Goal: Complete application form: Complete application form

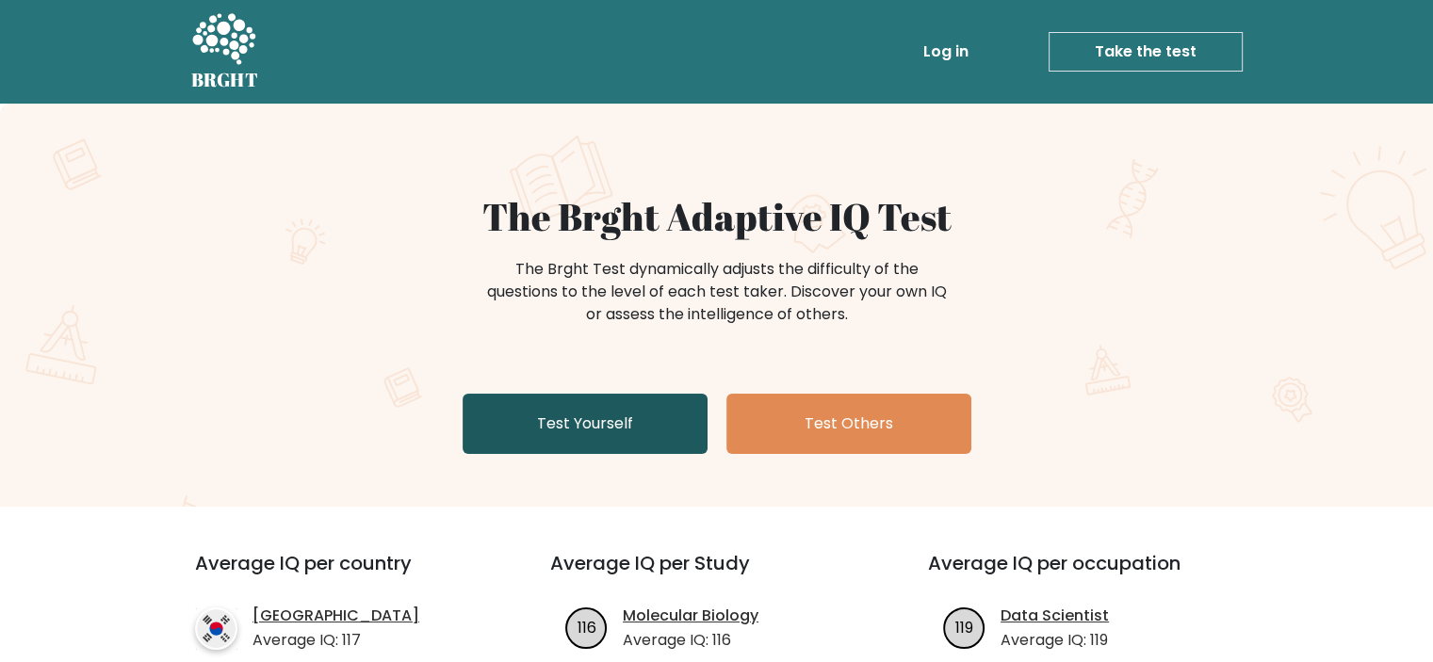
click at [622, 440] on link "Test Yourself" at bounding box center [585, 424] width 245 height 60
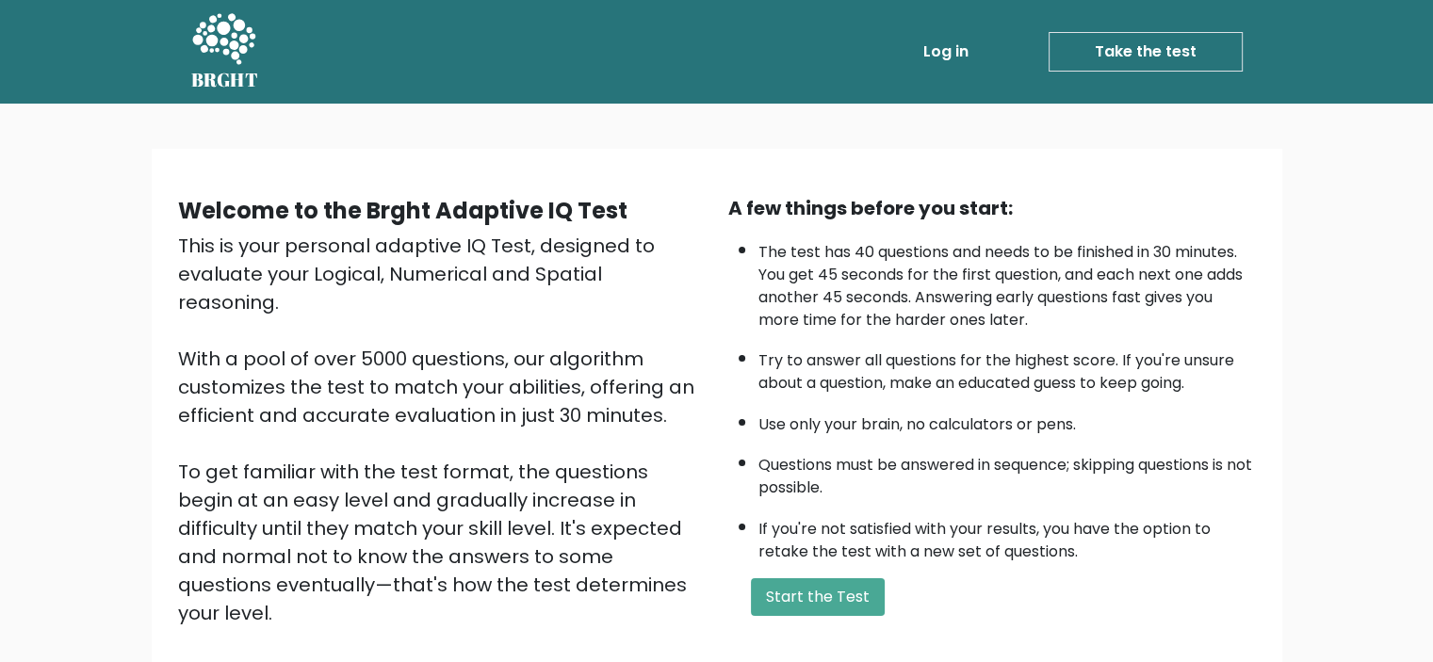
scroll to position [200, 0]
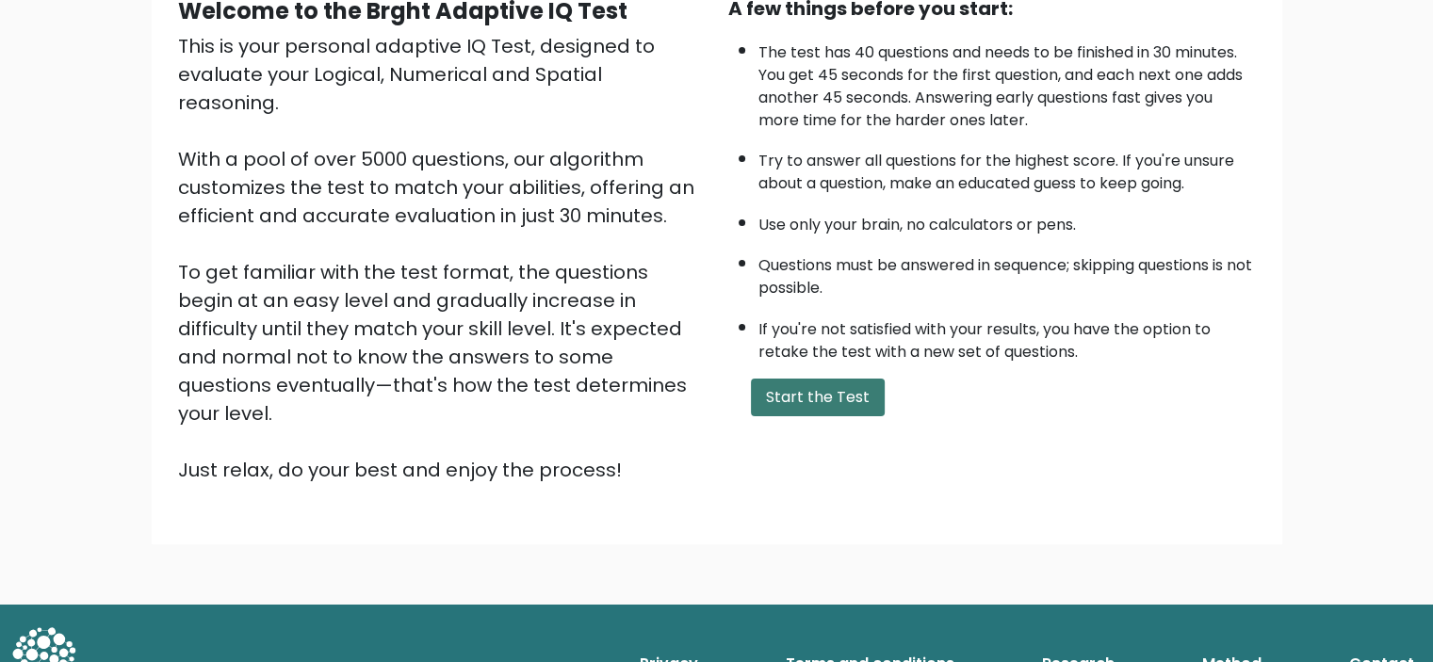
click at [825, 389] on button "Start the Test" at bounding box center [818, 398] width 134 height 38
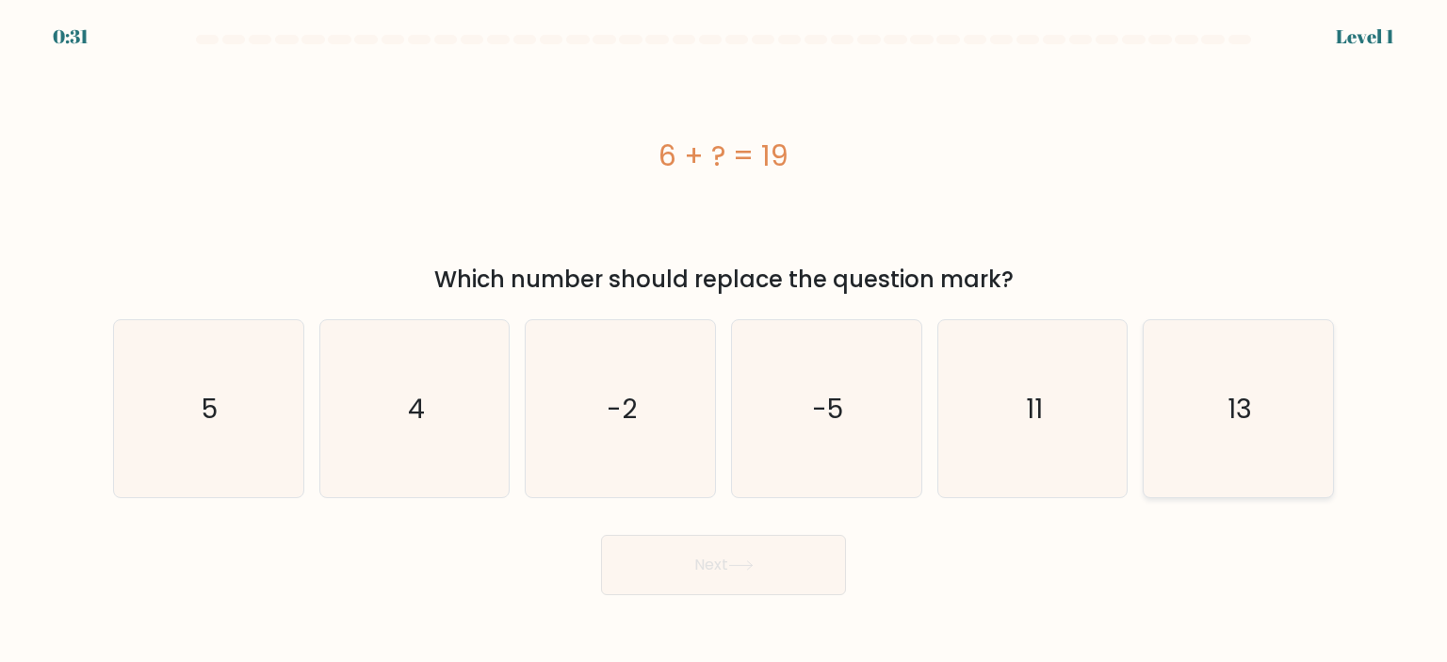
click at [1225, 438] on icon "13" at bounding box center [1237, 408] width 177 height 177
click at [724, 341] on input "f. 13" at bounding box center [723, 336] width 1 height 9
radio input "true"
click at [763, 562] on button "Next" at bounding box center [723, 565] width 245 height 60
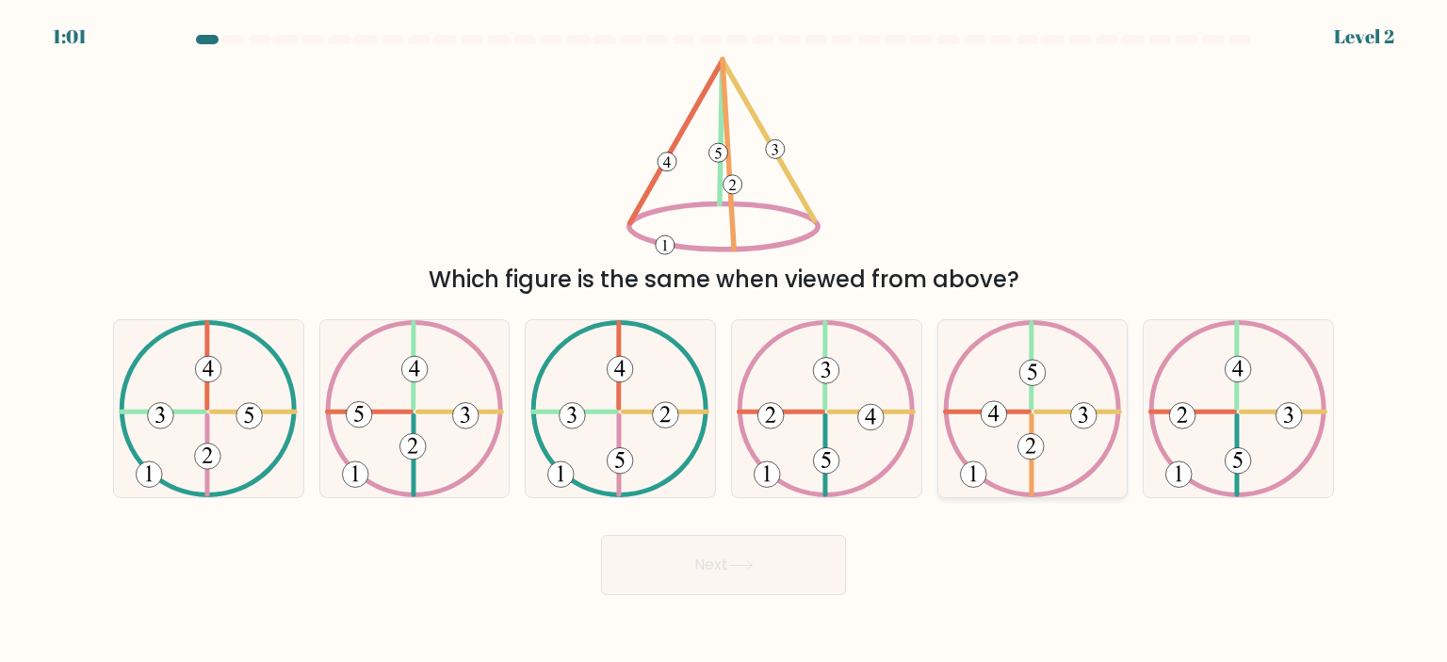
click at [1100, 386] on icon at bounding box center [1032, 408] width 179 height 177
click at [724, 341] on input "e." at bounding box center [723, 336] width 1 height 9
radio input "true"
click at [767, 549] on button "Next" at bounding box center [723, 565] width 245 height 60
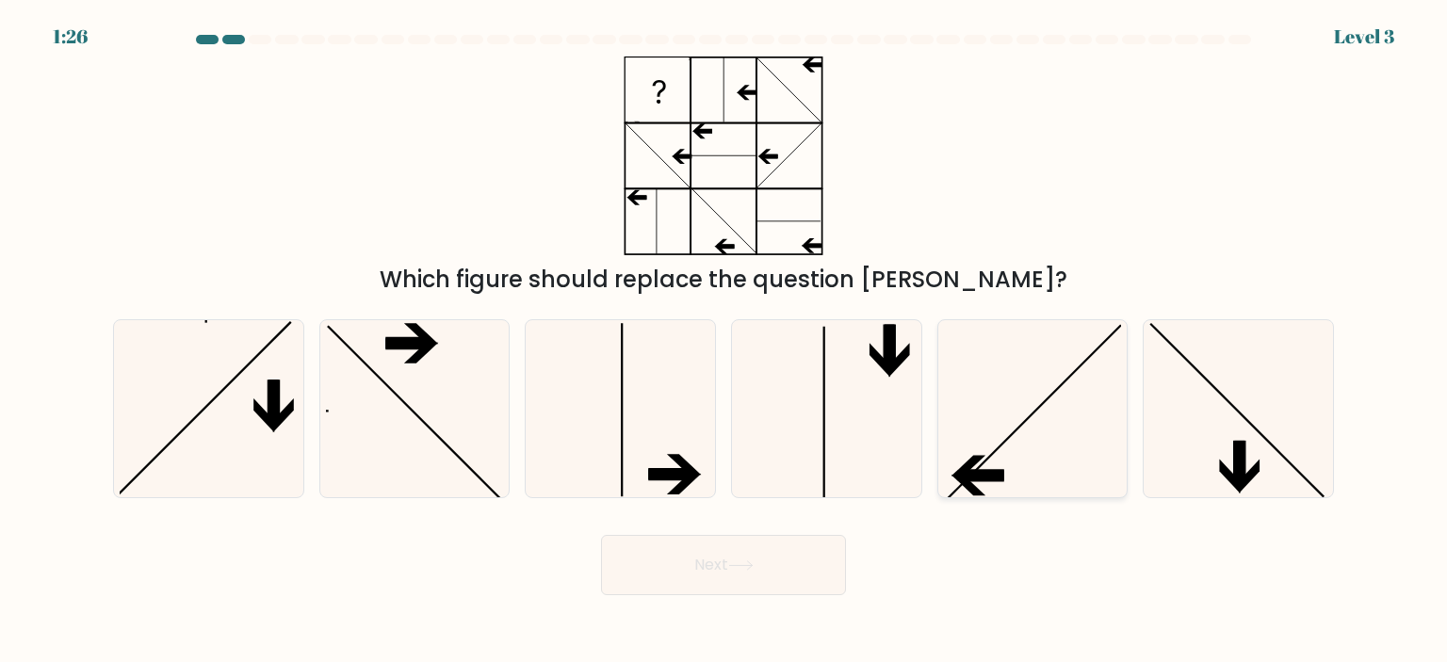
click at [1006, 390] on icon at bounding box center [1032, 408] width 177 height 177
click at [724, 341] on input "e." at bounding box center [723, 336] width 1 height 9
radio input "true"
click at [776, 565] on button "Next" at bounding box center [723, 565] width 245 height 60
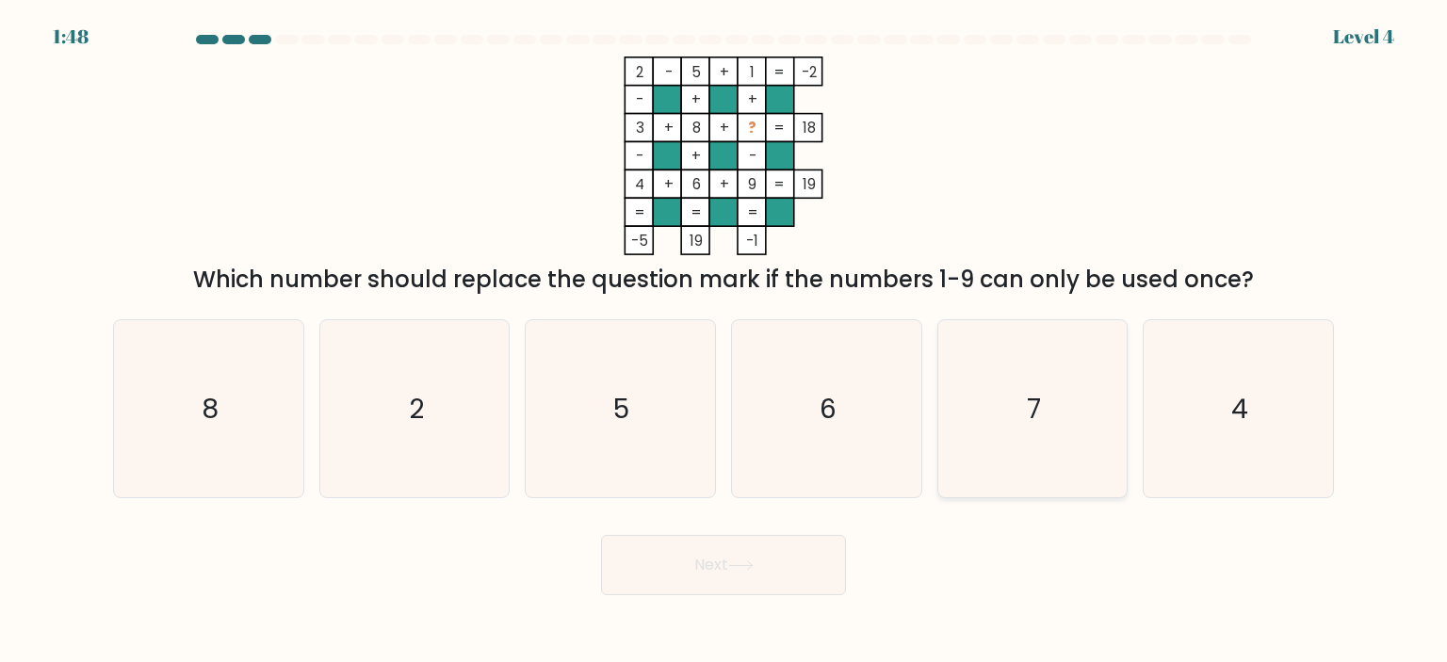
click at [1042, 380] on icon "7" at bounding box center [1032, 408] width 177 height 177
click at [724, 341] on input "e. 7" at bounding box center [723, 336] width 1 height 9
radio input "true"
click at [712, 578] on button "Next" at bounding box center [723, 565] width 245 height 60
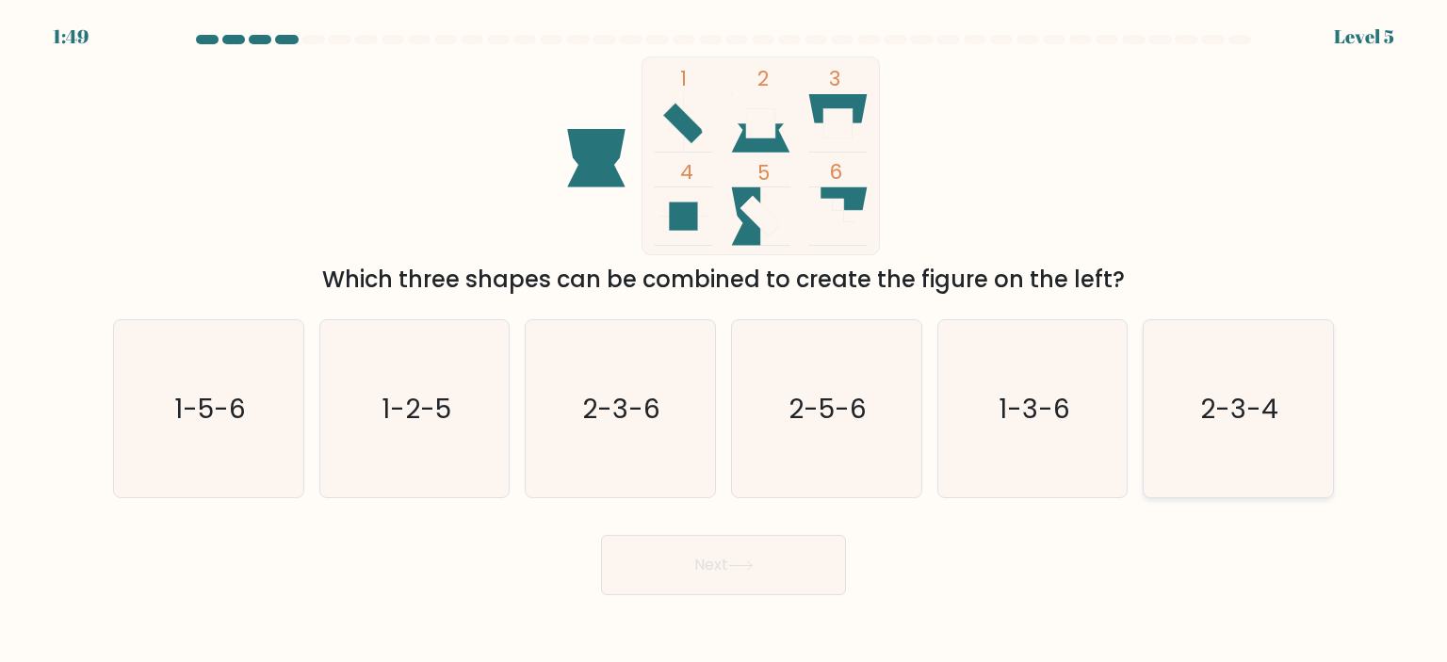
click at [1224, 383] on icon "2-3-4" at bounding box center [1237, 408] width 177 height 177
click at [724, 341] on input "f. 2-3-4" at bounding box center [723, 336] width 1 height 9
radio input "true"
click at [740, 598] on body "1:48 Level 5" at bounding box center [723, 331] width 1447 height 662
click at [757, 584] on button "Next" at bounding box center [723, 565] width 245 height 60
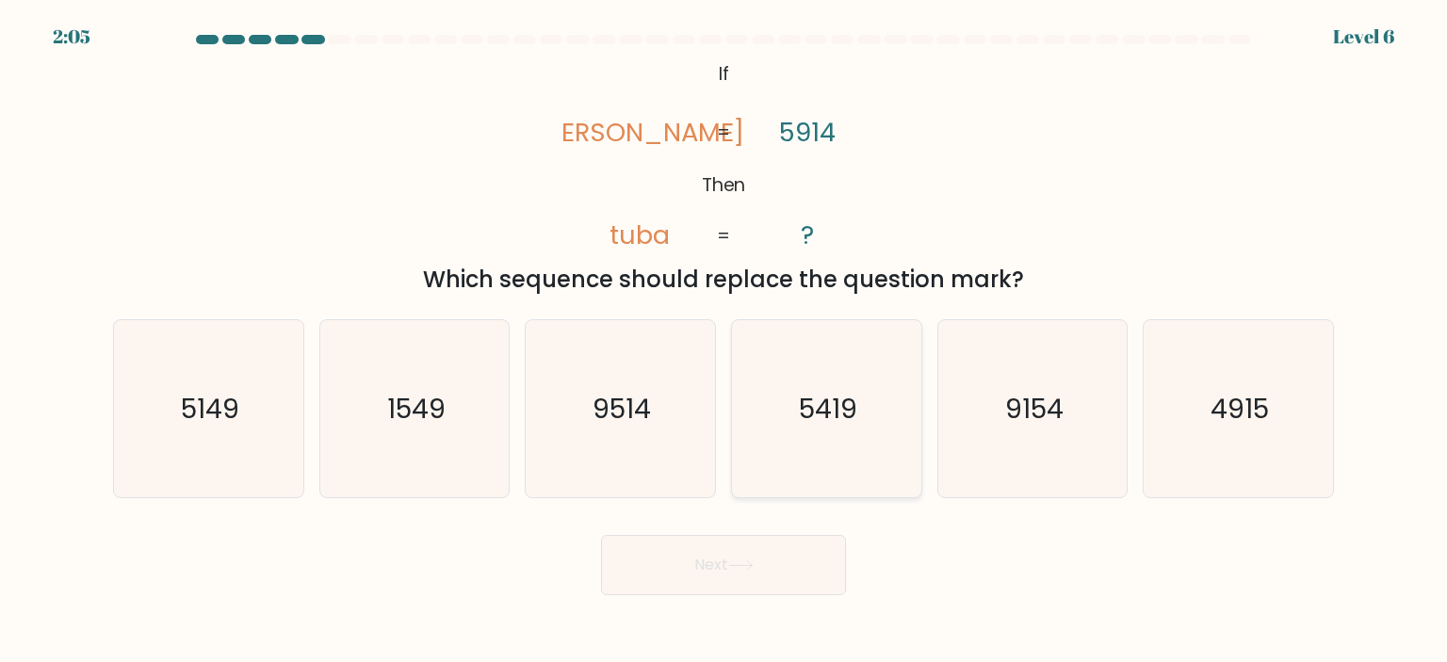
click at [874, 385] on icon "5419" at bounding box center [826, 408] width 177 height 177
click at [724, 341] on input "d. 5419" at bounding box center [723, 336] width 1 height 9
radio input "true"
click at [717, 576] on button "Next" at bounding box center [723, 565] width 245 height 60
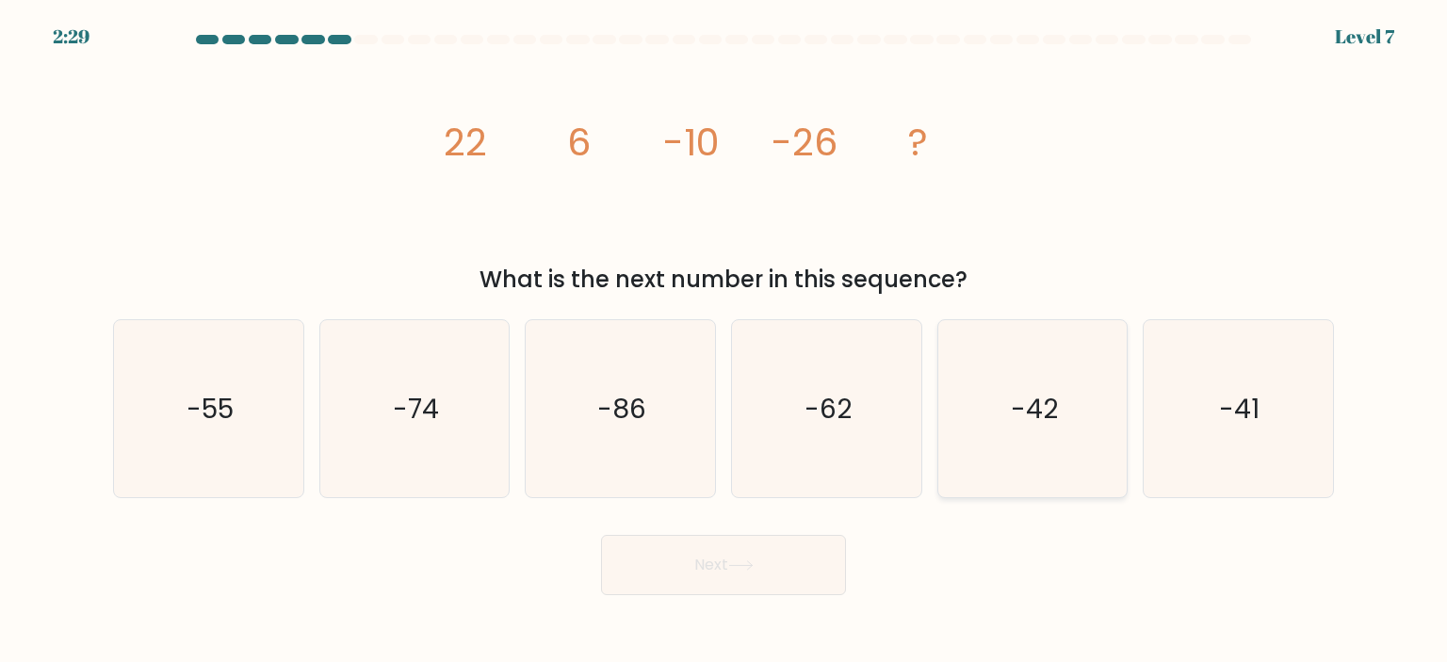
click at [1025, 447] on icon "-42" at bounding box center [1032, 408] width 177 height 177
click at [724, 341] on input "e. -42" at bounding box center [723, 336] width 1 height 9
radio input "true"
click at [642, 574] on button "Next" at bounding box center [723, 565] width 245 height 60
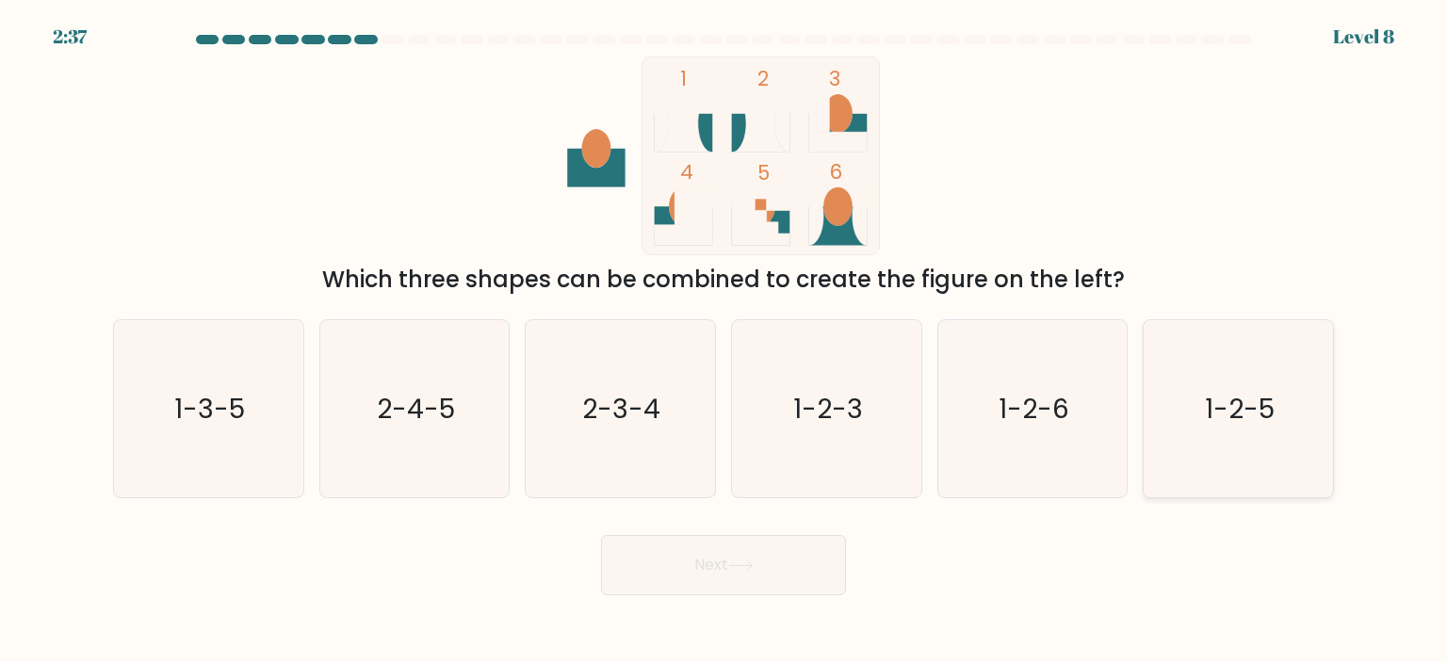
click at [1232, 412] on text "1-2-5" at bounding box center [1240, 409] width 70 height 38
click at [724, 341] on input "f. 1-2-5" at bounding box center [723, 336] width 1 height 9
radio input "true"
click at [1100, 463] on icon "1-2-6" at bounding box center [1032, 408] width 177 height 177
click at [724, 341] on input "e. 1-2-6" at bounding box center [723, 336] width 1 height 9
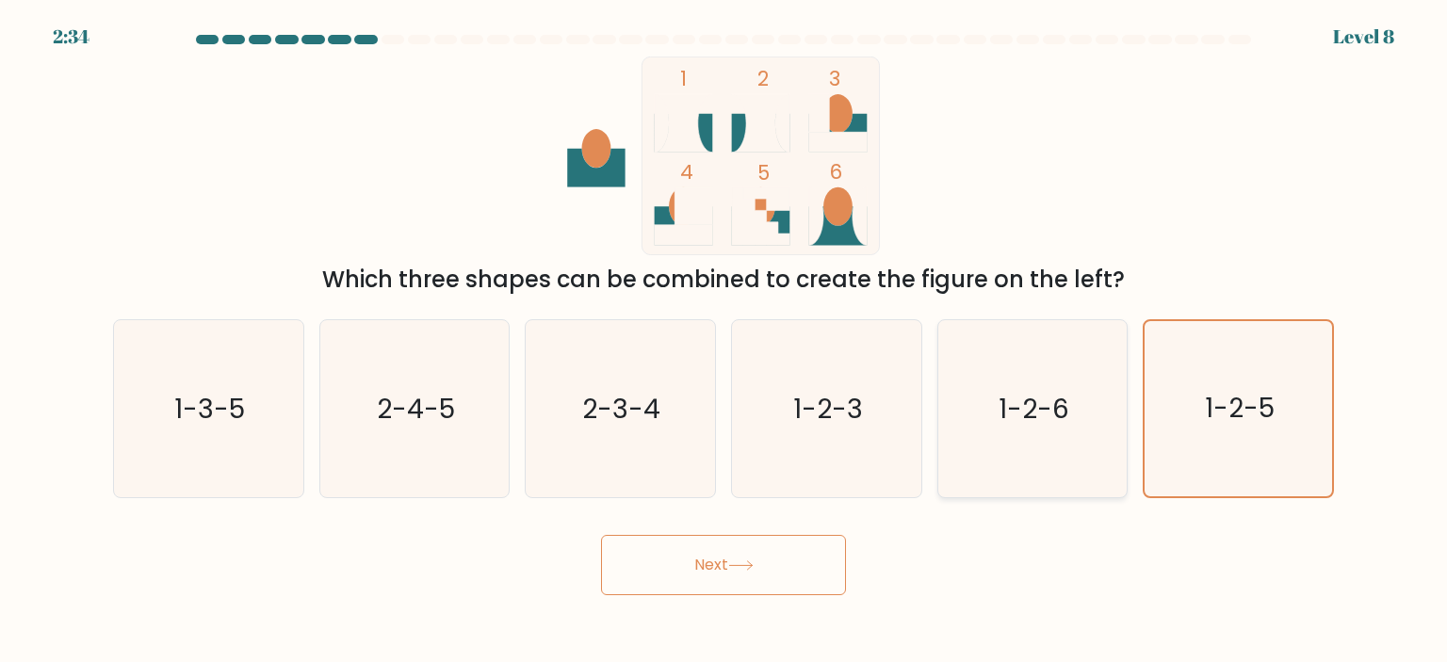
radio input "true"
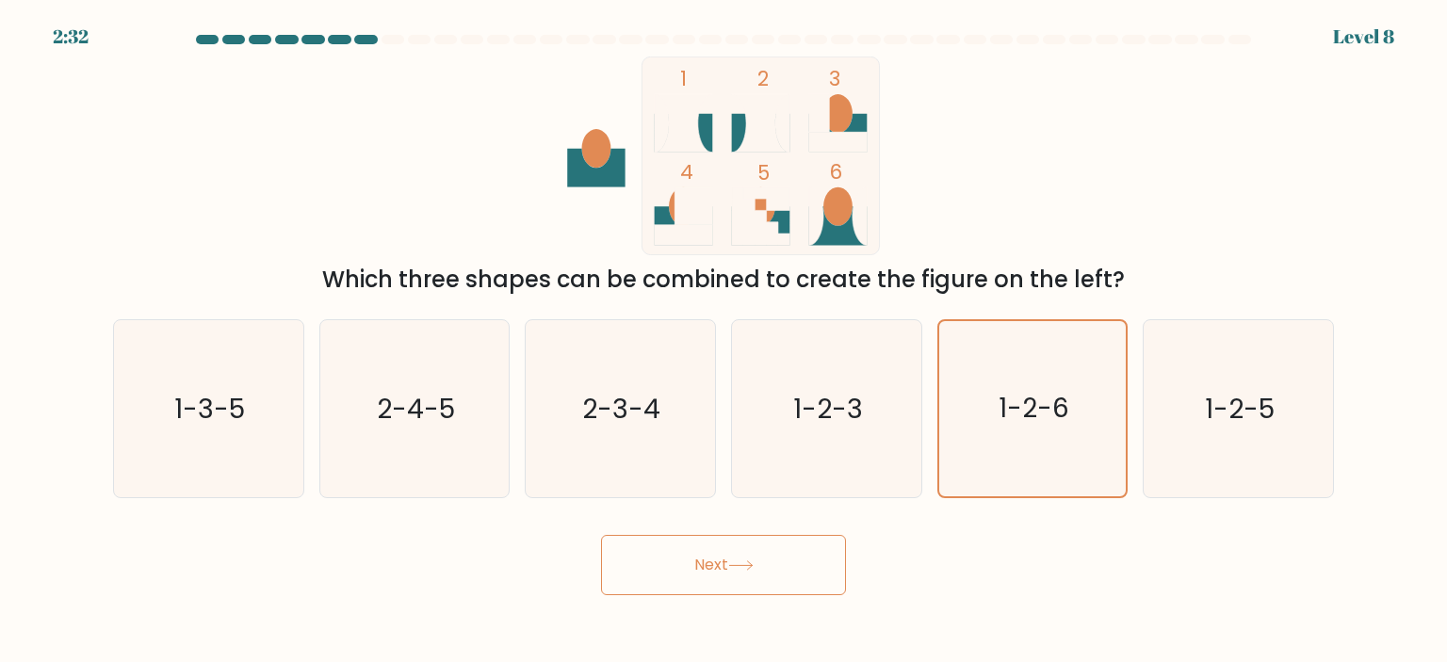
click at [818, 553] on button "Next" at bounding box center [723, 565] width 245 height 60
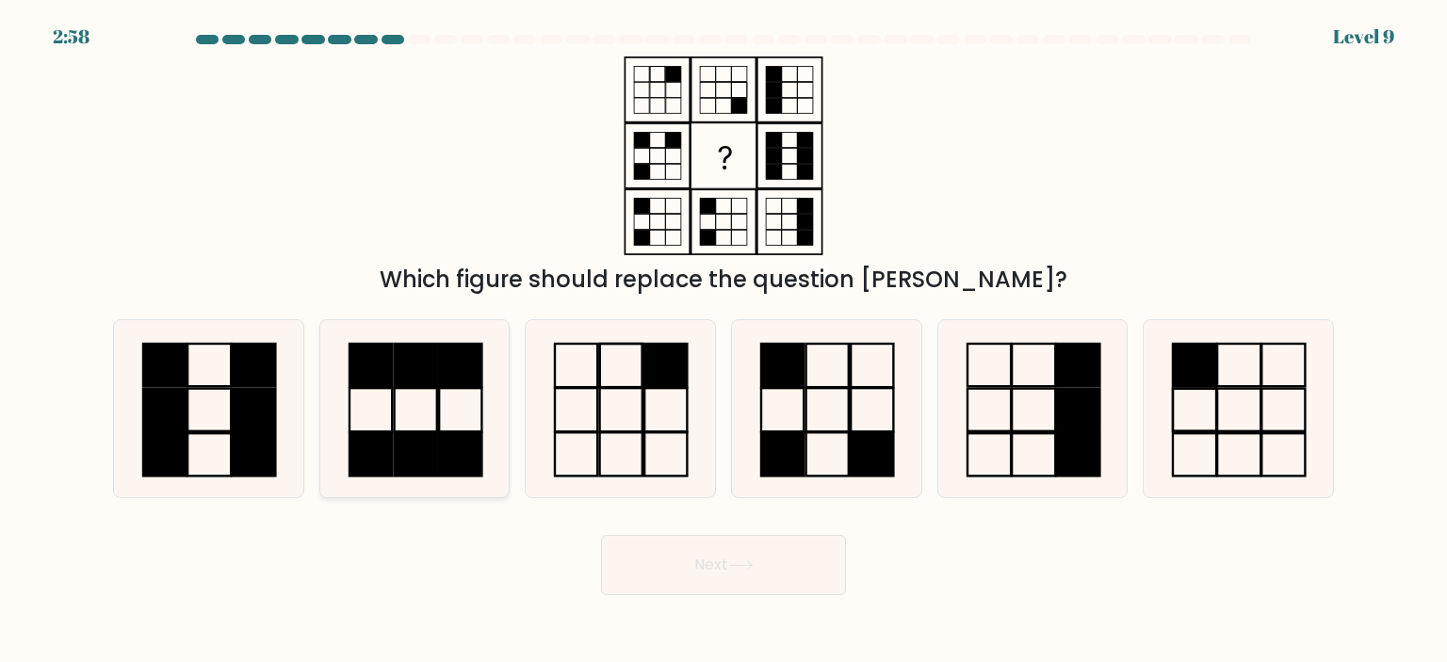
click at [415, 455] on rect at bounding box center [416, 453] width 42 height 43
click at [723, 341] on input "b." at bounding box center [723, 336] width 1 height 9
radio input "true"
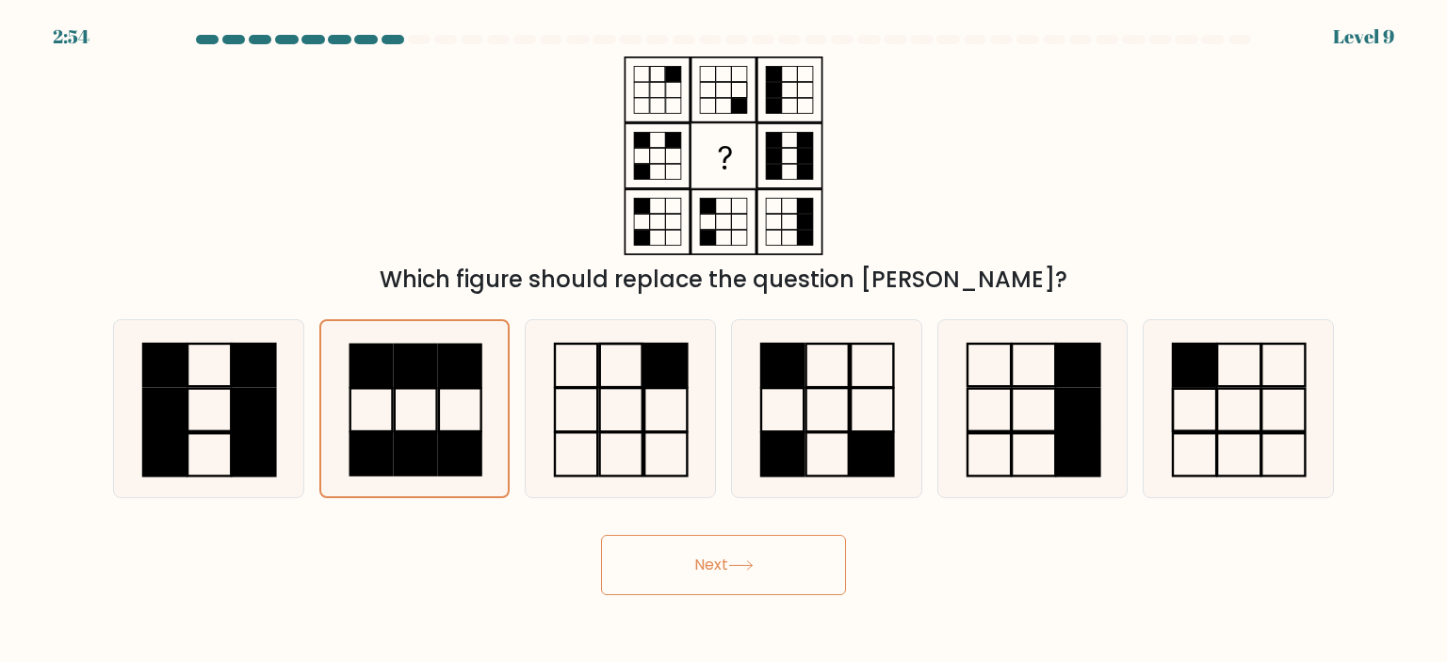
click at [701, 570] on button "Next" at bounding box center [723, 565] width 245 height 60
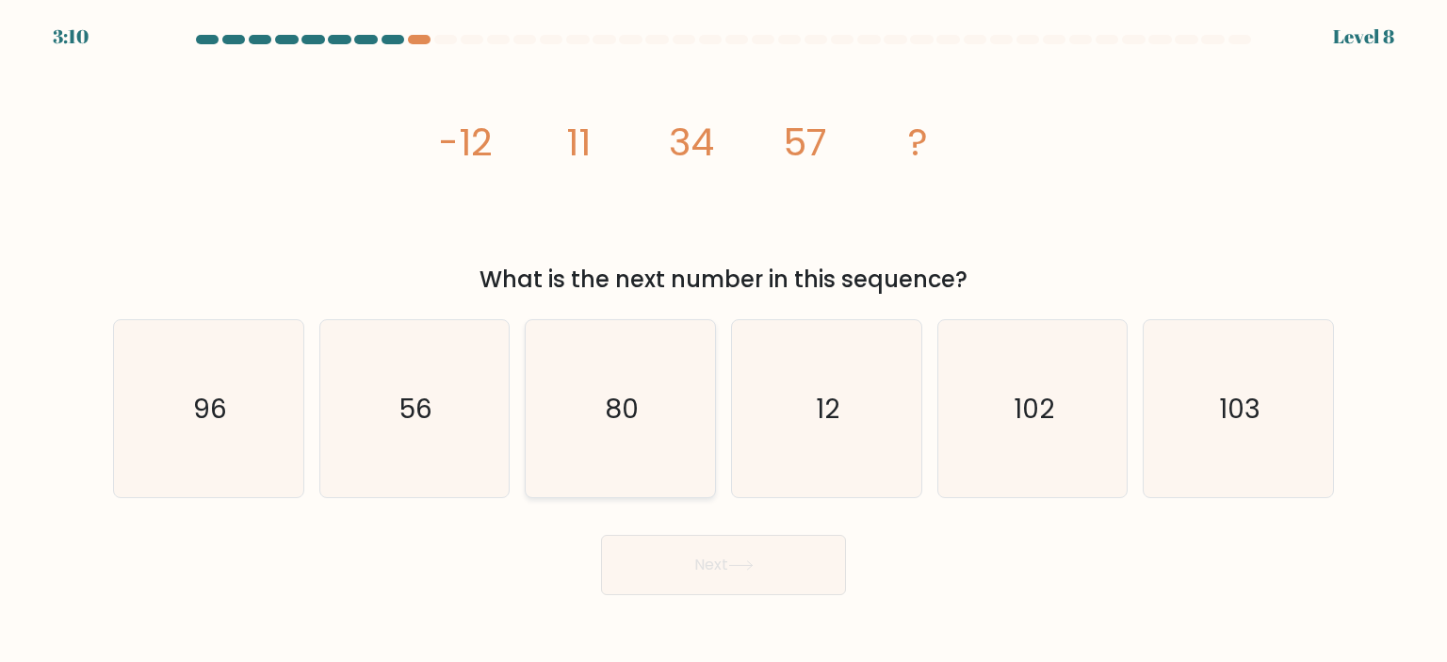
click at [640, 427] on icon "80" at bounding box center [619, 408] width 177 height 177
click at [723, 341] on input "c. 80" at bounding box center [723, 336] width 1 height 9
radio input "true"
click at [697, 579] on button "Next" at bounding box center [723, 565] width 245 height 60
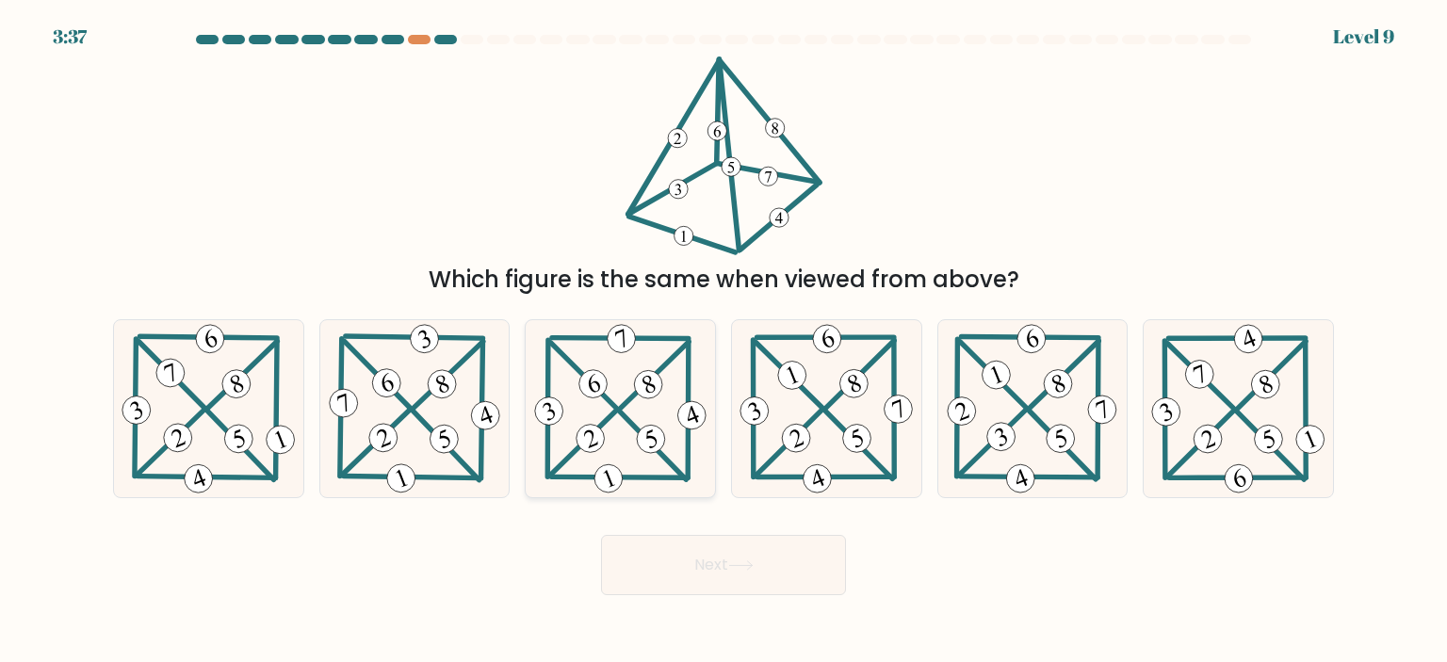
click at [658, 406] on icon at bounding box center [620, 408] width 181 height 177
click at [723, 341] on input "c." at bounding box center [723, 336] width 1 height 9
radio input "true"
click at [706, 565] on button "Next" at bounding box center [723, 565] width 245 height 60
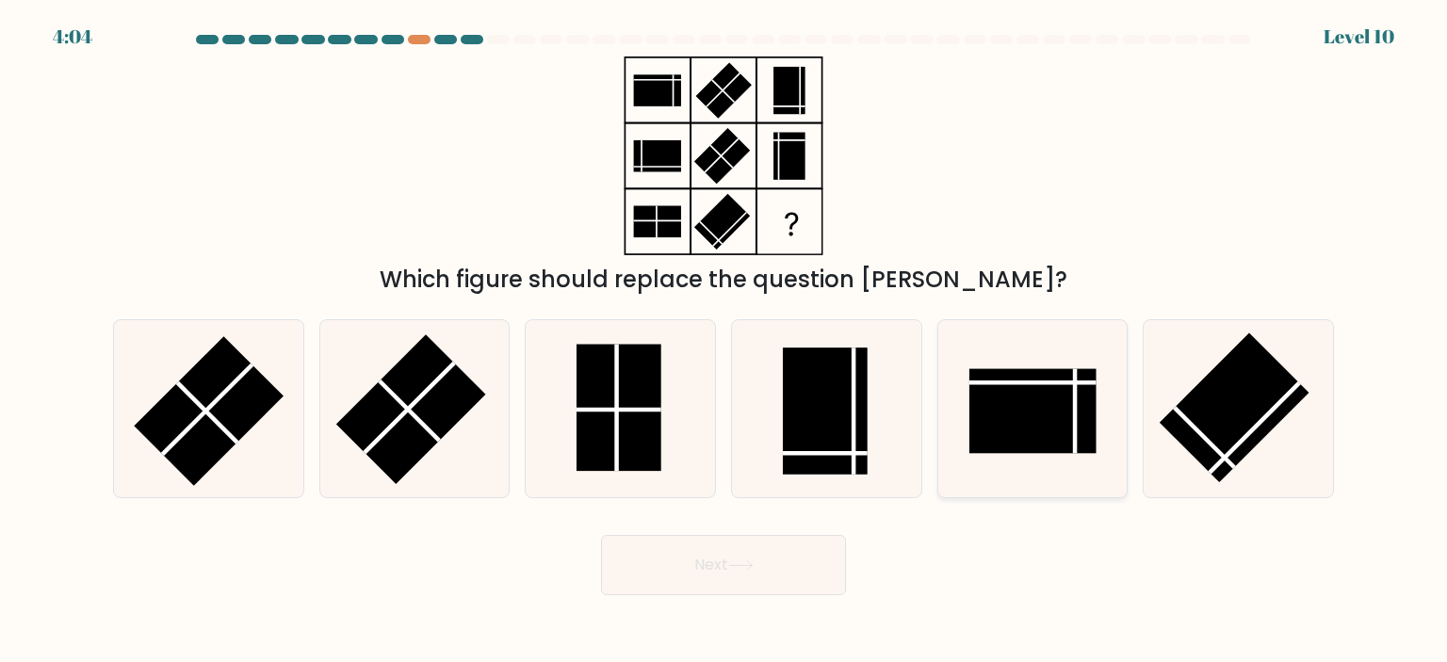
click at [1029, 384] on rect at bounding box center [1032, 411] width 127 height 85
click at [724, 341] on input "e." at bounding box center [723, 336] width 1 height 9
radio input "true"
click at [665, 425] on icon at bounding box center [619, 408] width 177 height 177
click at [723, 341] on input "c." at bounding box center [723, 336] width 1 height 9
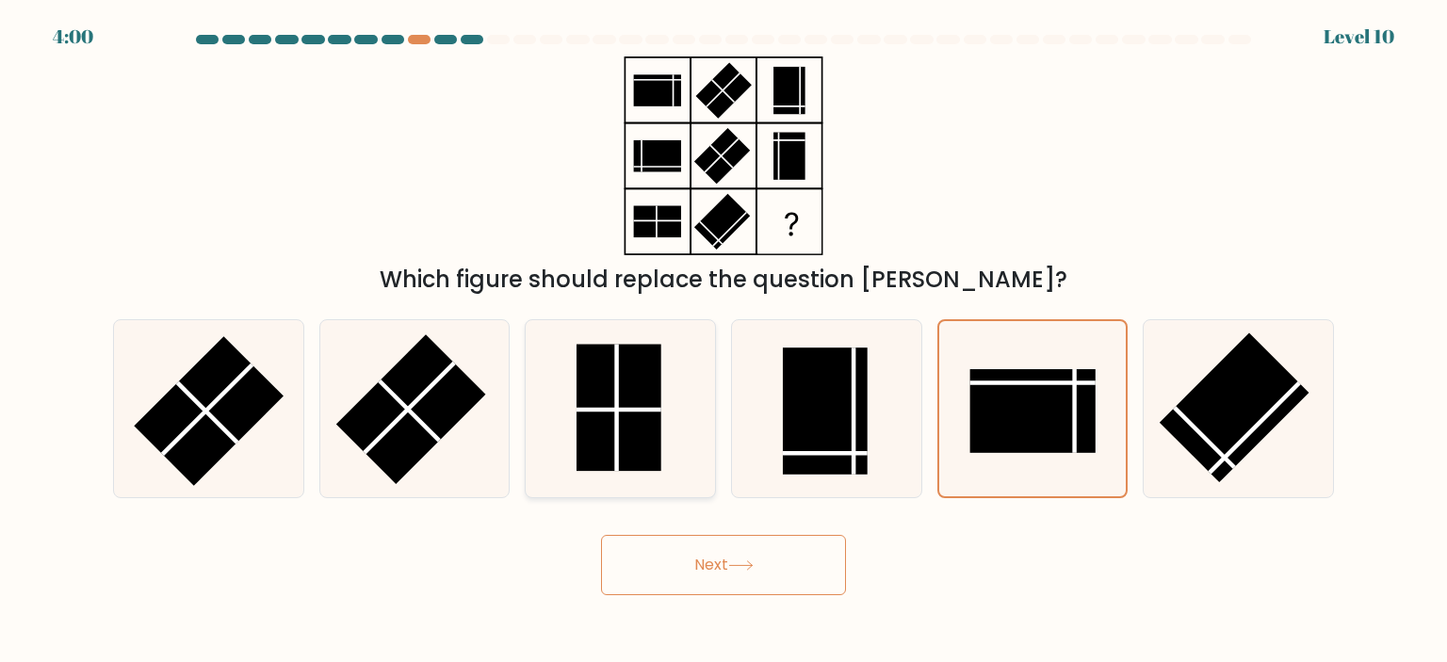
radio input "true"
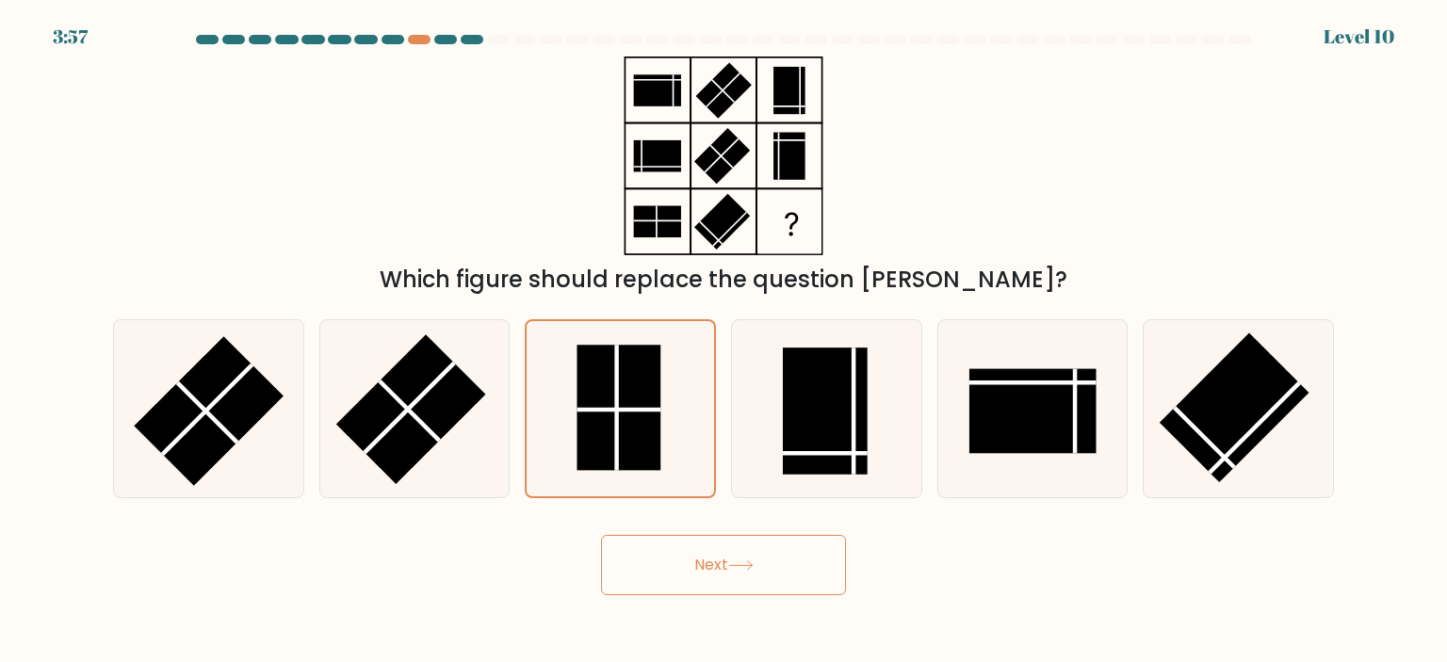
click at [755, 560] on button "Next" at bounding box center [723, 565] width 245 height 60
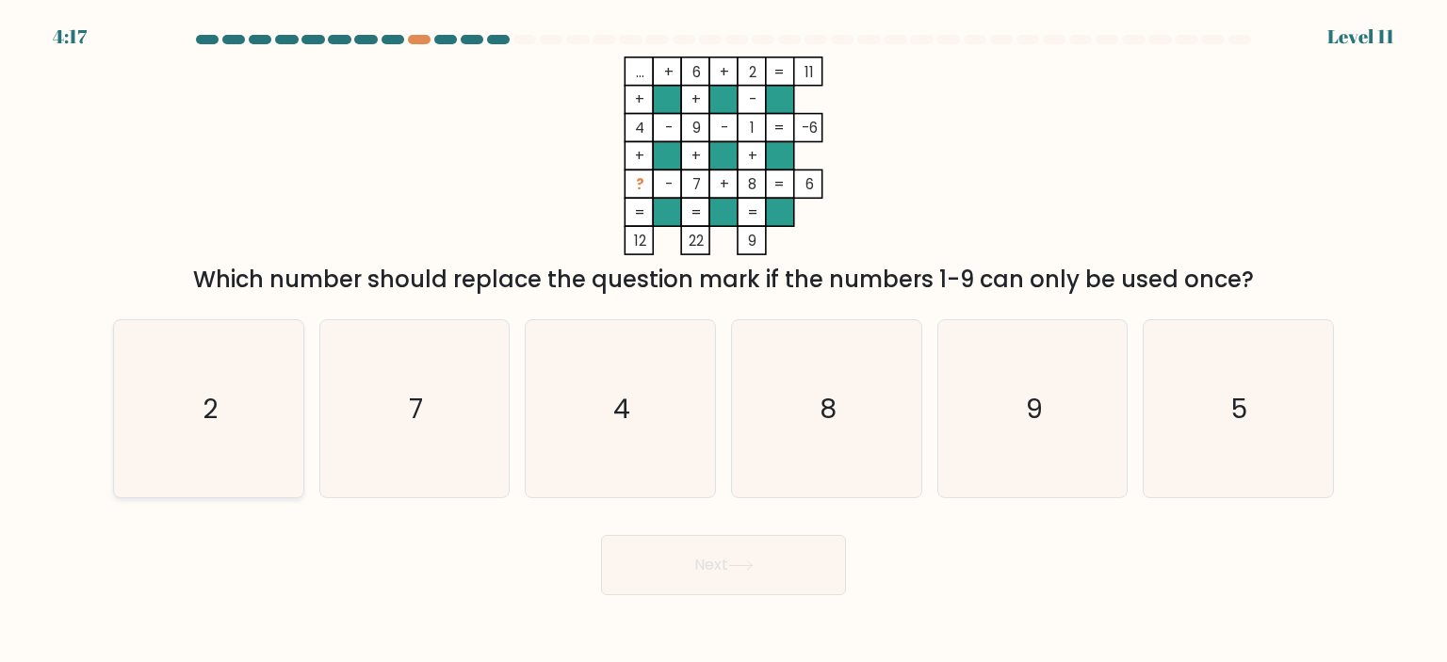
click at [261, 444] on icon "2" at bounding box center [208, 408] width 177 height 177
click at [723, 341] on input "a. 2" at bounding box center [723, 336] width 1 height 9
radio input "true"
click at [720, 570] on button "Next" at bounding box center [723, 565] width 245 height 60
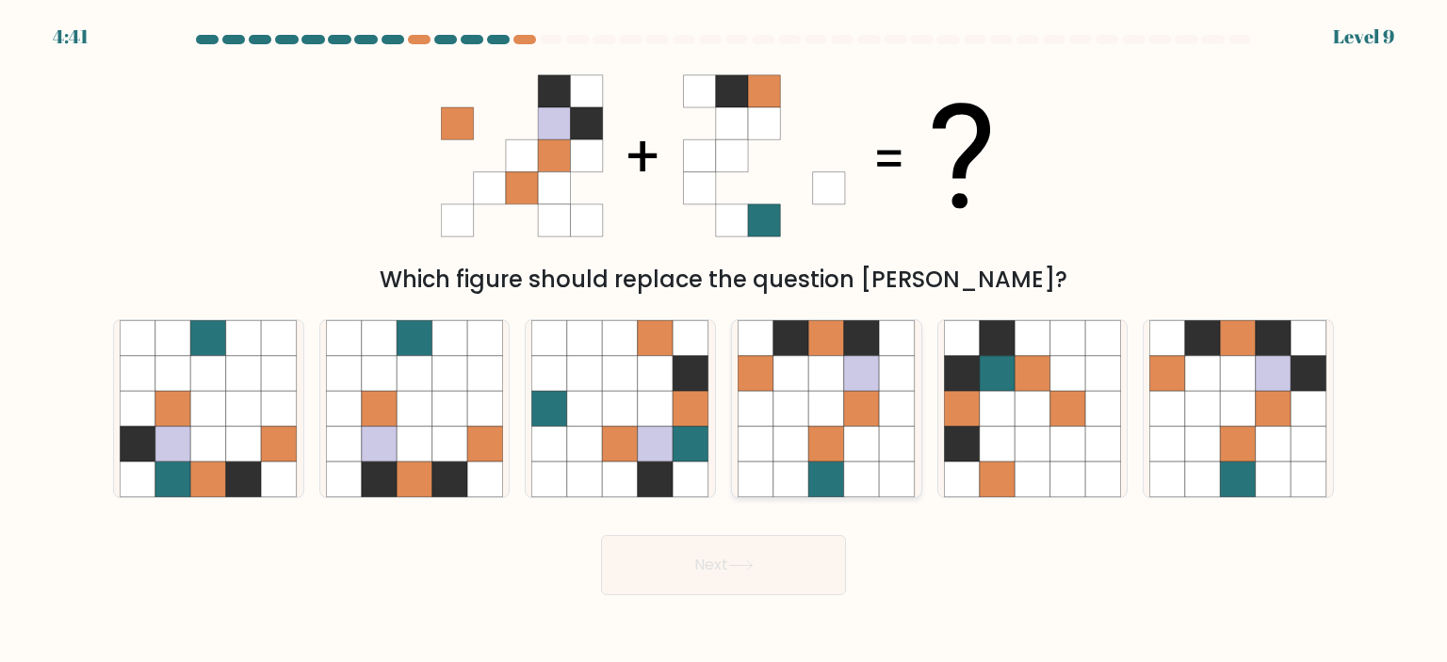
click at [855, 459] on icon at bounding box center [862, 445] width 36 height 36
click at [724, 341] on input "d." at bounding box center [723, 336] width 1 height 9
radio input "true"
click at [819, 576] on button "Next" at bounding box center [723, 565] width 245 height 60
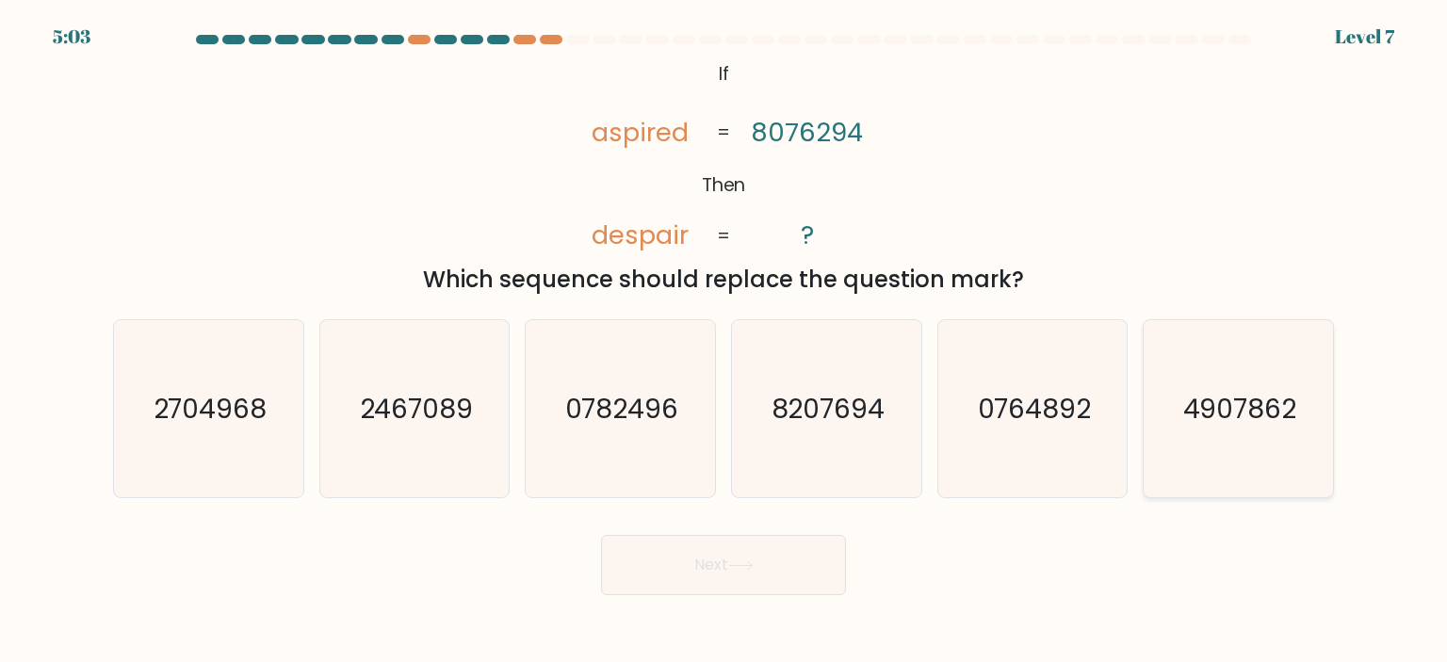
click at [1292, 410] on text "4907862" at bounding box center [1240, 409] width 114 height 38
click at [724, 341] on input "f. 4907862" at bounding box center [723, 336] width 1 height 9
radio input "true"
click at [693, 551] on button "Next" at bounding box center [723, 565] width 245 height 60
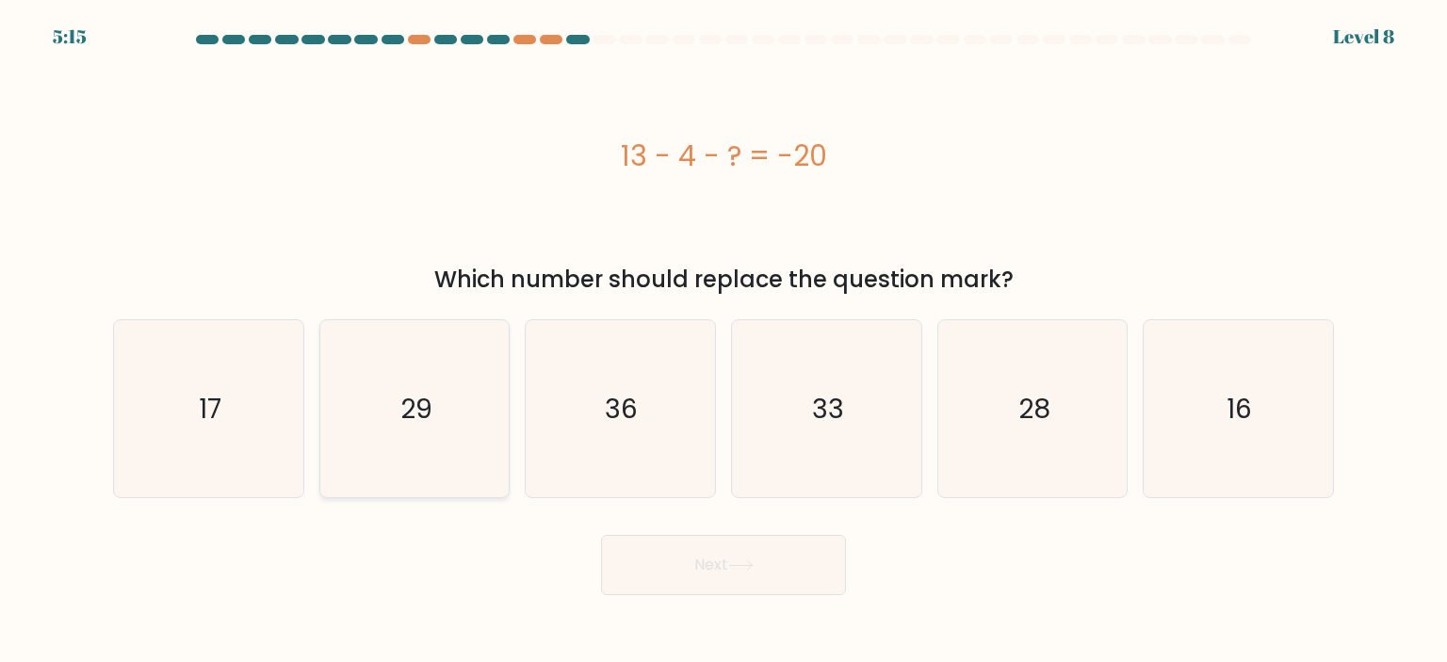
click at [382, 341] on icon "29" at bounding box center [414, 408] width 177 height 177
click at [723, 341] on input "b. 29" at bounding box center [723, 336] width 1 height 9
radio input "true"
click at [673, 556] on button "Next" at bounding box center [723, 565] width 245 height 60
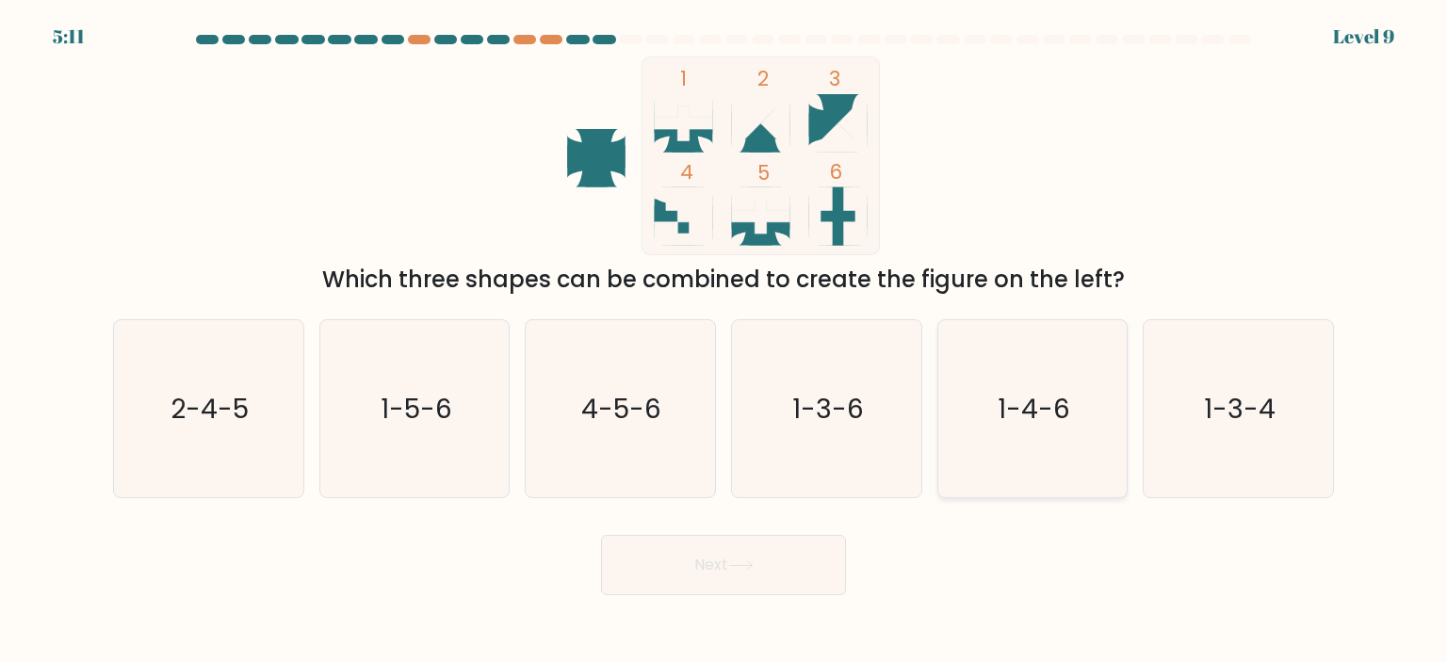
click at [1071, 379] on icon "1-4-6" at bounding box center [1032, 408] width 177 height 177
click at [724, 341] on input "e. 1-4-6" at bounding box center [723, 336] width 1 height 9
radio input "true"
click at [757, 538] on button "Next" at bounding box center [723, 565] width 245 height 60
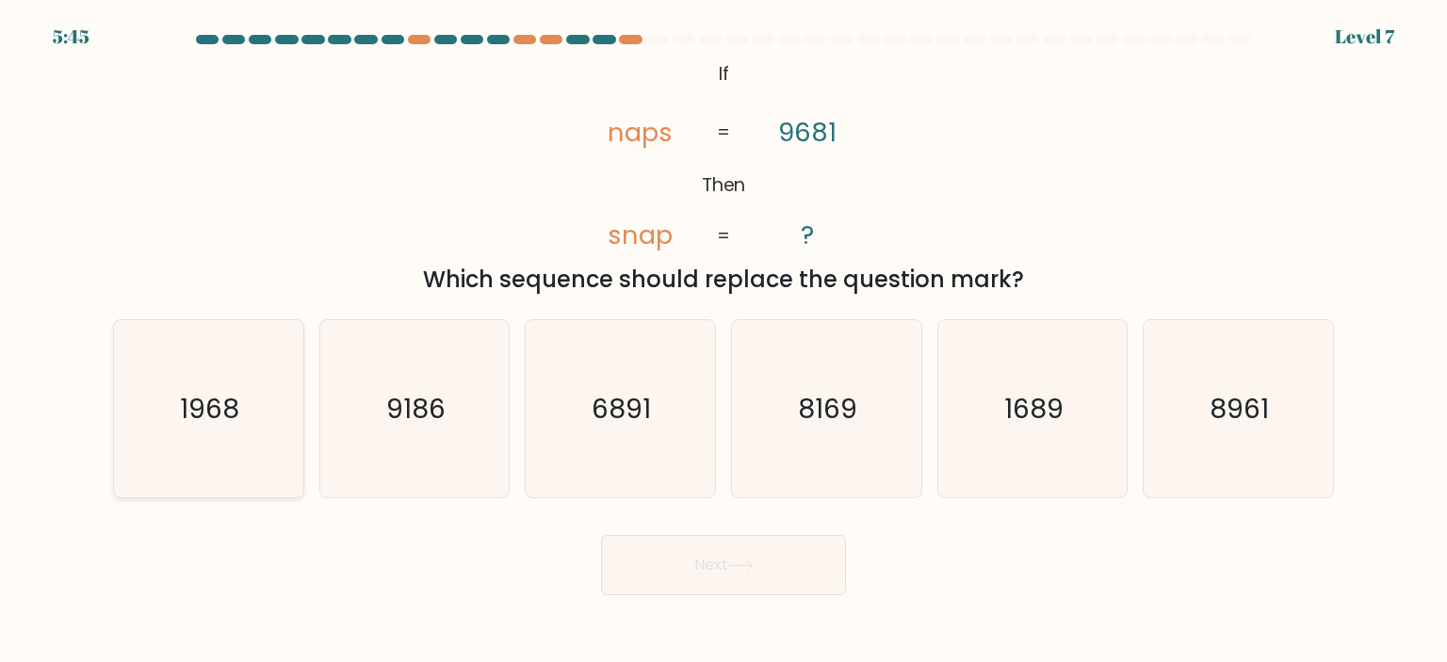
click at [170, 445] on icon "1968" at bounding box center [208, 408] width 177 height 177
click at [723, 341] on input "a. 1968" at bounding box center [723, 336] width 1 height 9
radio input "true"
click at [690, 565] on button "Next" at bounding box center [723, 565] width 245 height 60
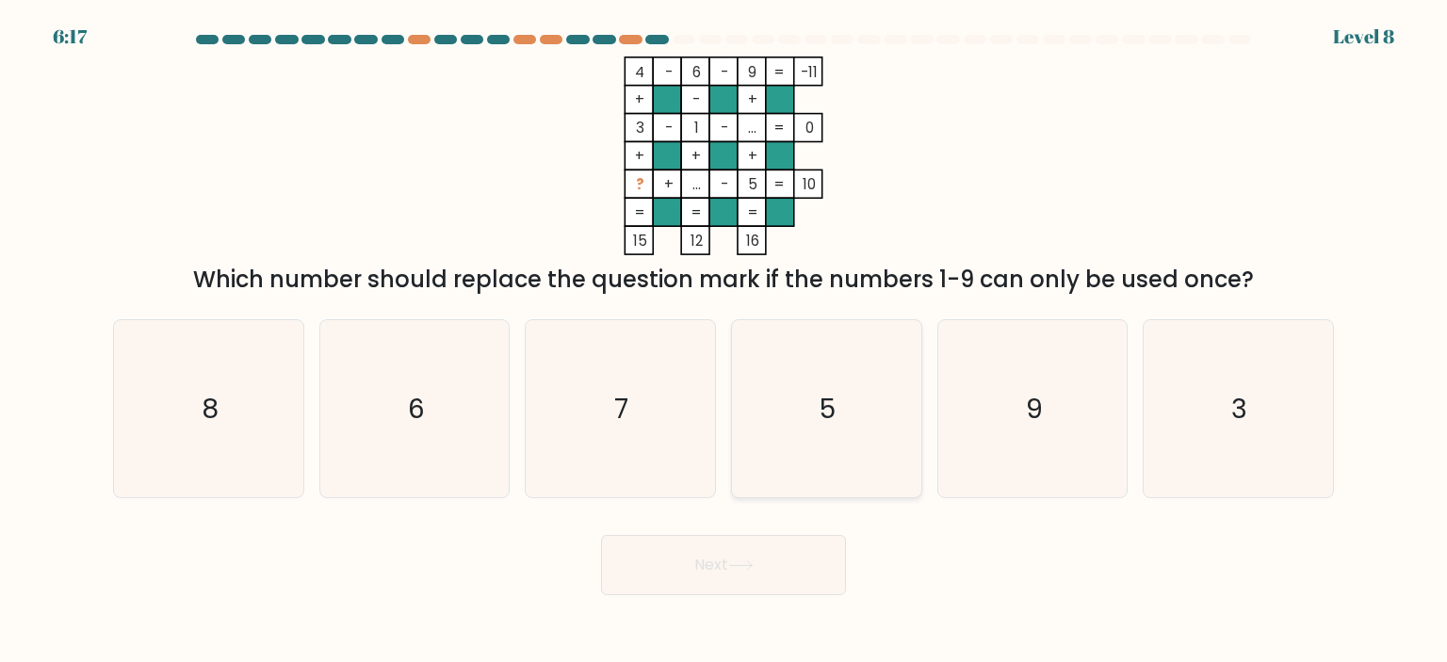
click at [896, 342] on icon "5" at bounding box center [826, 408] width 177 height 177
click at [724, 341] on input "d. 5" at bounding box center [723, 336] width 1 height 9
radio input "true"
click at [846, 411] on icon "5" at bounding box center [826, 408] width 175 height 175
click at [724, 341] on input "d. 5" at bounding box center [723, 336] width 1 height 9
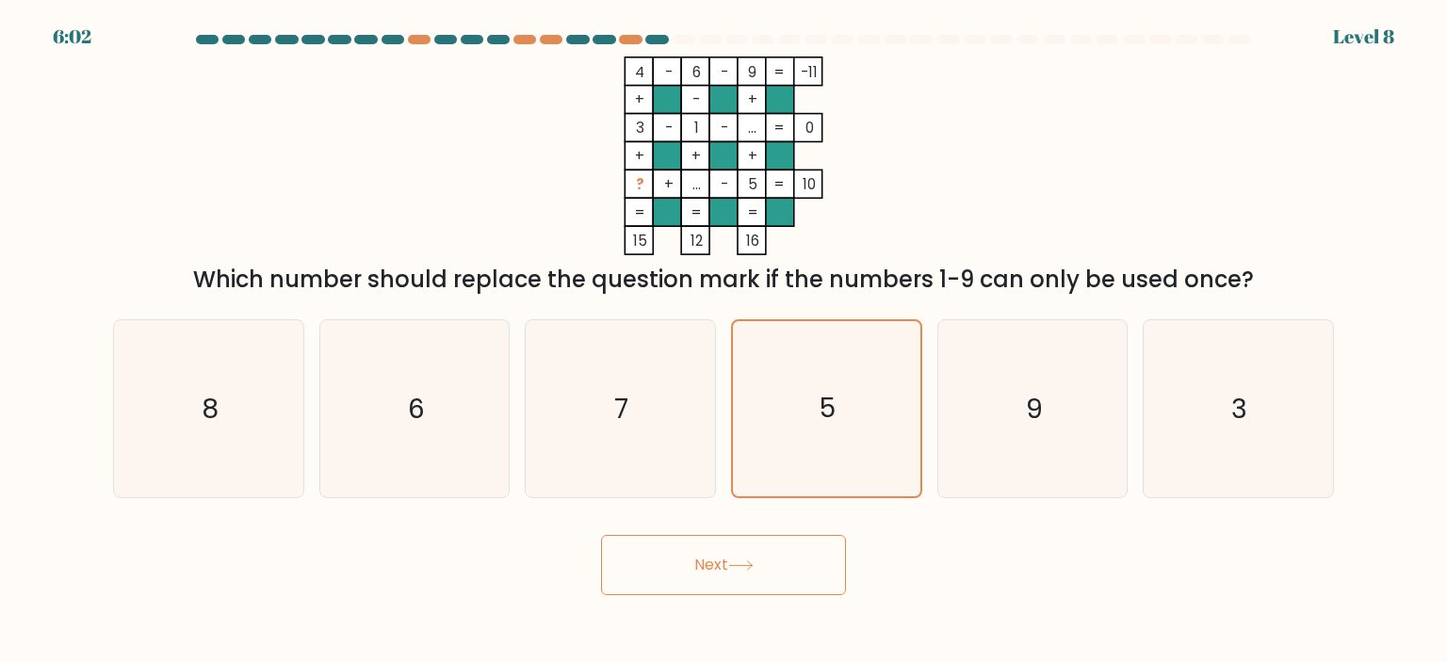
click at [737, 548] on button "Next" at bounding box center [723, 565] width 245 height 60
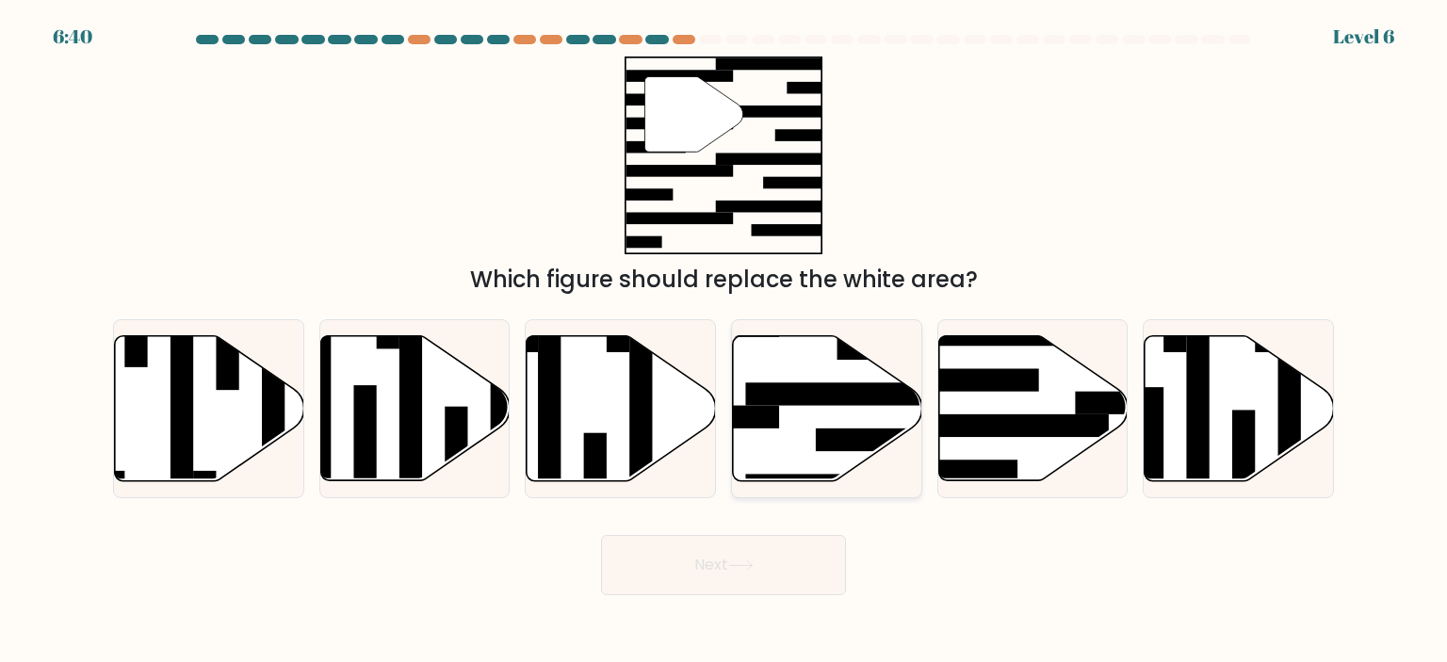
click at [818, 422] on icon at bounding box center [827, 407] width 189 height 145
click at [724, 341] on input "d." at bounding box center [723, 336] width 1 height 9
radio input "true"
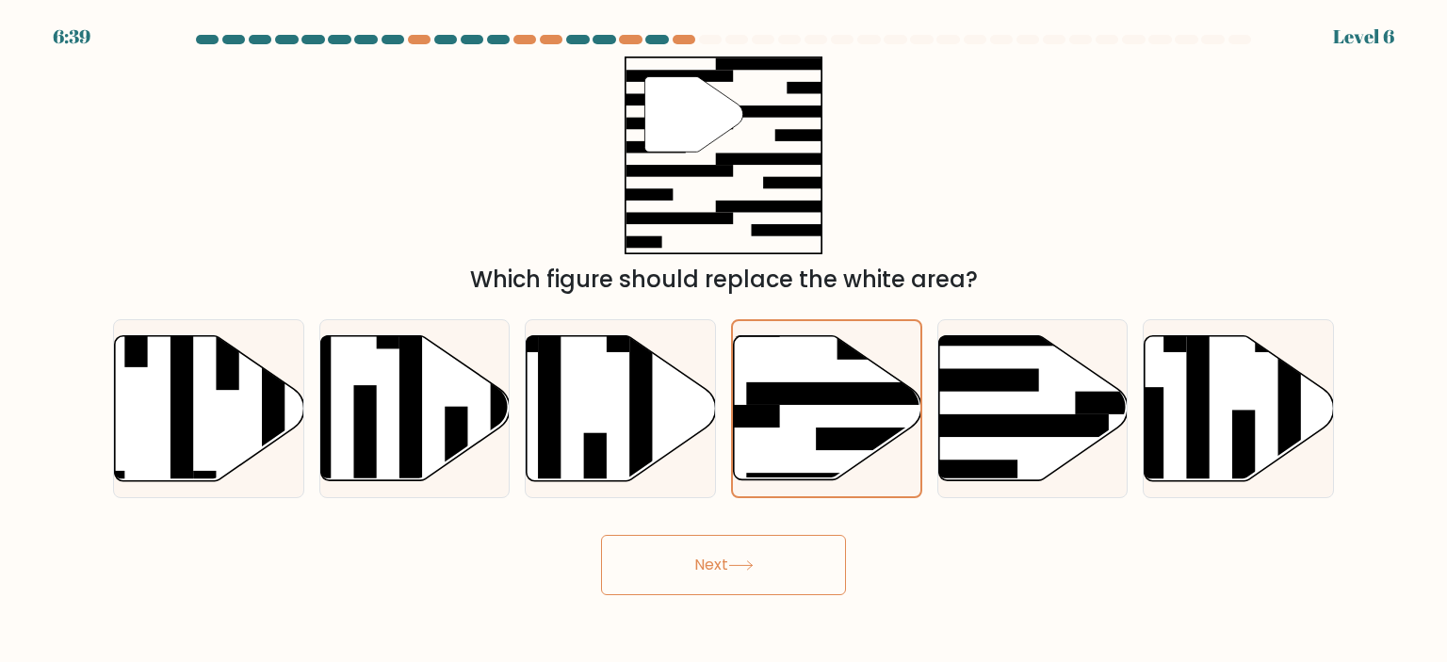
click at [739, 569] on icon at bounding box center [740, 565] width 25 height 10
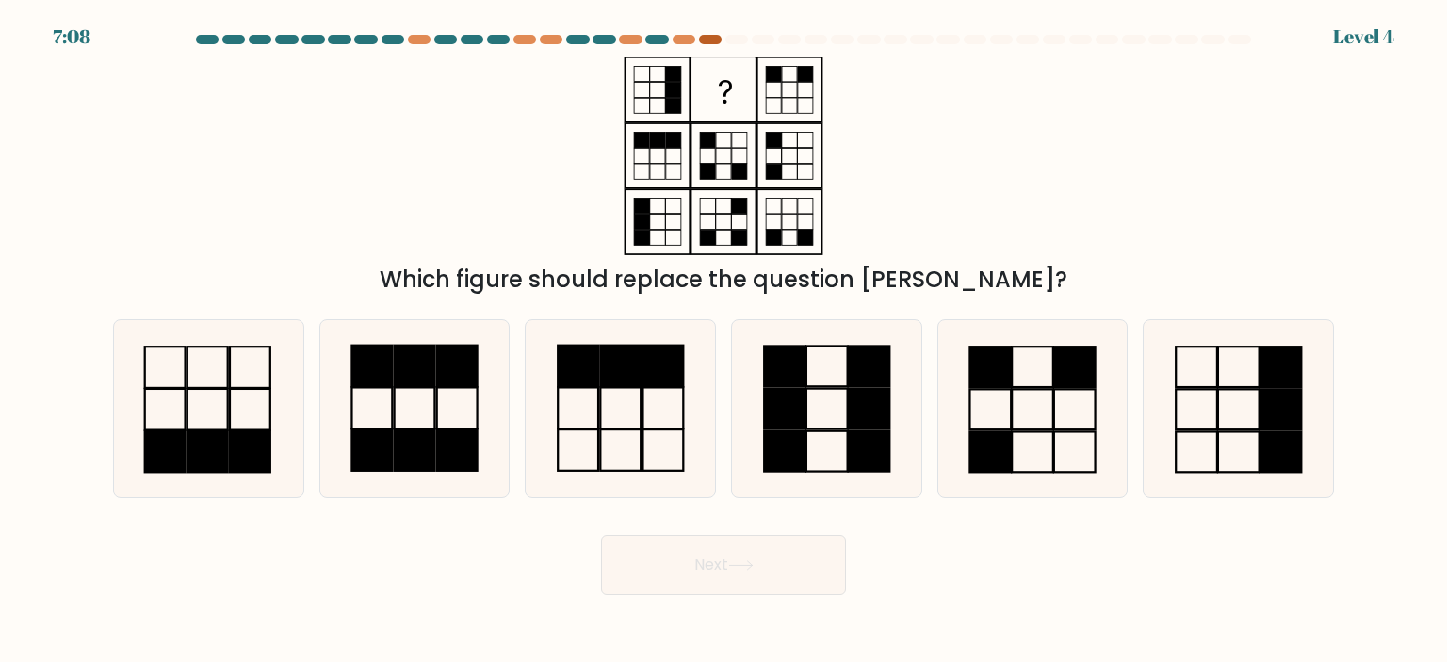
click at [710, 39] on div at bounding box center [710, 39] width 23 height 9
click at [686, 44] on div at bounding box center [723, 43] width 1243 height 17
click at [682, 41] on div at bounding box center [684, 39] width 23 height 9
click at [707, 36] on div at bounding box center [710, 39] width 23 height 9
click at [1073, 407] on icon at bounding box center [1032, 408] width 177 height 177
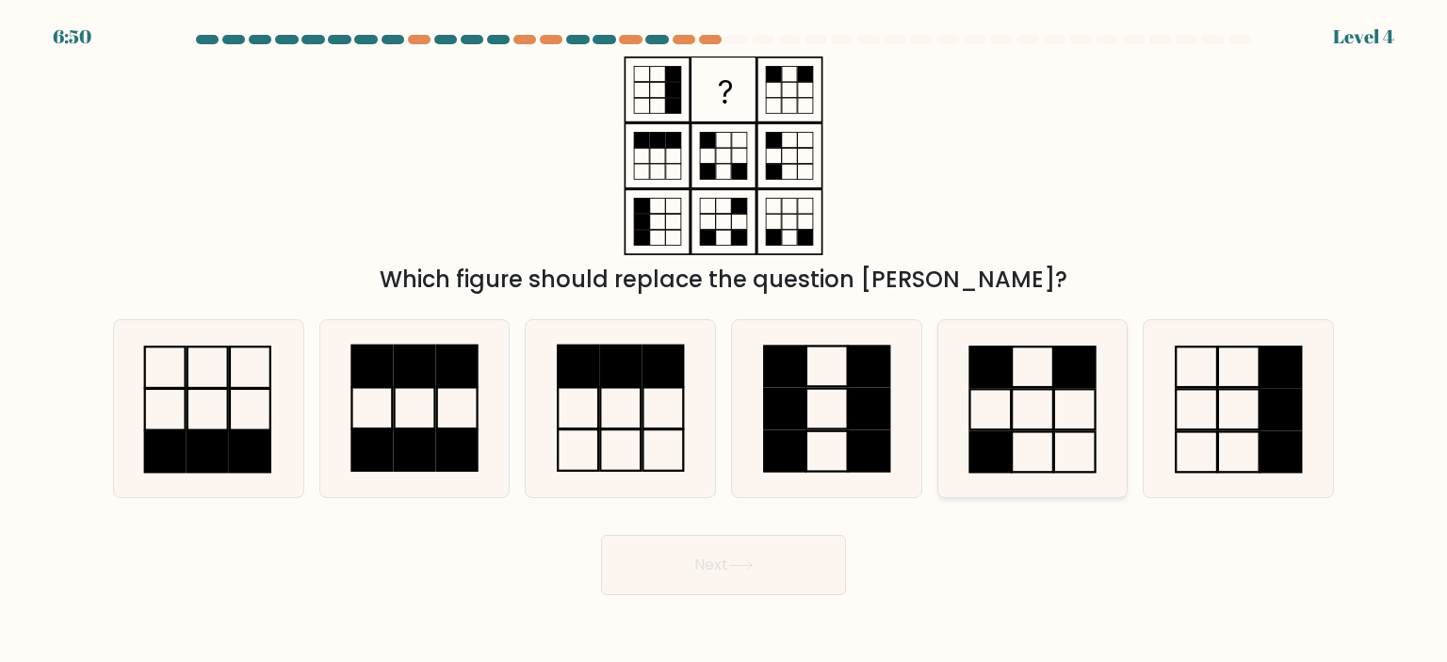
click at [724, 341] on input "e." at bounding box center [723, 336] width 1 height 9
radio input "true"
click at [764, 593] on button "Next" at bounding box center [723, 565] width 245 height 60
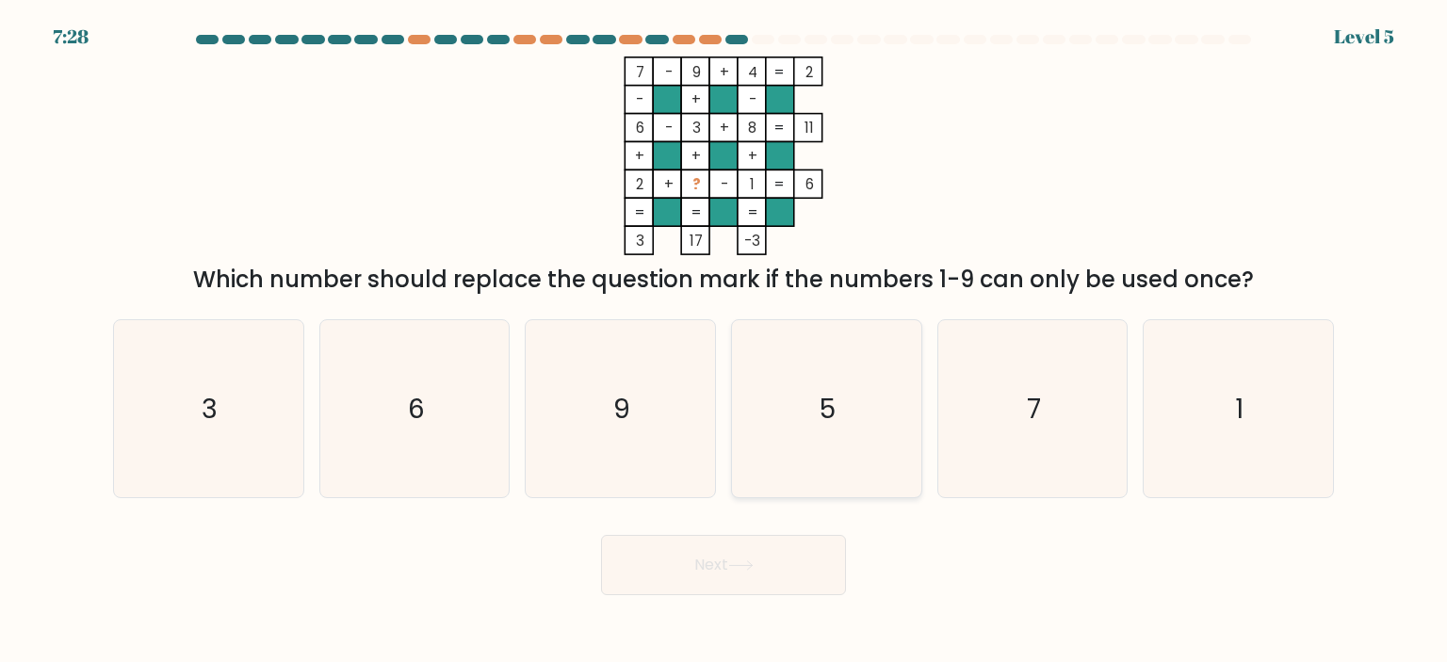
click at [866, 436] on icon "5" at bounding box center [826, 408] width 177 height 177
click at [724, 341] on input "d. 5" at bounding box center [723, 336] width 1 height 9
radio input "true"
click at [776, 563] on button "Next" at bounding box center [723, 565] width 245 height 60
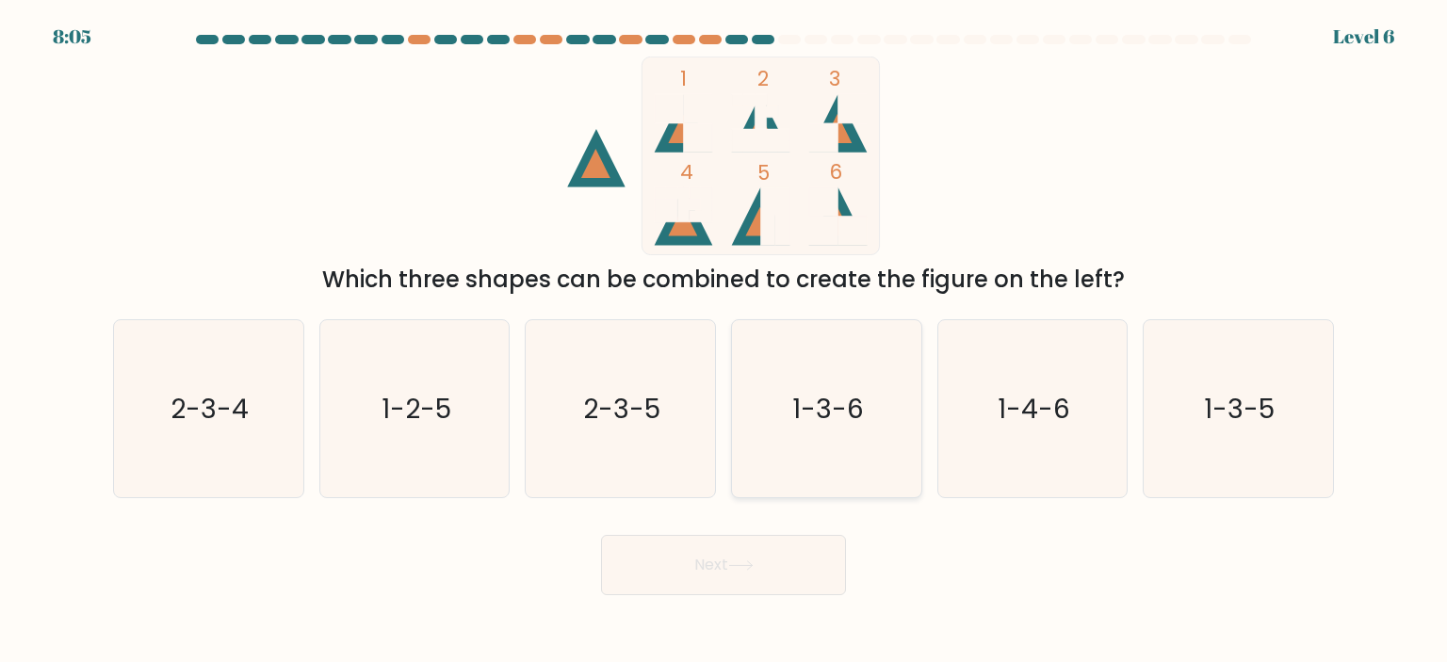
click at [830, 422] on text "1-3-6" at bounding box center [828, 409] width 72 height 38
click at [724, 341] on input "d. 1-3-6" at bounding box center [723, 336] width 1 height 9
radio input "true"
click at [714, 572] on button "Next" at bounding box center [723, 565] width 245 height 60
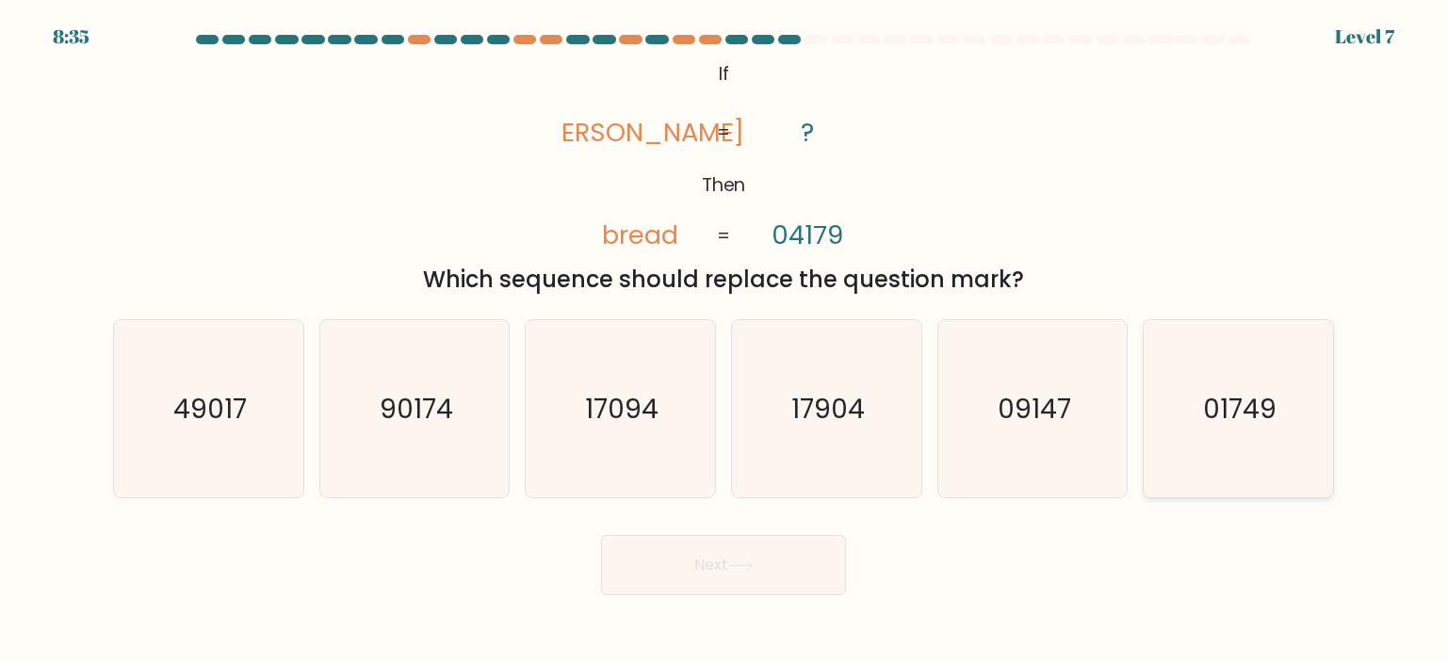
click at [1235, 468] on icon "01749" at bounding box center [1237, 408] width 177 height 177
click at [724, 341] on input "f. 01749" at bounding box center [723, 336] width 1 height 9
radio input "true"
click at [738, 572] on button "Next" at bounding box center [723, 565] width 245 height 60
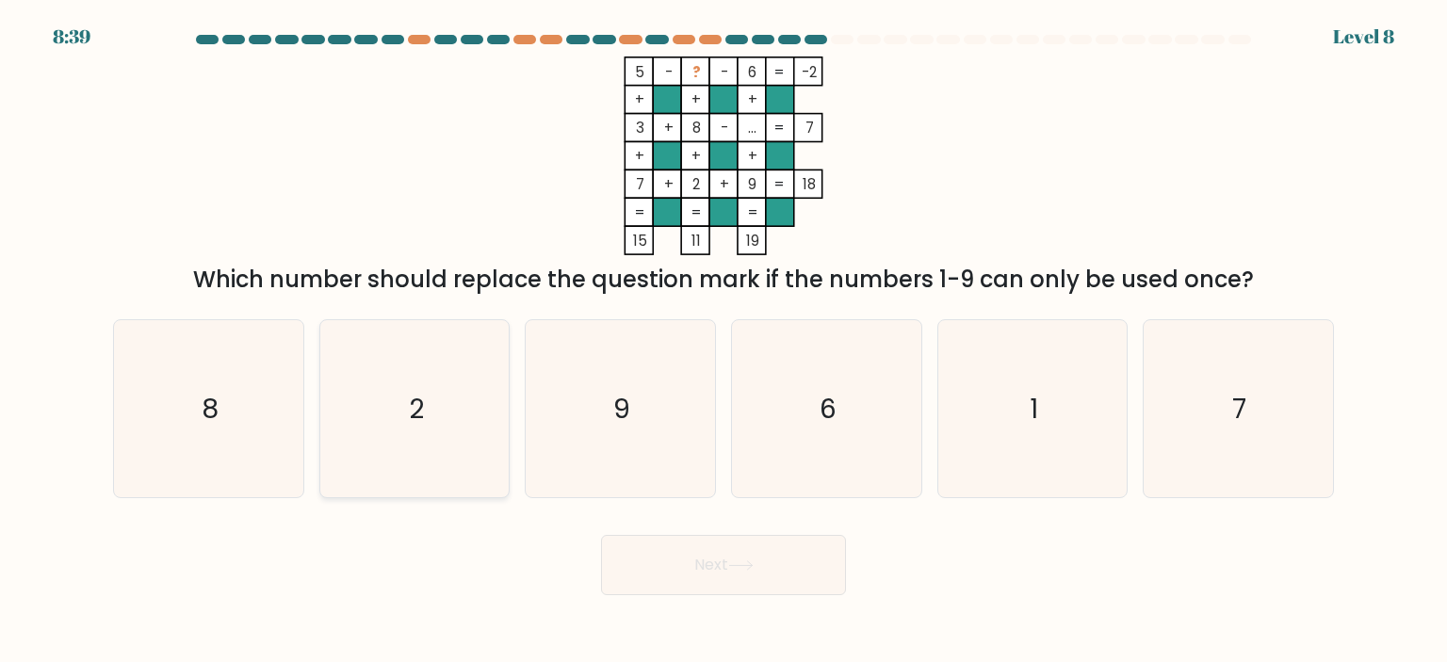
click at [419, 432] on icon "2" at bounding box center [414, 408] width 177 height 177
click at [723, 341] on input "b. 2" at bounding box center [723, 336] width 1 height 9
radio input "true"
click at [672, 581] on button "Next" at bounding box center [723, 565] width 245 height 60
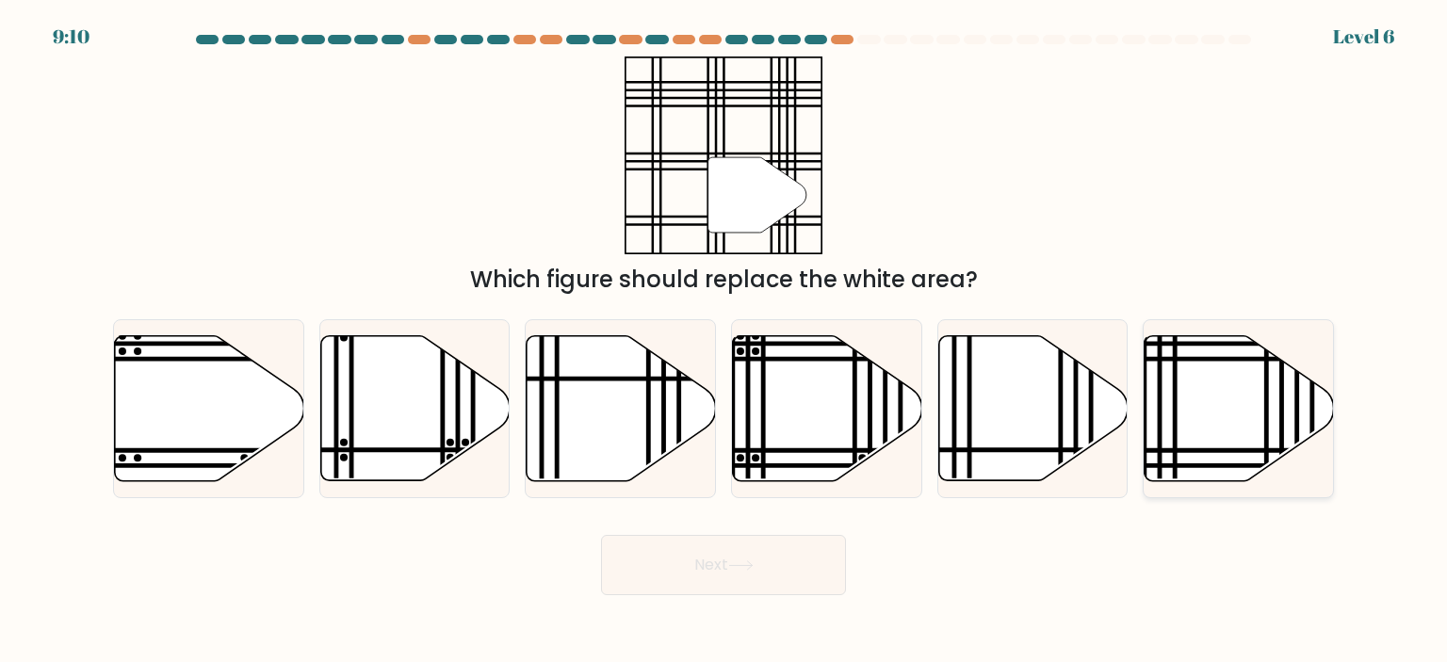
click at [1217, 387] on icon at bounding box center [1239, 407] width 189 height 145
click at [724, 341] on input "f." at bounding box center [723, 336] width 1 height 9
radio input "true"
click at [786, 568] on button "Next" at bounding box center [723, 565] width 245 height 60
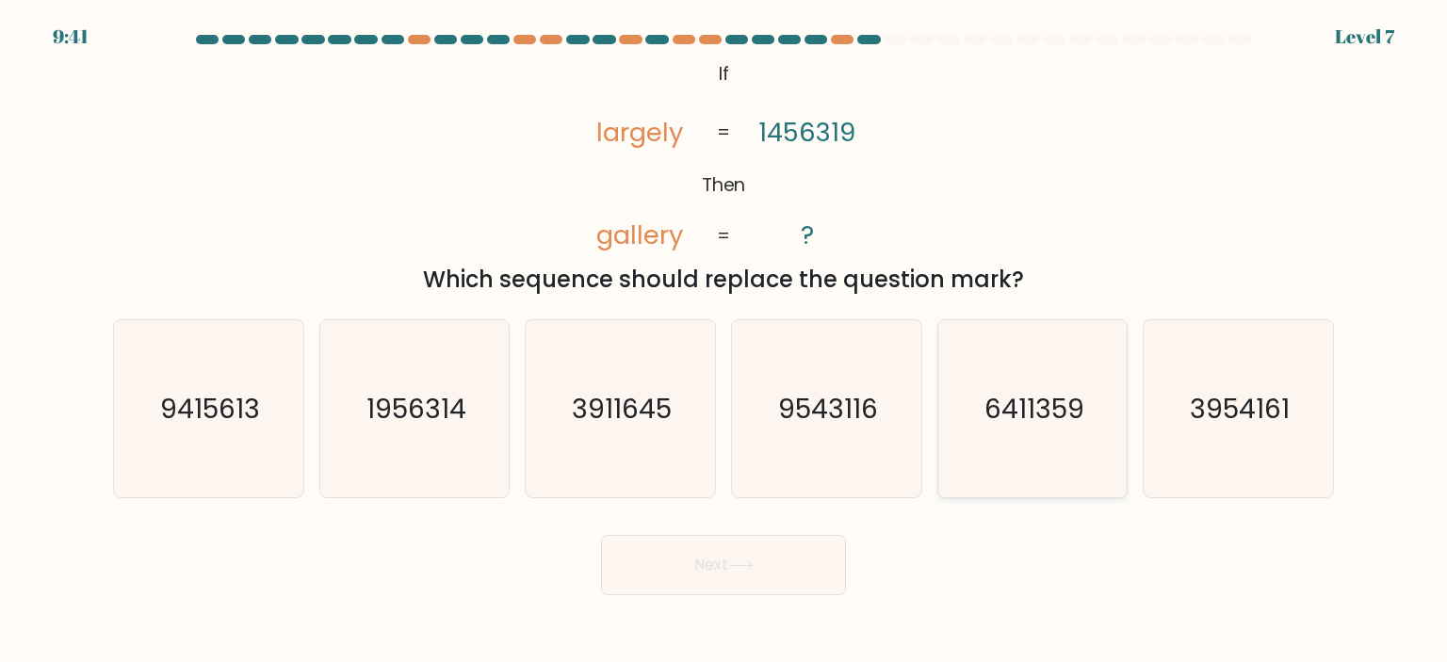
click at [1006, 404] on text "6411359" at bounding box center [1034, 409] width 100 height 38
click at [724, 341] on input "e. 6411359" at bounding box center [723, 336] width 1 height 9
radio input "true"
click at [635, 557] on button "Next" at bounding box center [723, 565] width 245 height 60
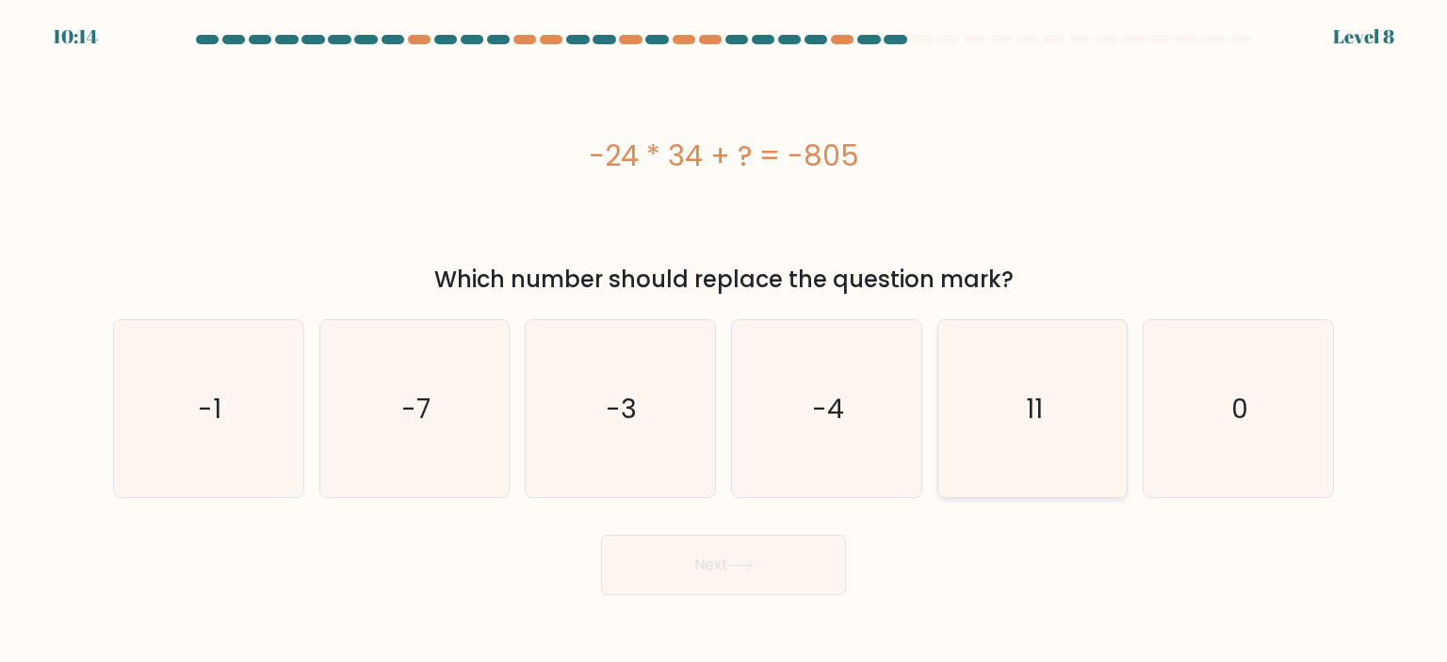
click at [1050, 448] on icon "11" at bounding box center [1032, 408] width 177 height 177
click at [724, 341] on input "e. 11" at bounding box center [723, 336] width 1 height 9
radio input "true"
click at [705, 570] on button "Next" at bounding box center [723, 565] width 245 height 60
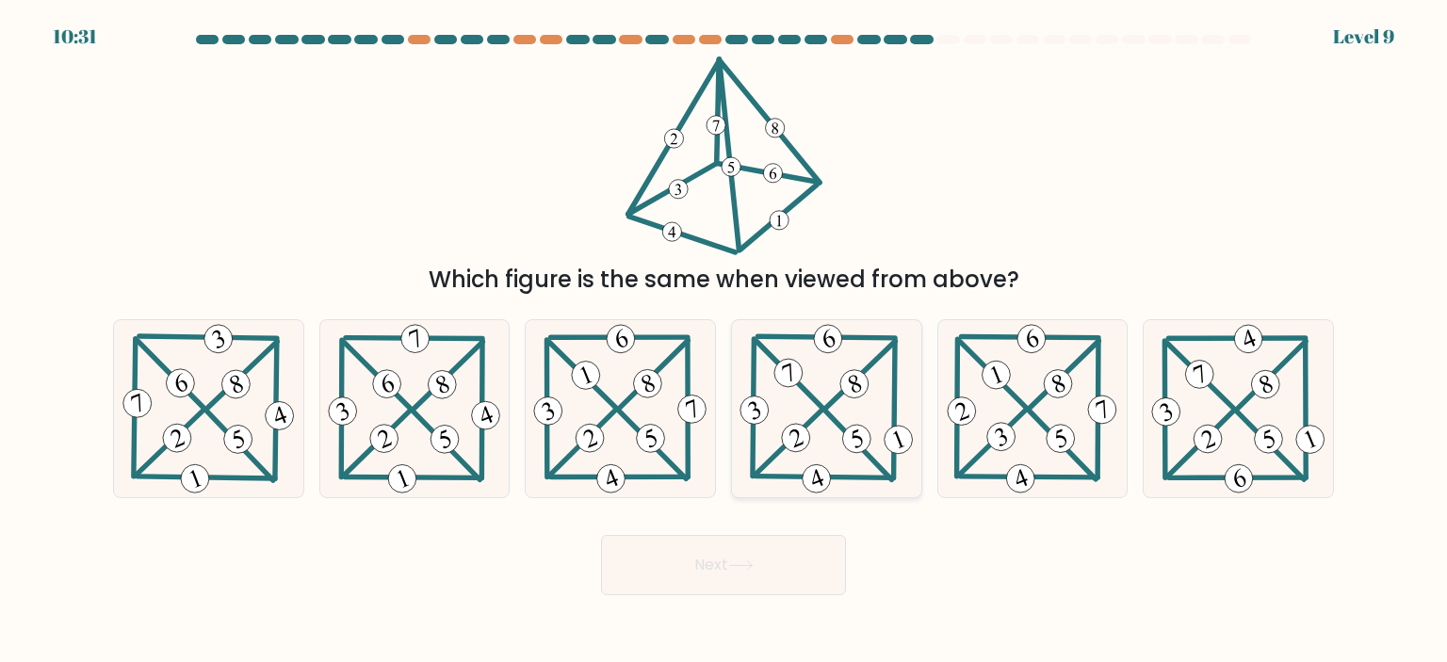
drag, startPoint x: 855, startPoint y: 410, endPoint x: 842, endPoint y: 403, distance: 14.7
click at [850, 406] on icon at bounding box center [827, 408] width 182 height 177
click at [724, 341] on input "d." at bounding box center [723, 336] width 1 height 9
radio input "true"
click at [764, 576] on button "Next" at bounding box center [723, 565] width 245 height 60
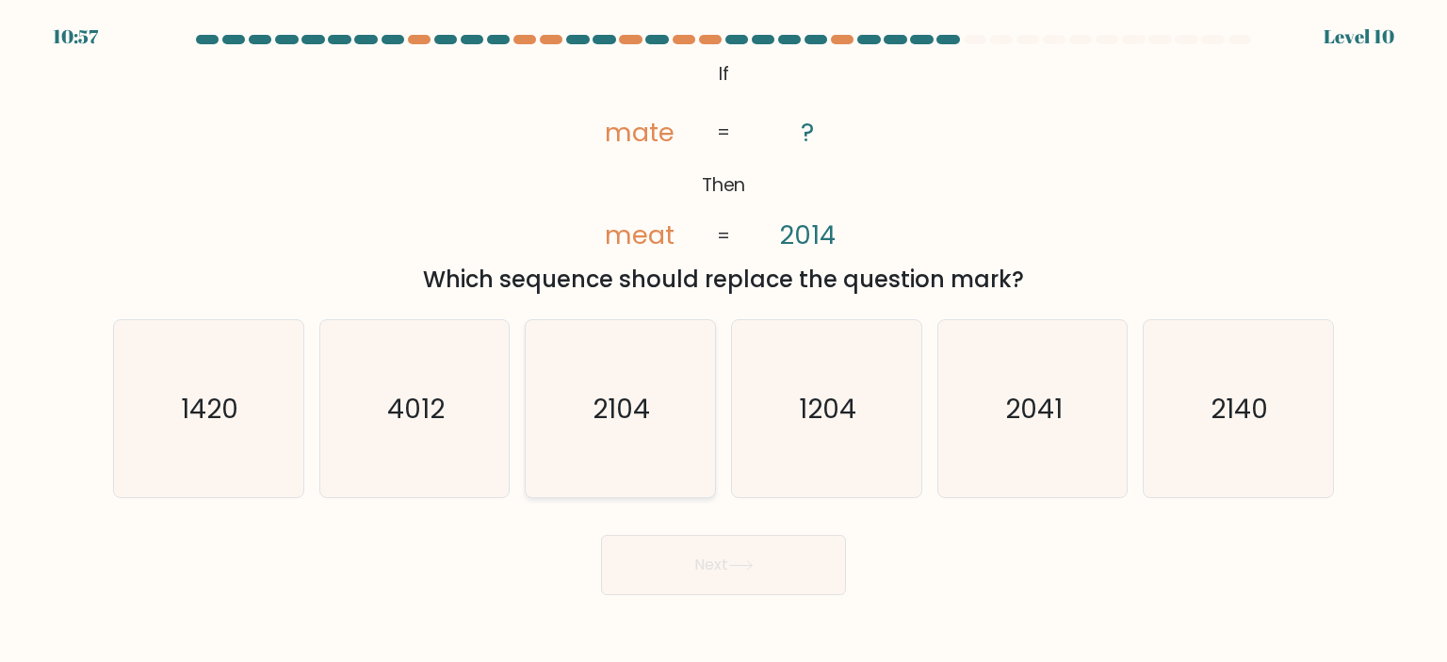
click at [601, 414] on text "2104" at bounding box center [621, 409] width 57 height 38
click at [723, 341] on input "c. 2104" at bounding box center [723, 336] width 1 height 9
radio input "true"
click at [1299, 450] on icon "2140" at bounding box center [1237, 408] width 177 height 177
click at [724, 341] on input "f. 2140" at bounding box center [723, 336] width 1 height 9
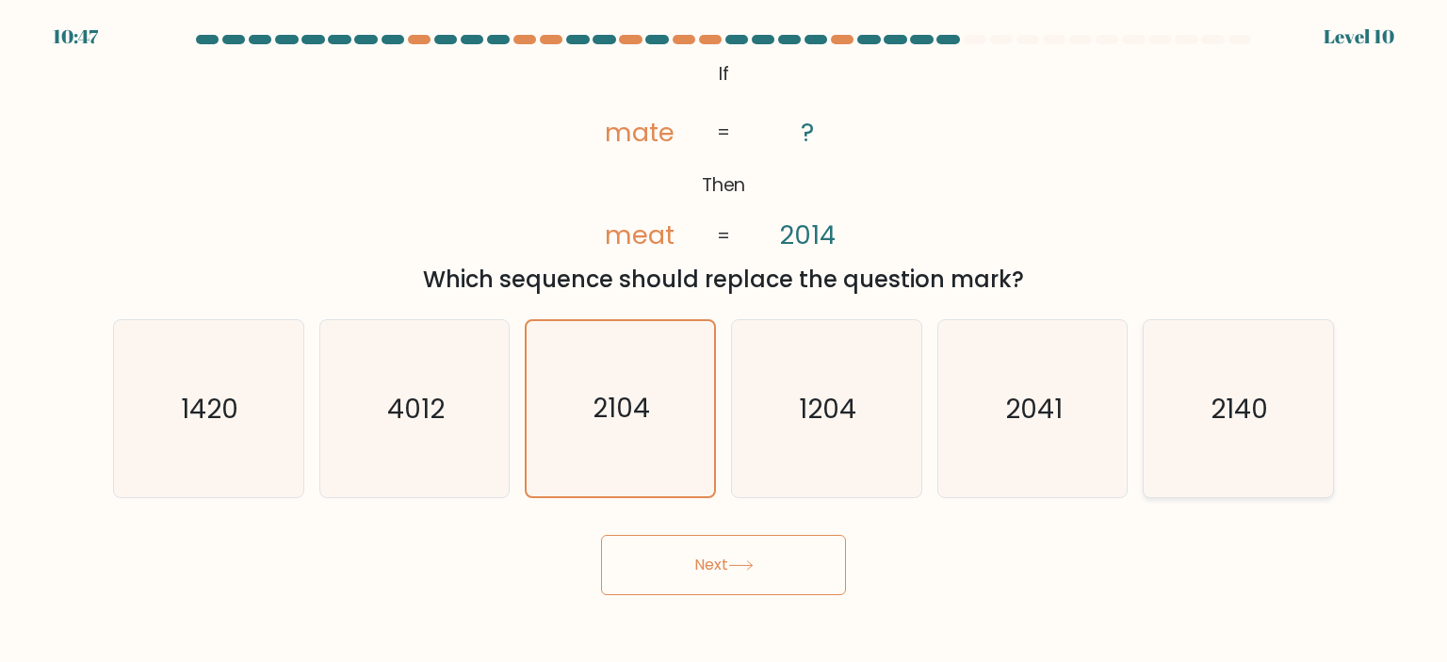
radio input "true"
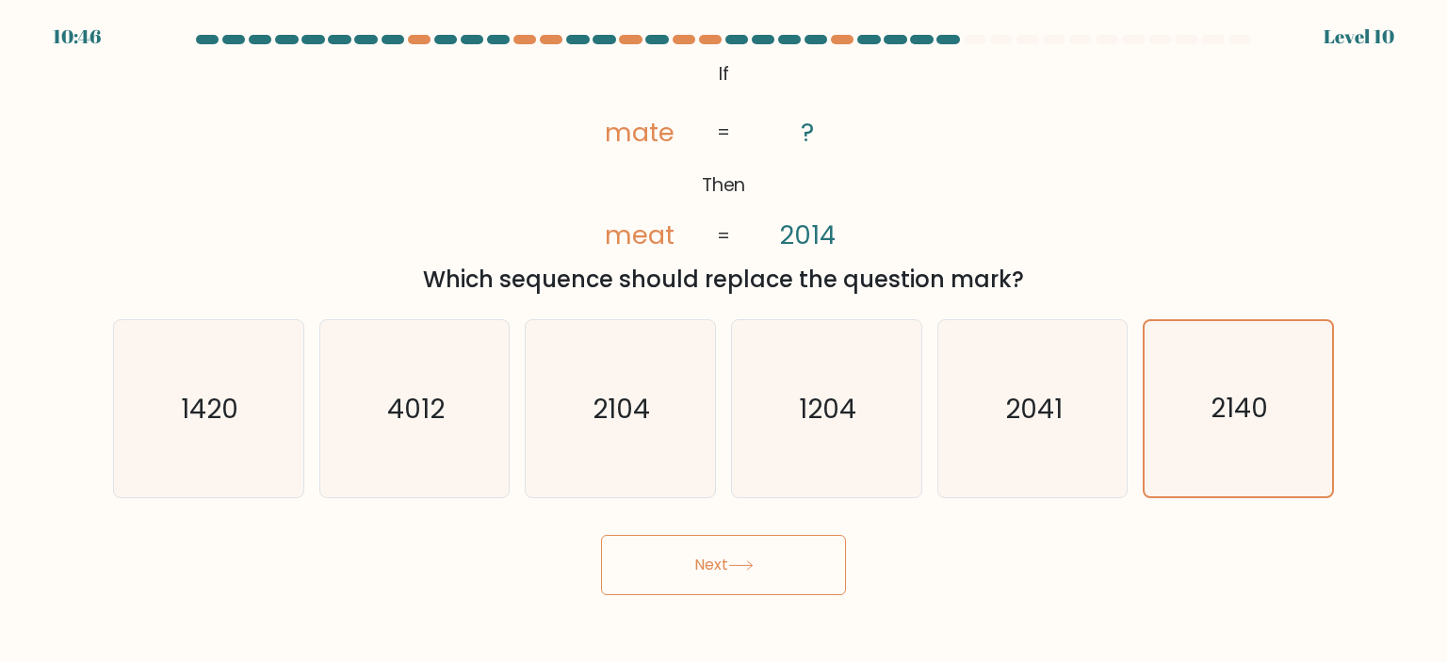
click at [739, 558] on button "Next" at bounding box center [723, 565] width 245 height 60
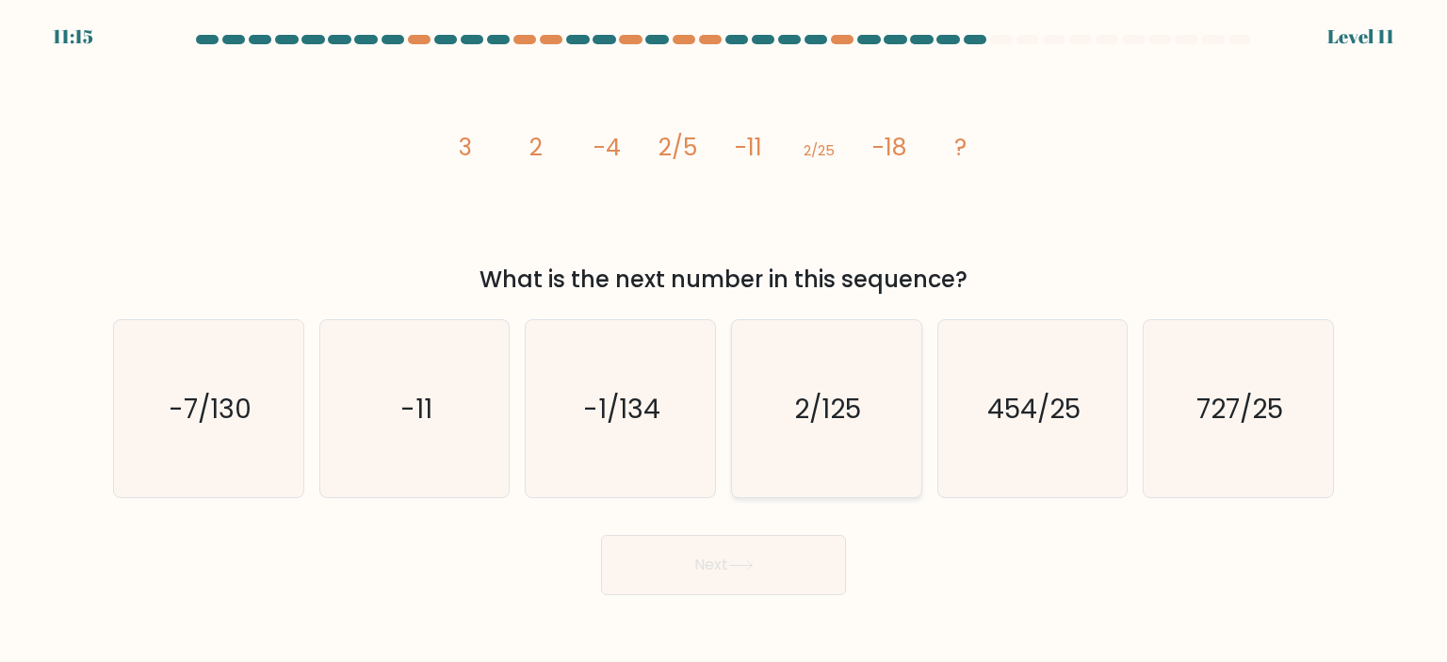
click at [869, 430] on icon "2/125" at bounding box center [826, 408] width 177 height 177
click at [724, 341] on input "d. 2/125" at bounding box center [723, 336] width 1 height 9
radio input "true"
click at [199, 378] on icon "-7/130" at bounding box center [208, 408] width 177 height 177
click at [723, 341] on input "a. -7/130" at bounding box center [723, 336] width 1 height 9
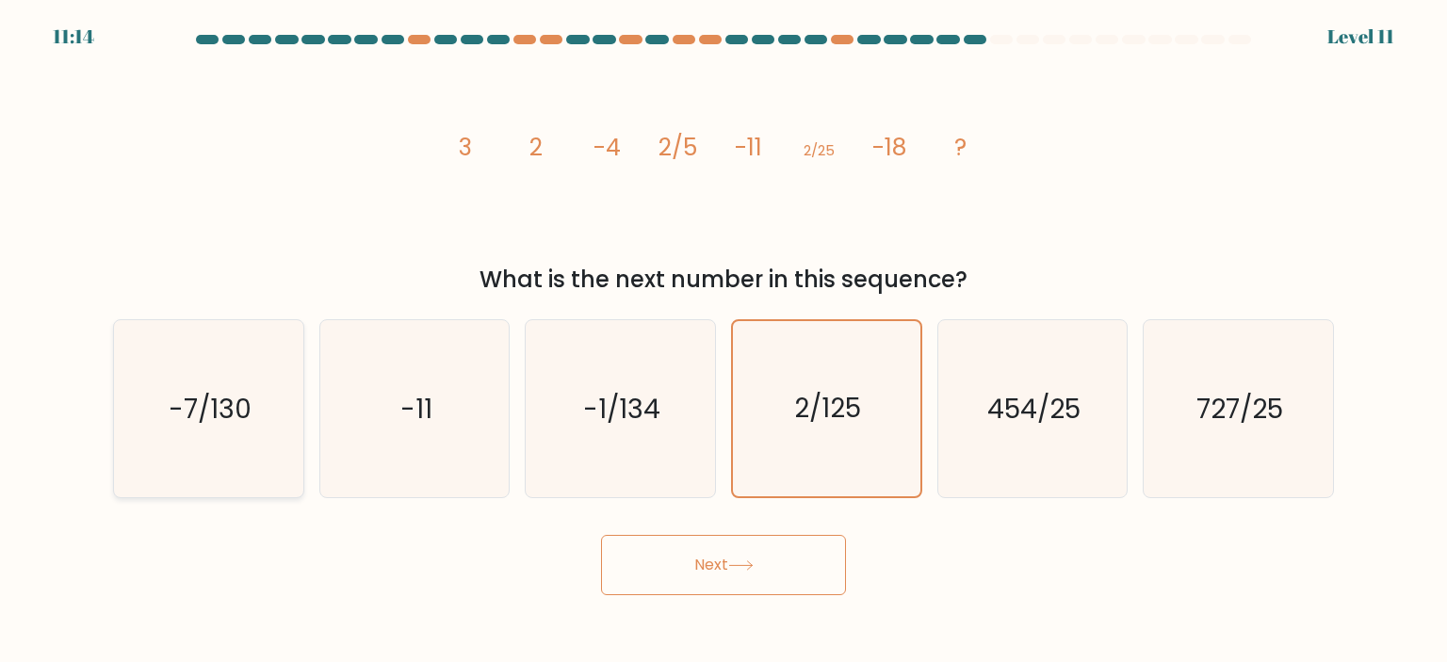
radio input "true"
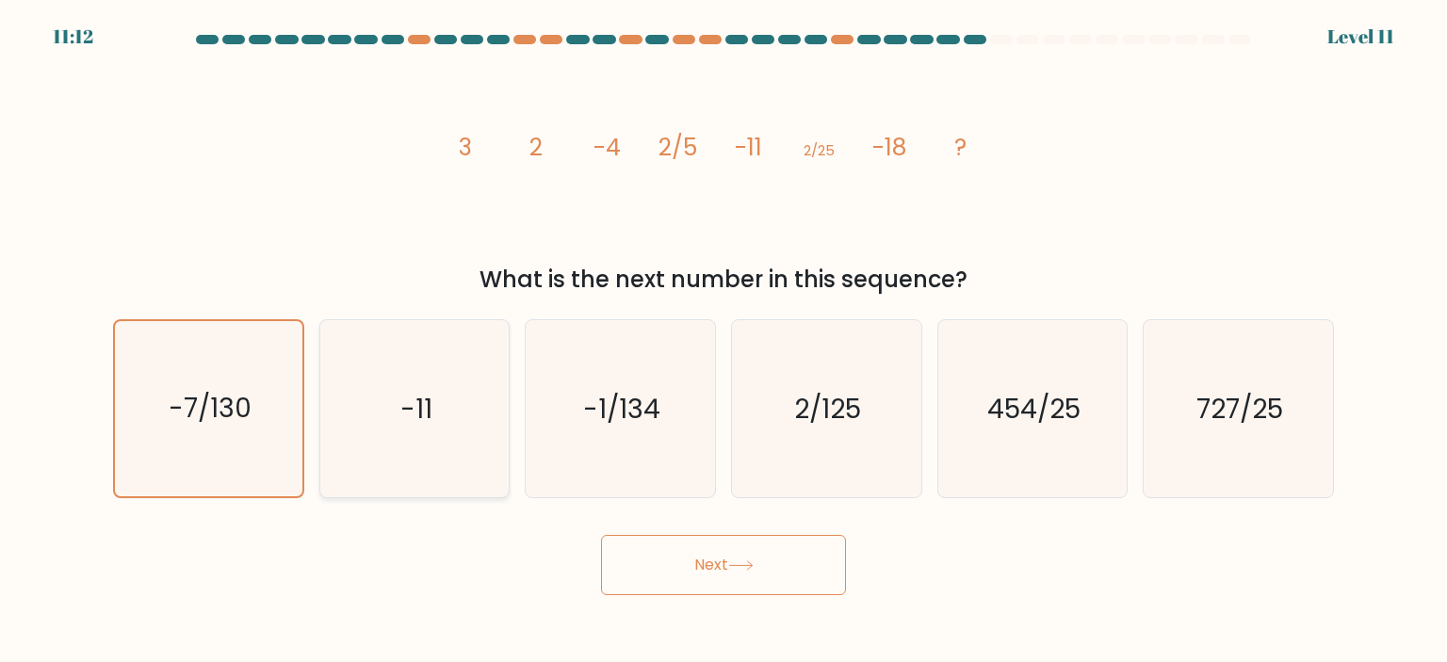
click at [422, 438] on icon "-11" at bounding box center [414, 408] width 177 height 177
click at [723, 341] on input "b. -11" at bounding box center [723, 336] width 1 height 9
radio input "true"
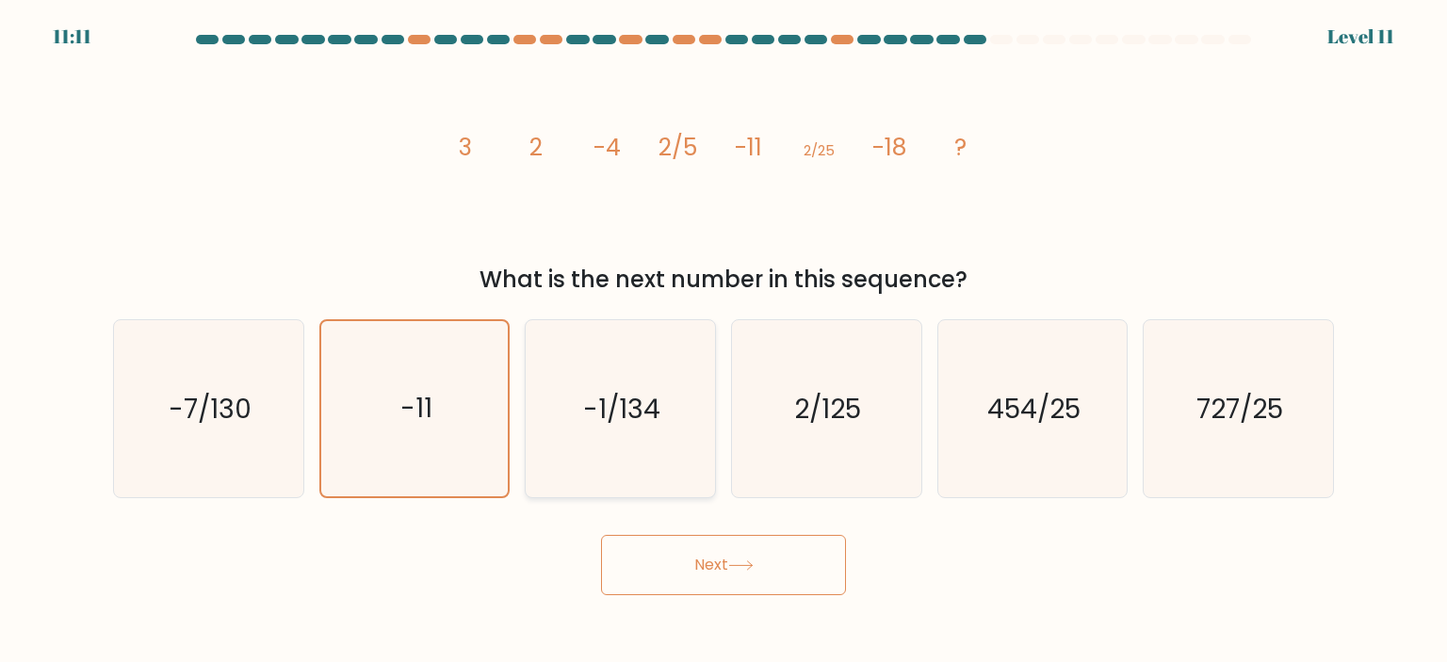
click at [558, 380] on icon "-1/134" at bounding box center [619, 408] width 177 height 177
click at [723, 341] on input "c. -1/134" at bounding box center [723, 336] width 1 height 9
radio input "true"
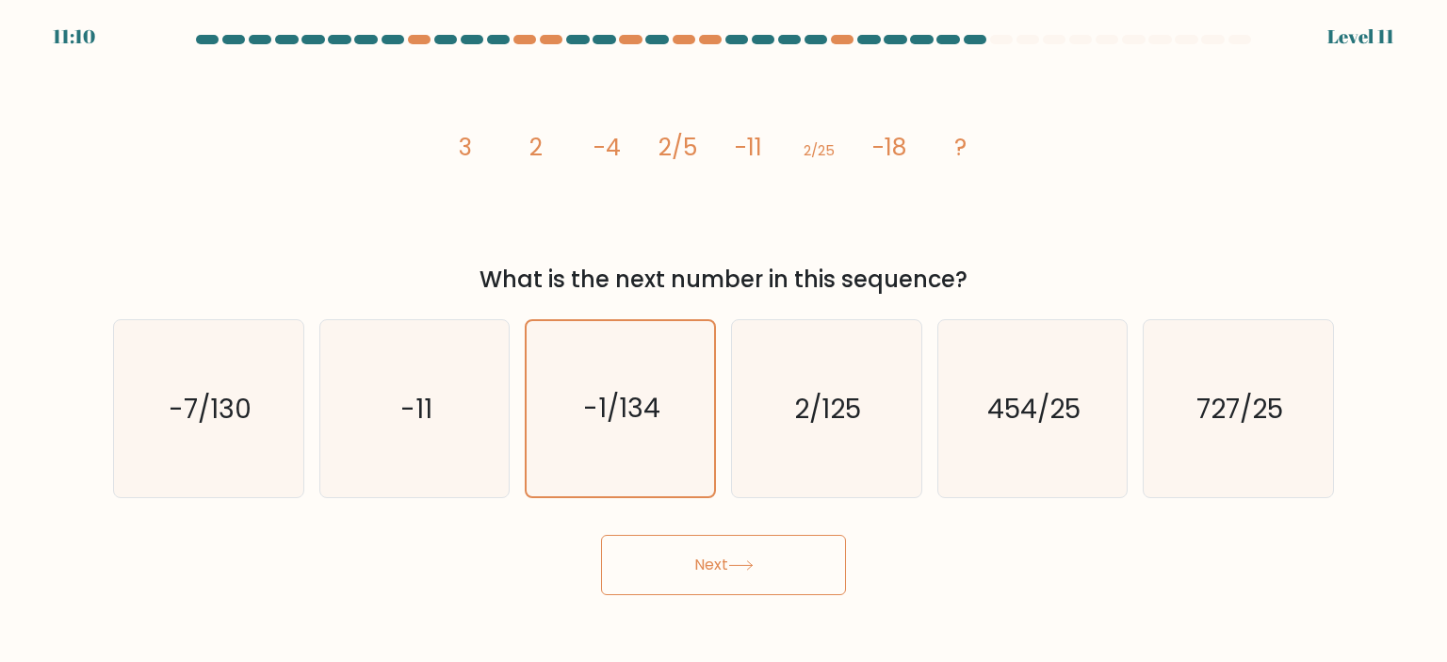
click at [752, 566] on icon at bounding box center [740, 565] width 23 height 8
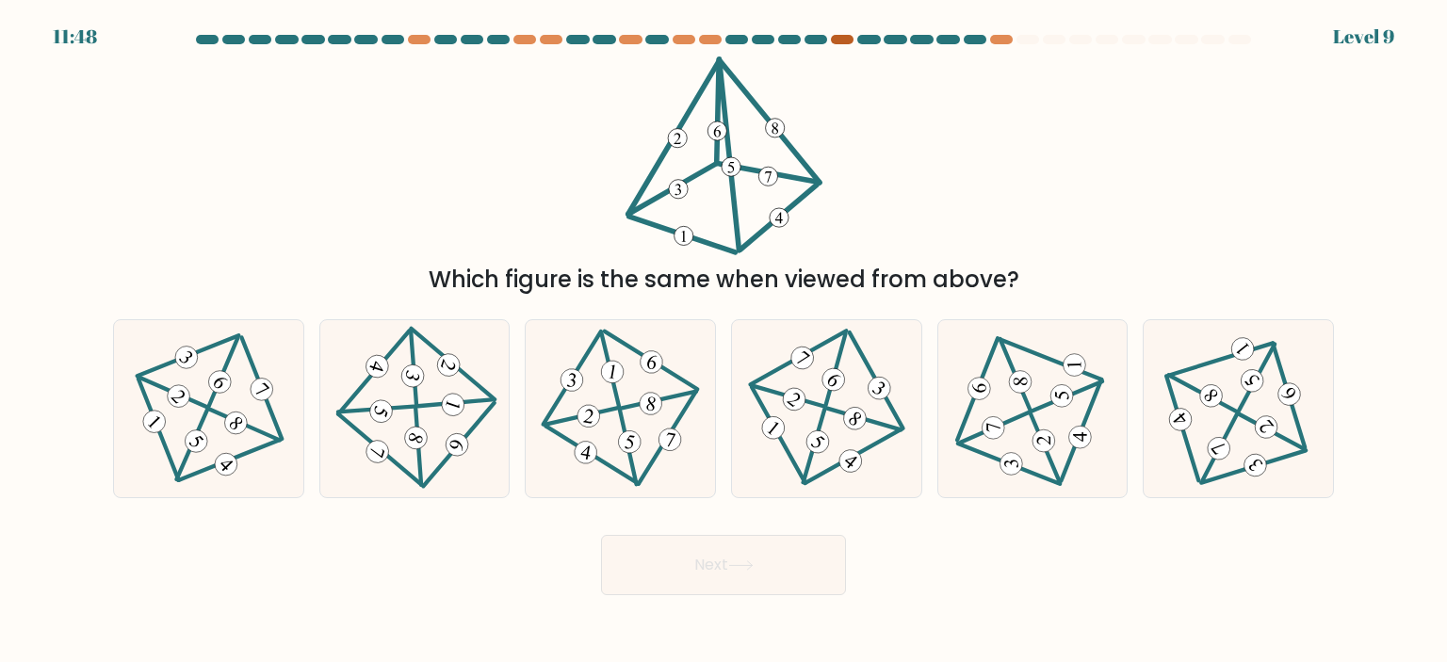
click at [839, 39] on div at bounding box center [842, 39] width 23 height 9
click at [149, 376] on icon at bounding box center [209, 409] width 144 height 142
click at [723, 341] on input "a." at bounding box center [723, 336] width 1 height 9
radio input "true"
click at [774, 561] on button "Next" at bounding box center [723, 565] width 245 height 60
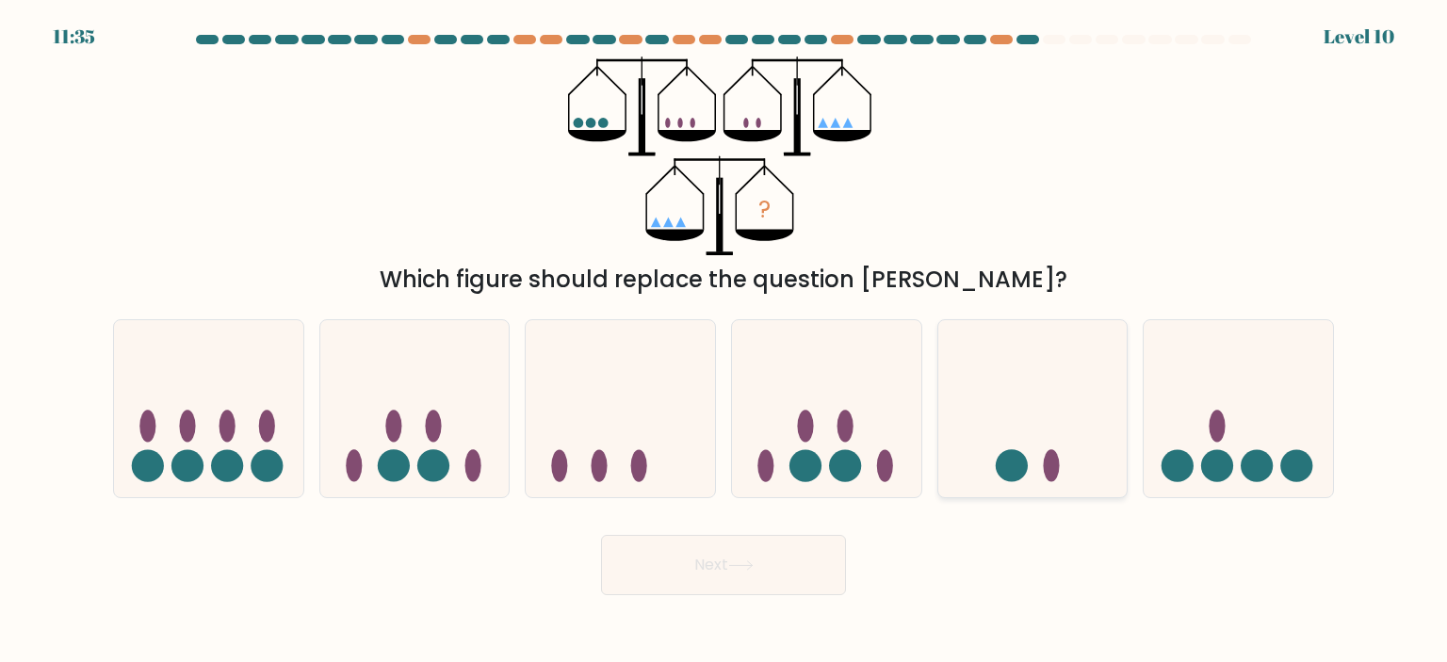
click at [973, 425] on icon at bounding box center [1032, 409] width 189 height 156
click at [724, 341] on input "e." at bounding box center [723, 336] width 1 height 9
radio input "true"
click at [736, 576] on button "Next" at bounding box center [723, 565] width 245 height 60
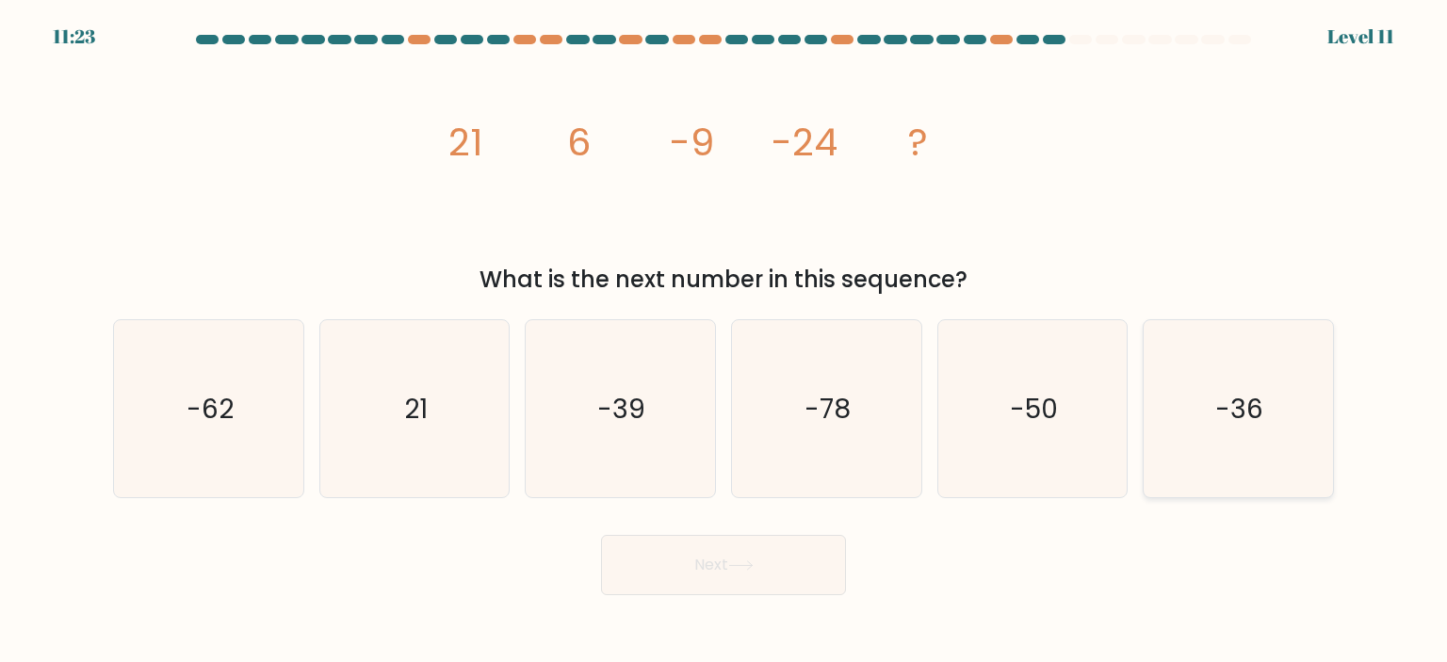
click at [1198, 449] on icon "-36" at bounding box center [1237, 408] width 177 height 177
click at [724, 341] on input "f. -36" at bounding box center [723, 336] width 1 height 9
radio input "true"
click at [710, 561] on button "Next" at bounding box center [723, 565] width 245 height 60
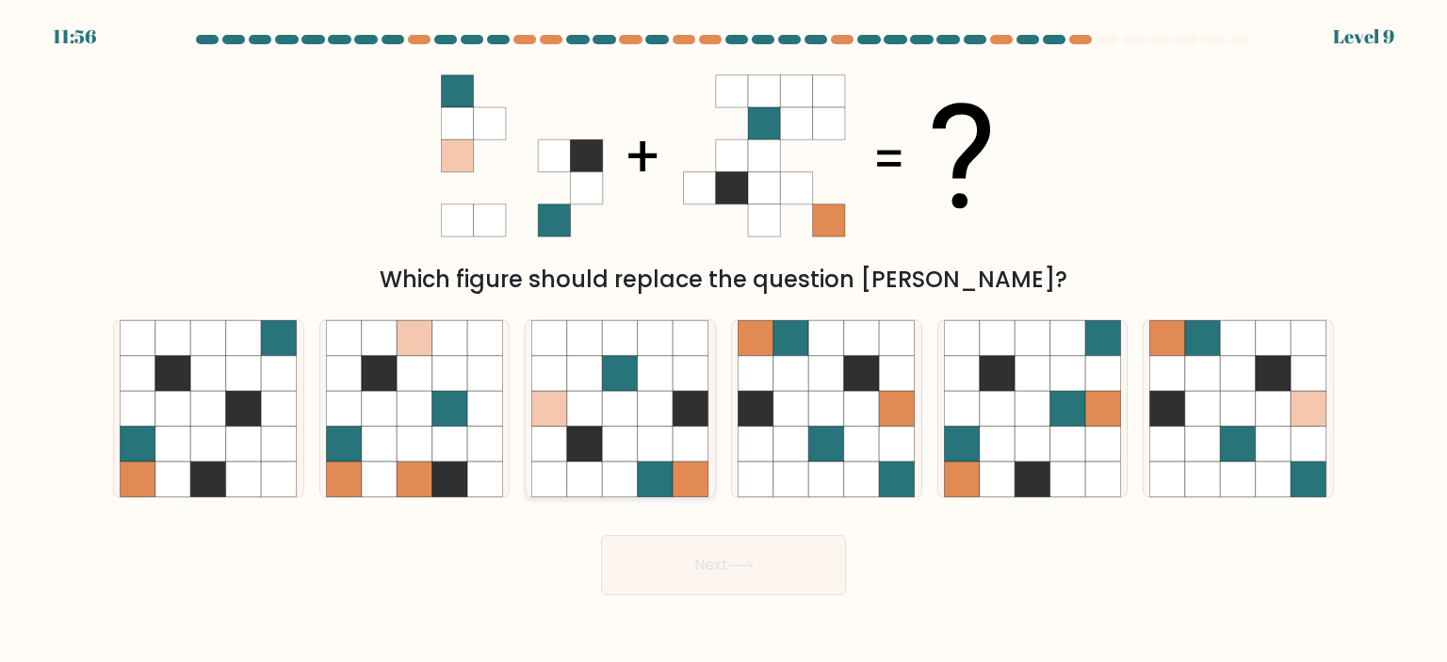
click at [649, 383] on icon at bounding box center [656, 374] width 36 height 36
click at [723, 341] on input "c." at bounding box center [723, 336] width 1 height 9
radio input "true"
click at [747, 549] on button "Next" at bounding box center [723, 565] width 245 height 60
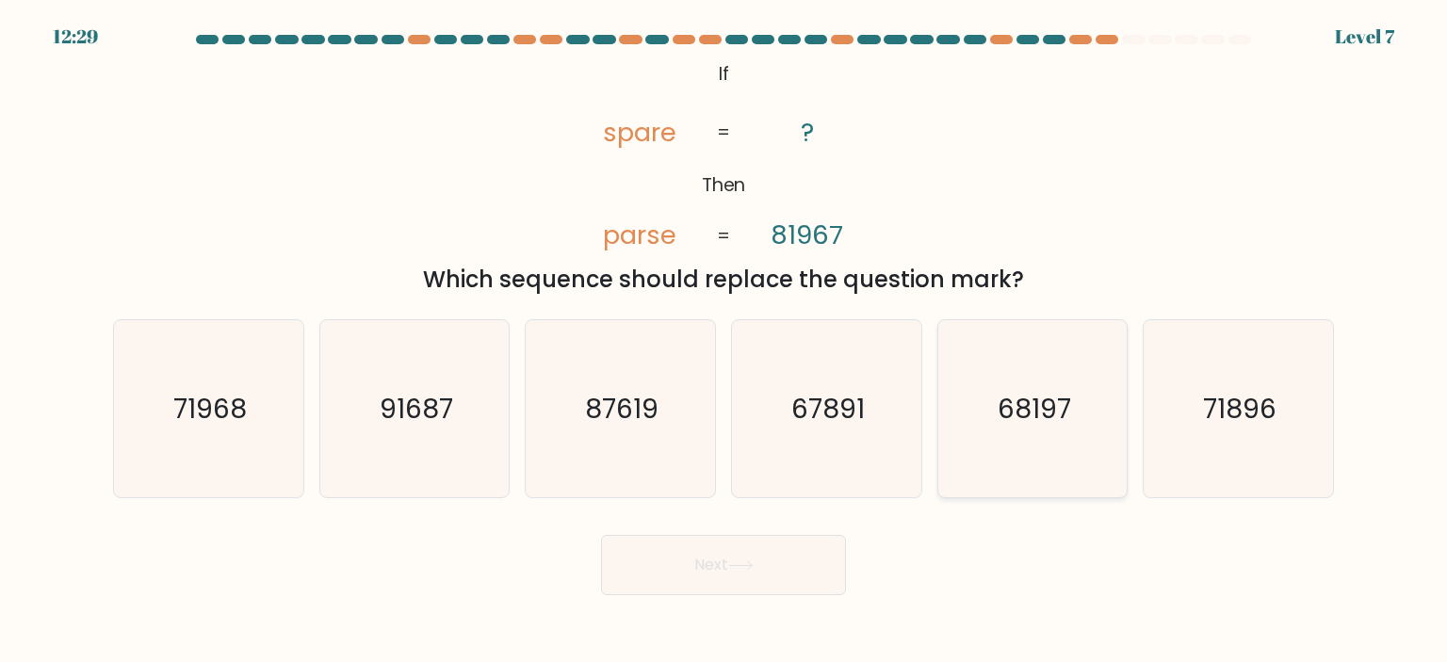
click at [1000, 453] on icon "68197" at bounding box center [1032, 408] width 177 height 177
click at [724, 341] on input "e. 68197" at bounding box center [723, 336] width 1 height 9
radio input "true"
click at [720, 588] on button "Next" at bounding box center [723, 565] width 245 height 60
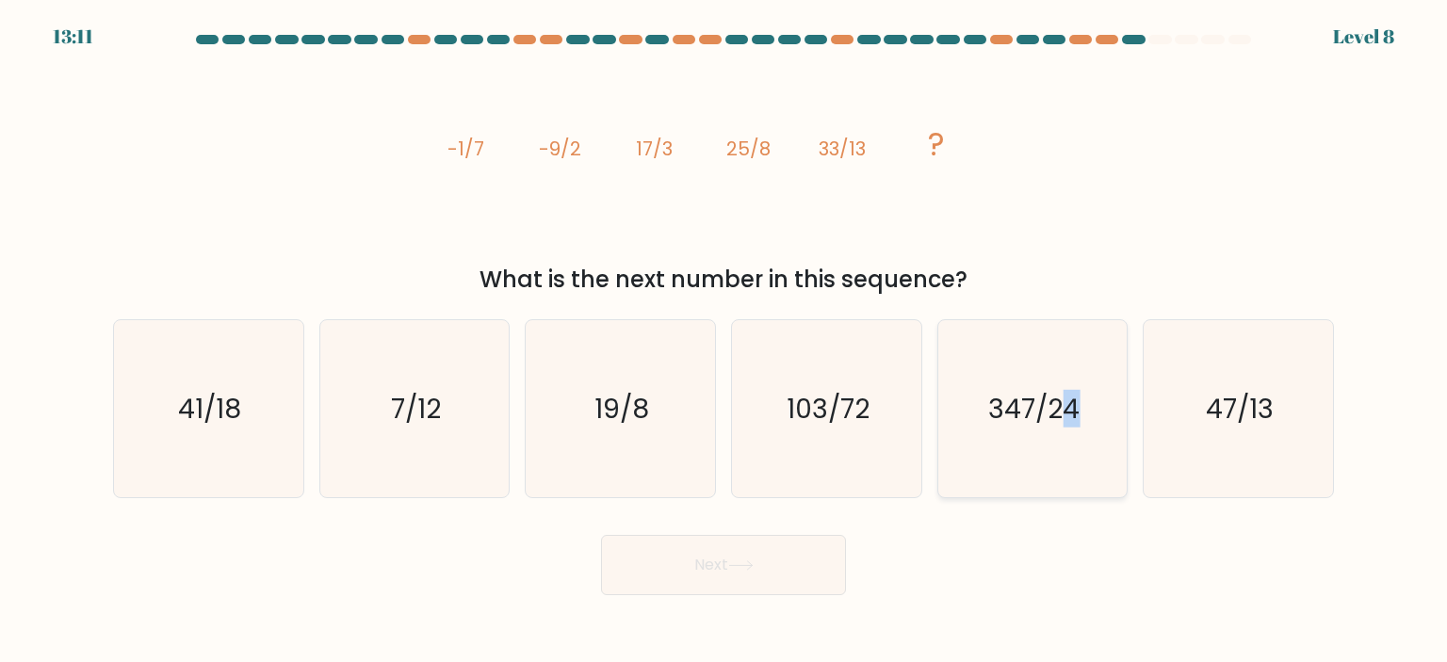
click at [1071, 407] on text "347/24" at bounding box center [1033, 409] width 91 height 38
click at [996, 414] on text "347/24" at bounding box center [1033, 409] width 91 height 38
click at [724, 341] on input "e. 347/24" at bounding box center [723, 336] width 1 height 9
radio input "true"
drag, startPoint x: 769, startPoint y: 544, endPoint x: 756, endPoint y: 552, distance: 14.4
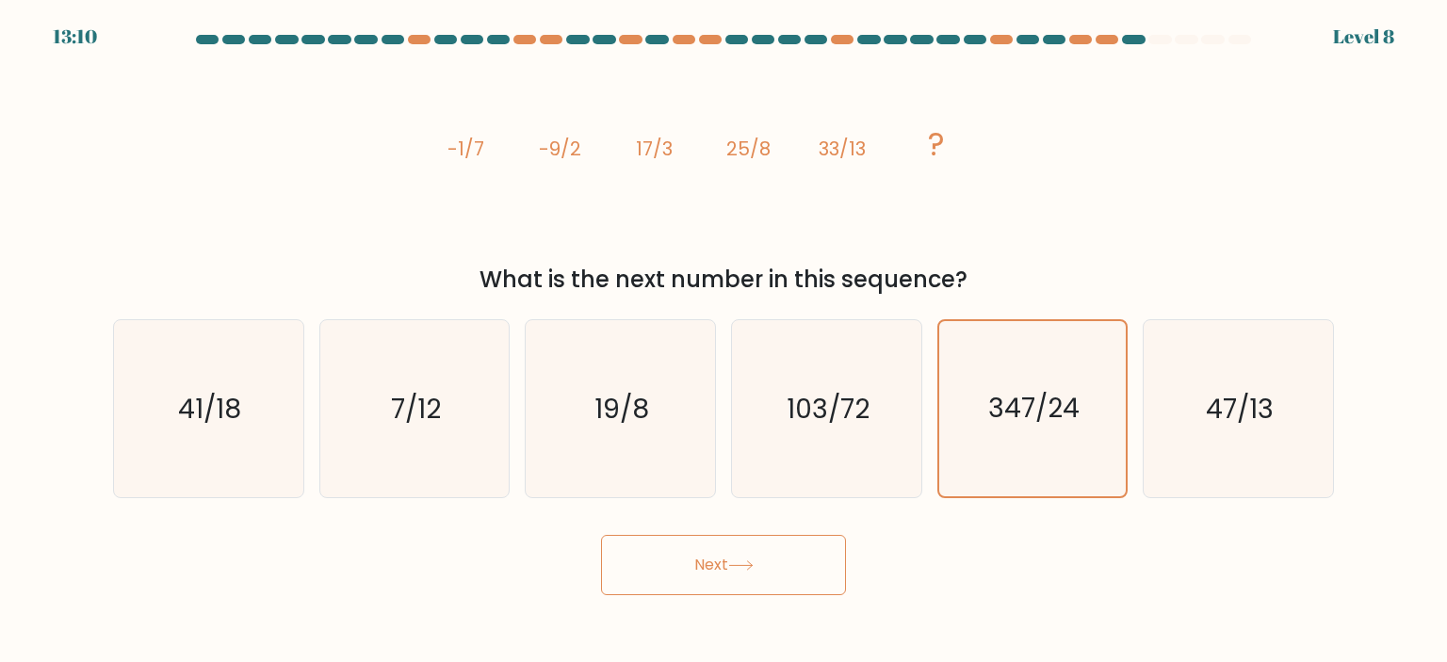
click at [768, 545] on button "Next" at bounding box center [723, 565] width 245 height 60
click at [715, 603] on body "13:09 Level 8" at bounding box center [723, 331] width 1447 height 662
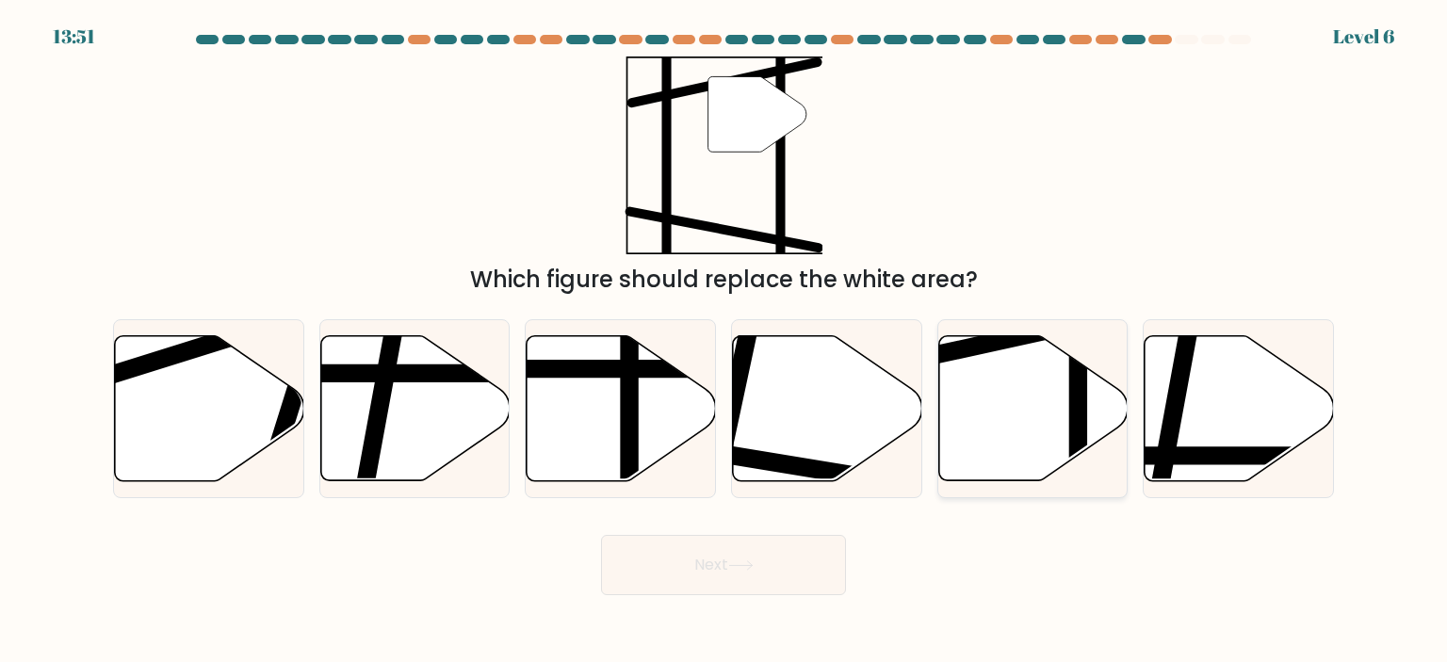
click at [1038, 346] on icon at bounding box center [1032, 407] width 189 height 145
click at [724, 341] on input "e." at bounding box center [723, 336] width 1 height 9
radio input "true"
click at [670, 587] on button "Next" at bounding box center [723, 565] width 245 height 60
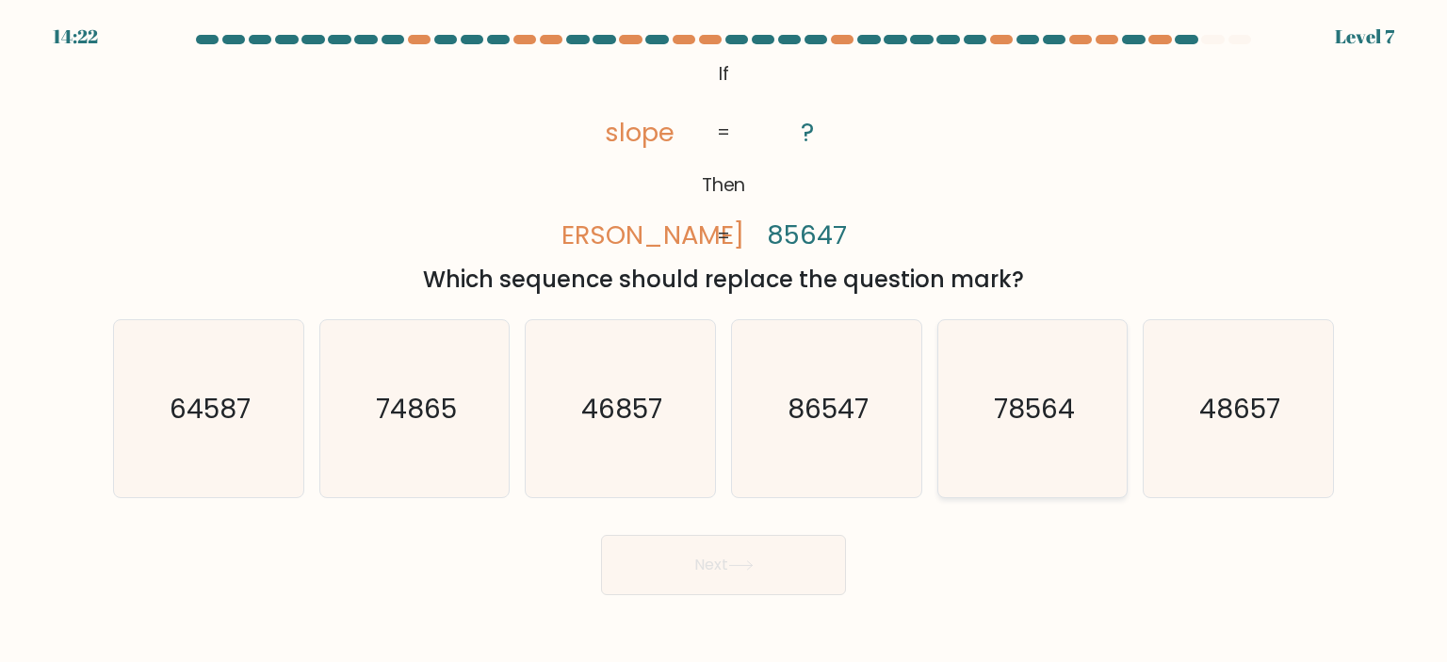
click at [987, 412] on icon "78564" at bounding box center [1032, 408] width 177 height 177
click at [724, 341] on input "e. 78564" at bounding box center [723, 336] width 1 height 9
radio input "true"
click at [752, 553] on button "Next" at bounding box center [723, 565] width 245 height 60
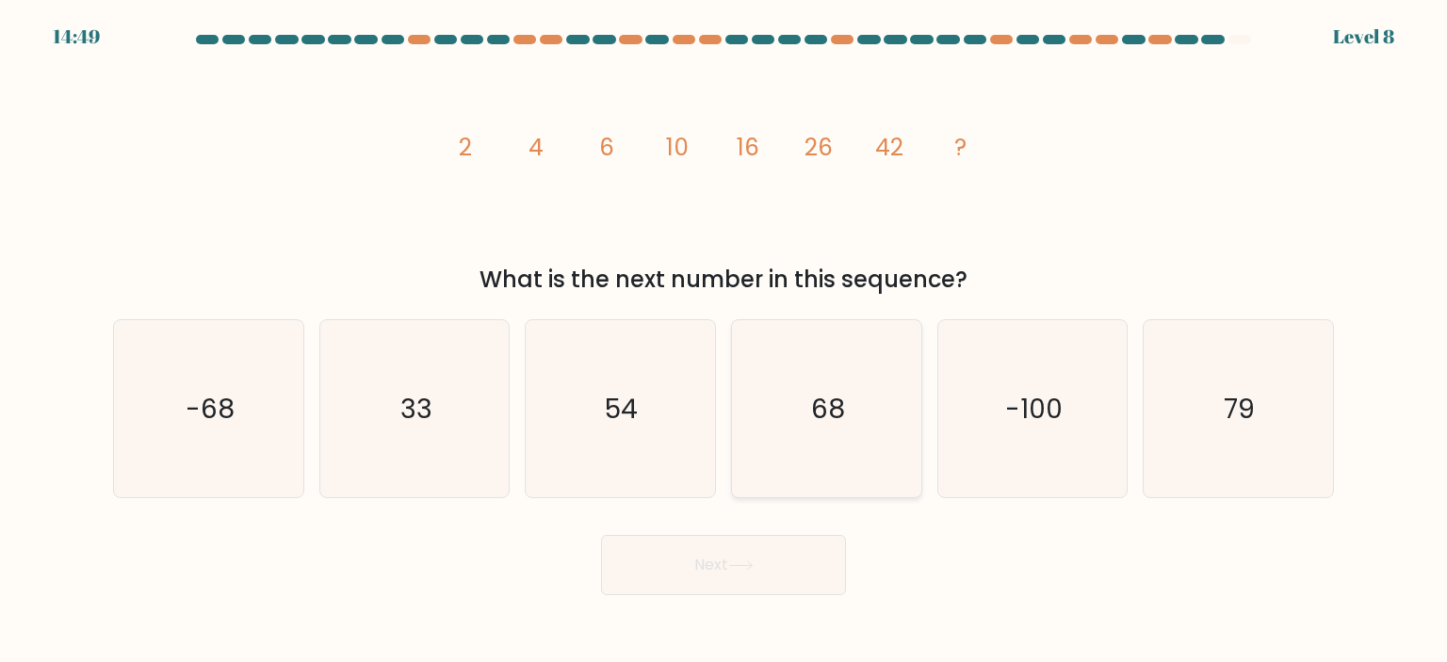
click at [803, 376] on icon "68" at bounding box center [826, 408] width 177 height 177
click at [724, 341] on input "d. 68" at bounding box center [723, 336] width 1 height 9
radio input "true"
click at [670, 573] on button "Next" at bounding box center [723, 565] width 245 height 60
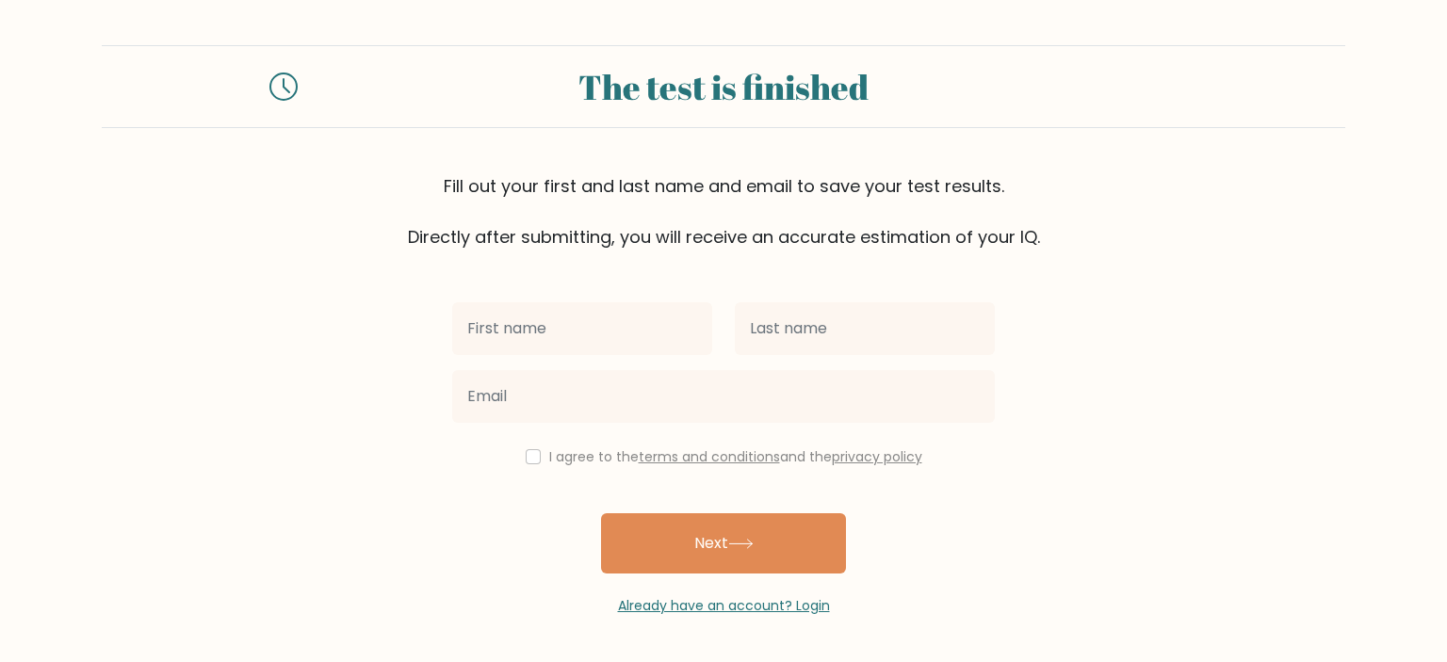
click at [584, 304] on input "text" at bounding box center [582, 328] width 260 height 53
type input "tal"
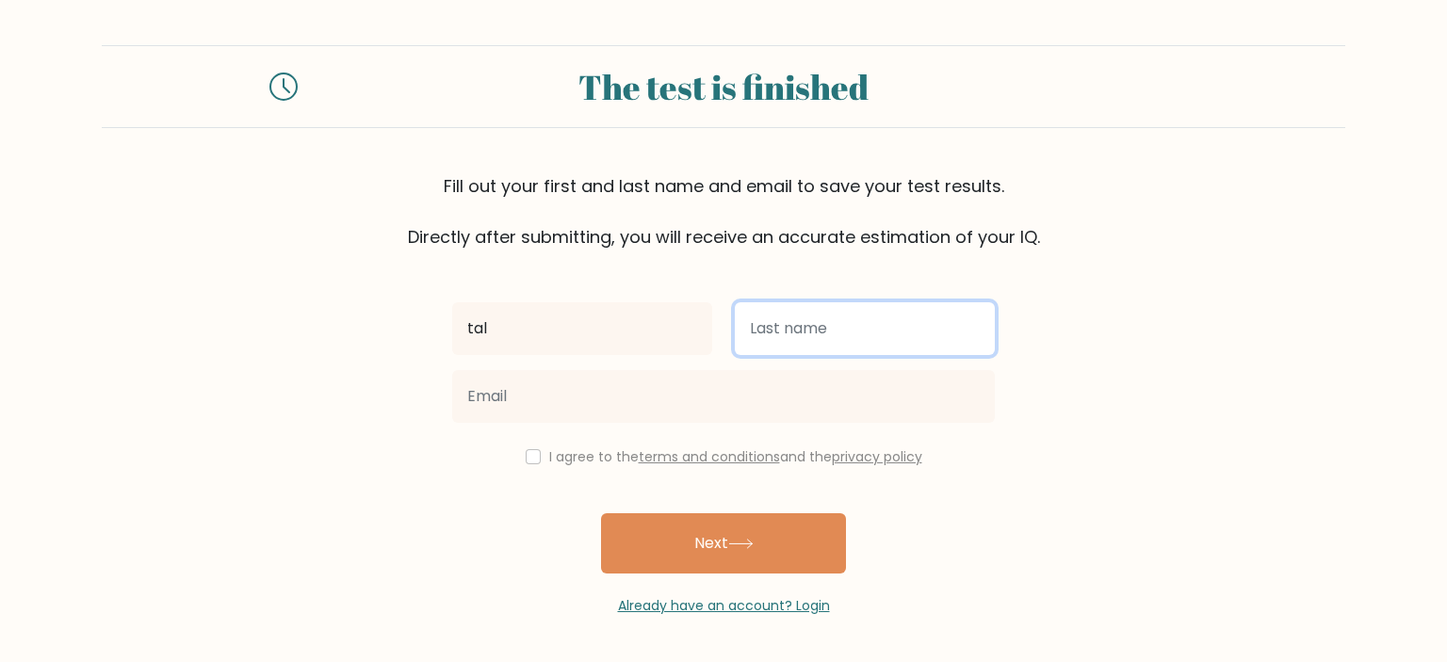
click at [780, 347] on input "text" at bounding box center [865, 328] width 260 height 53
type input "zxf"
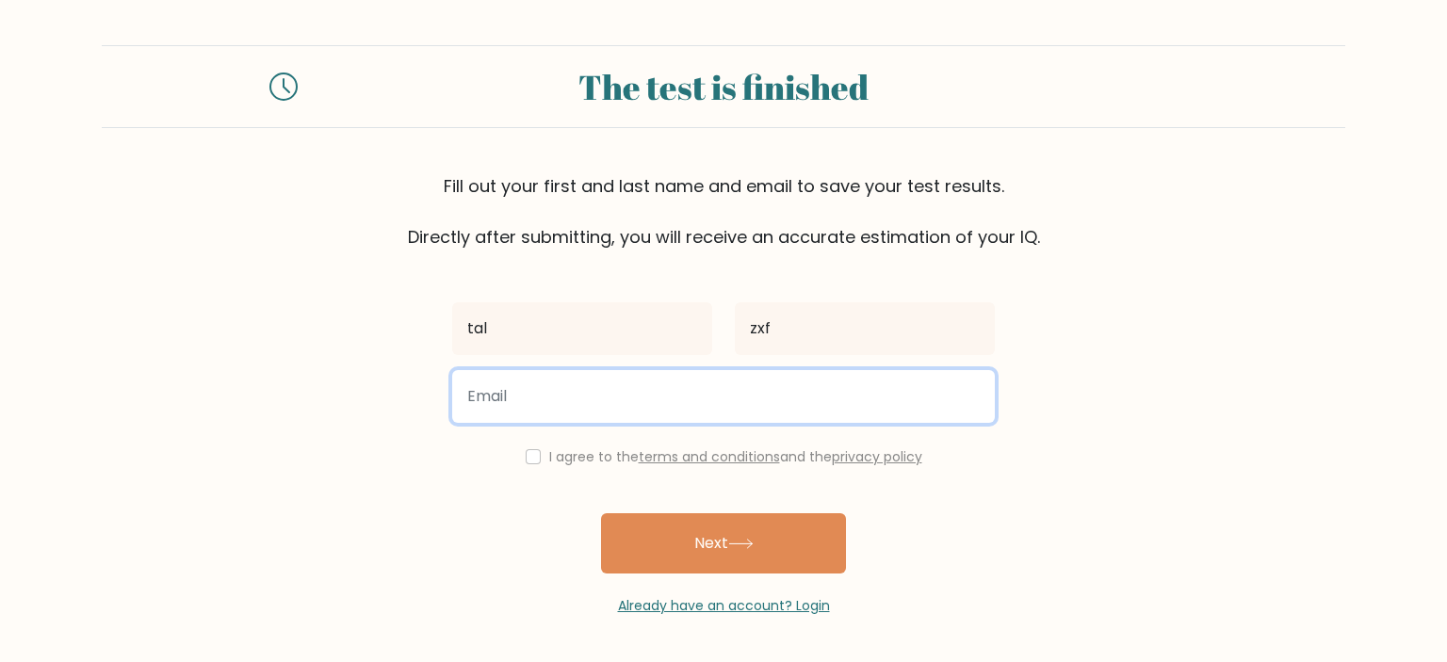
click at [527, 378] on input "email" at bounding box center [723, 396] width 543 height 53
type input "meyrikom@gmail.com"
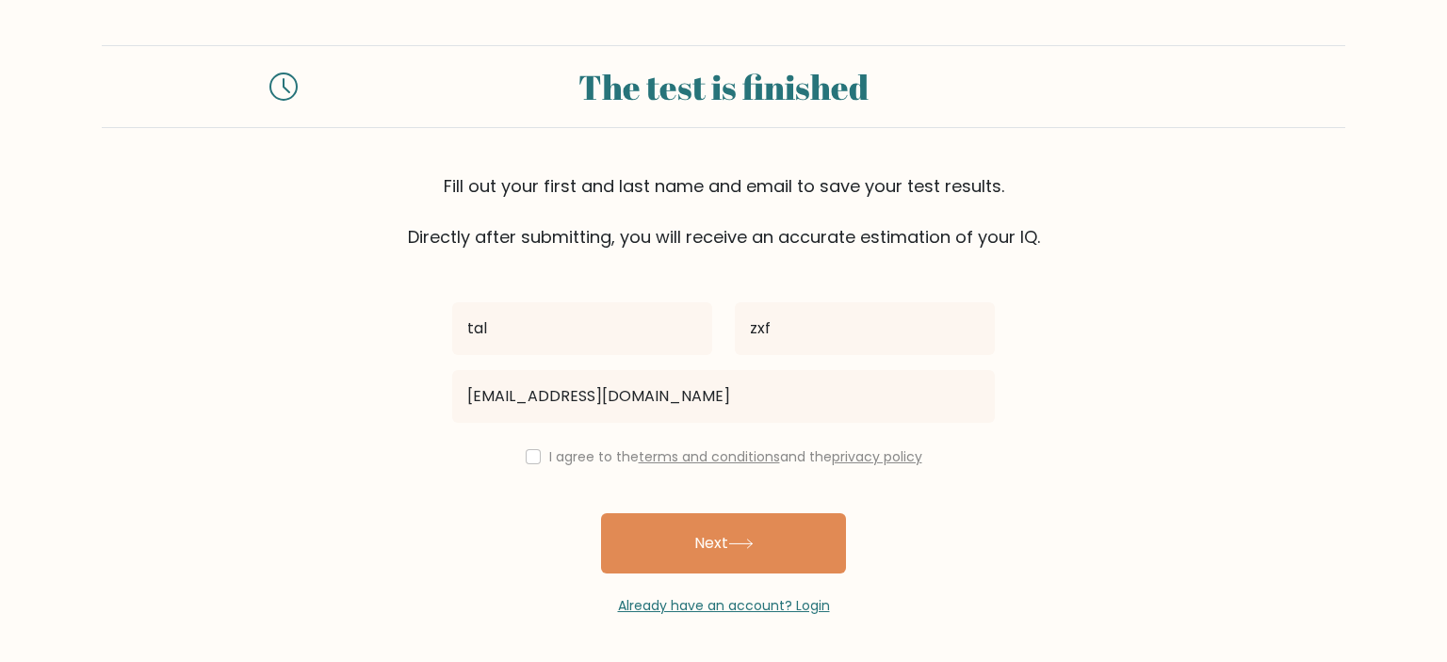
click at [602, 459] on label "I agree to the terms and conditions and the privacy policy" at bounding box center [735, 456] width 373 height 19
click at [526, 457] on input "checkbox" at bounding box center [533, 456] width 15 height 15
checkbox input "true"
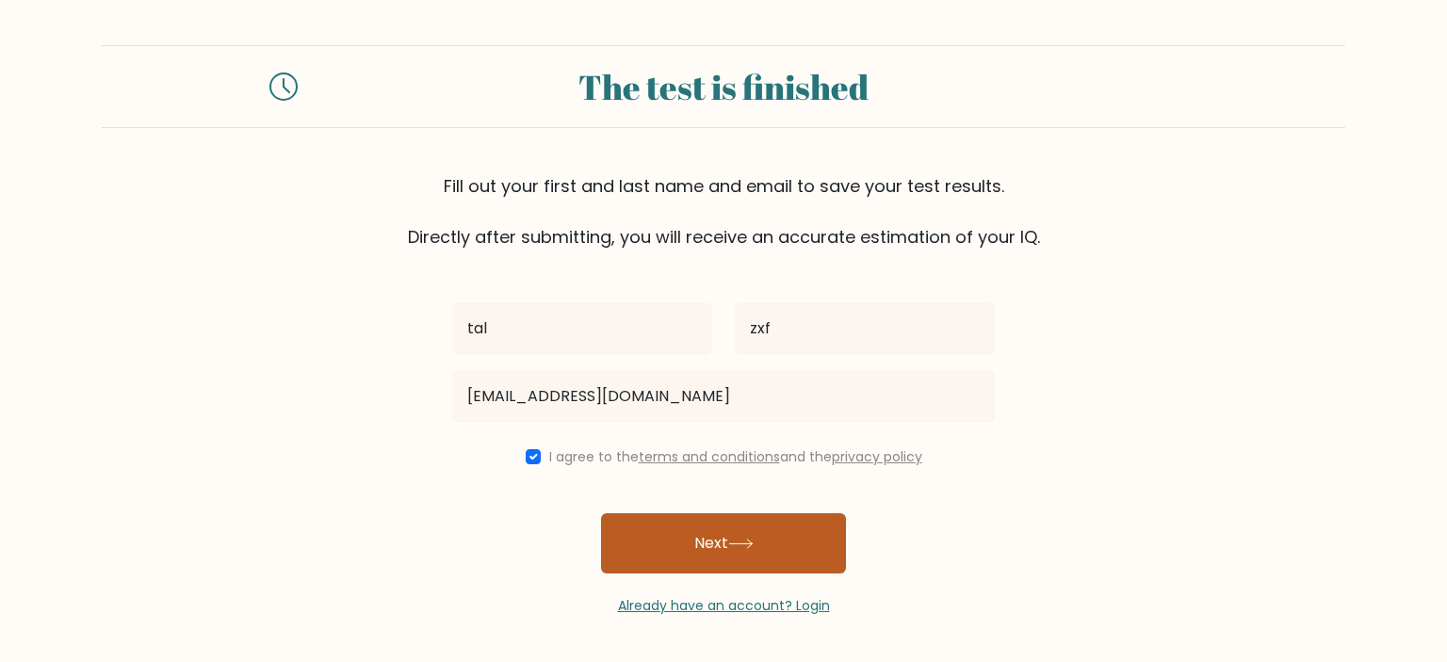
click at [671, 544] on button "Next" at bounding box center [723, 543] width 245 height 60
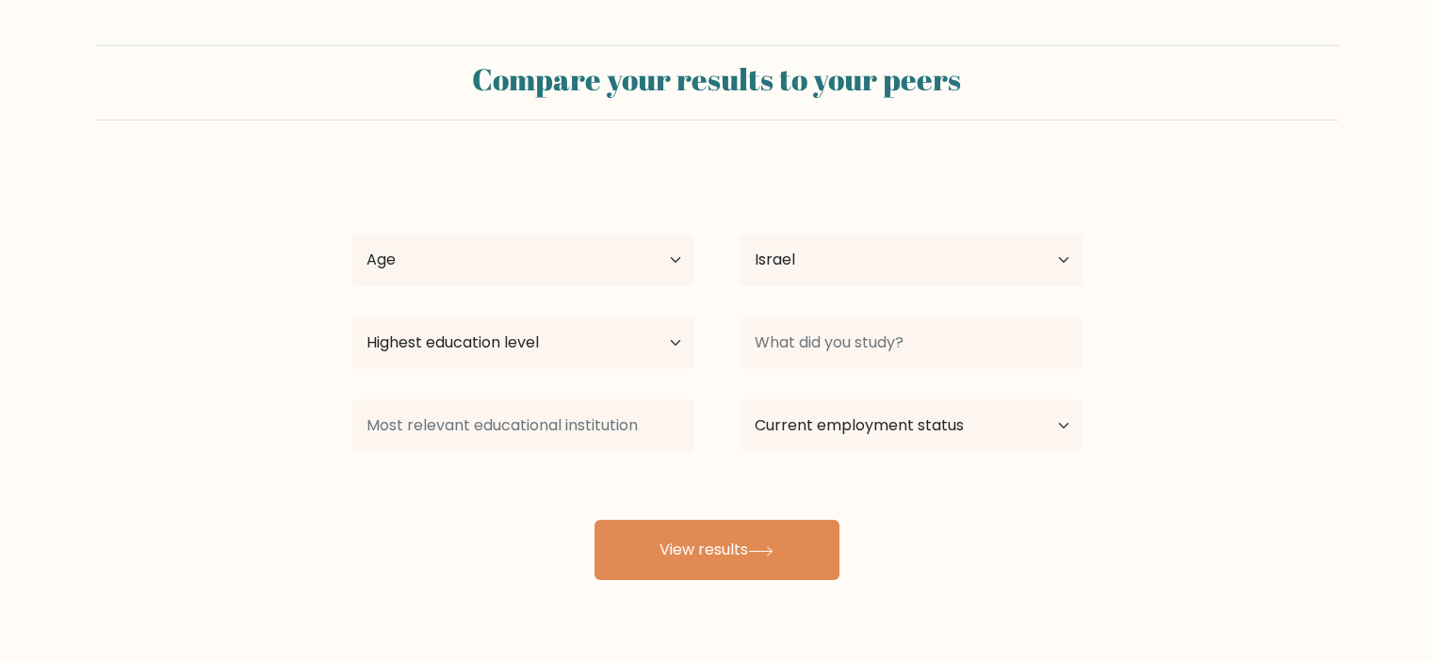
select select "IL"
click at [558, 268] on select "Age Under [DEMOGRAPHIC_DATA] [DEMOGRAPHIC_DATA] [DEMOGRAPHIC_DATA] [DEMOGRAPHIC…" at bounding box center [522, 260] width 343 height 53
select select "min_18"
click at [351, 234] on select "Age Under [DEMOGRAPHIC_DATA] [DEMOGRAPHIC_DATA] [DEMOGRAPHIC_DATA] [DEMOGRAPHIC…" at bounding box center [522, 260] width 343 height 53
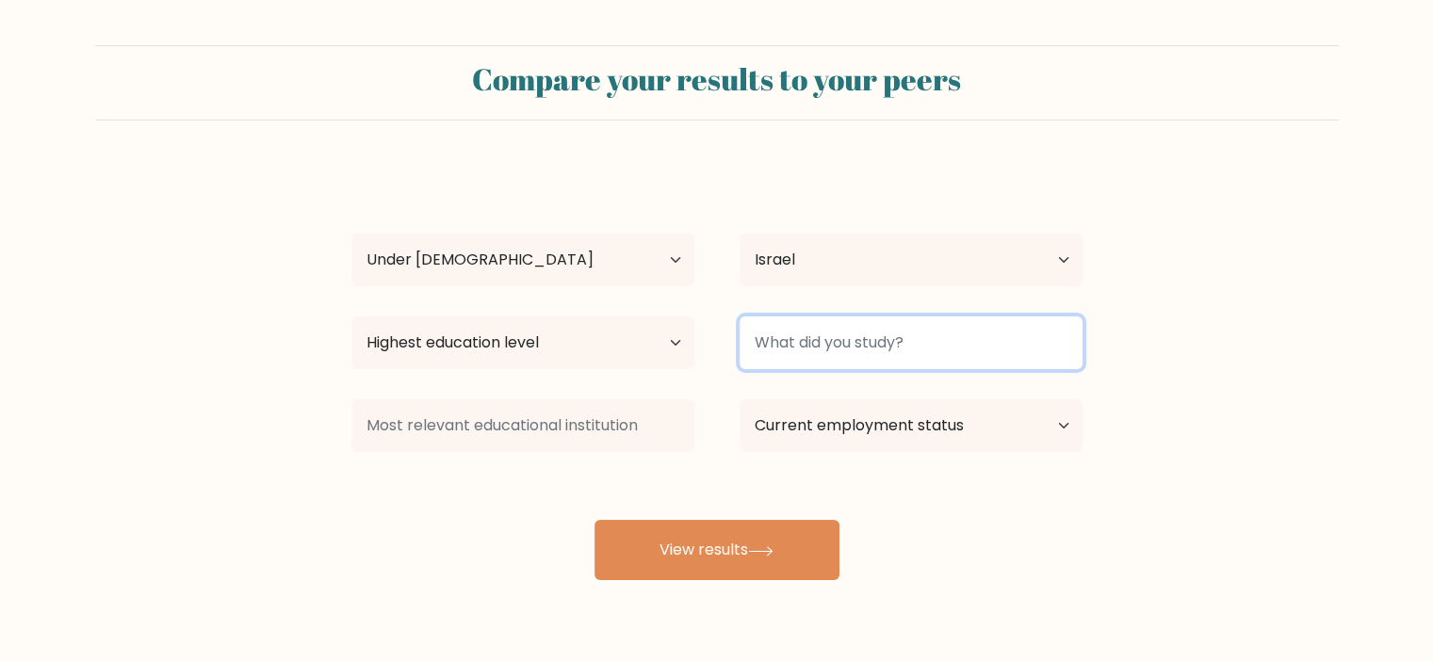
click at [885, 342] on input at bounding box center [910, 343] width 343 height 53
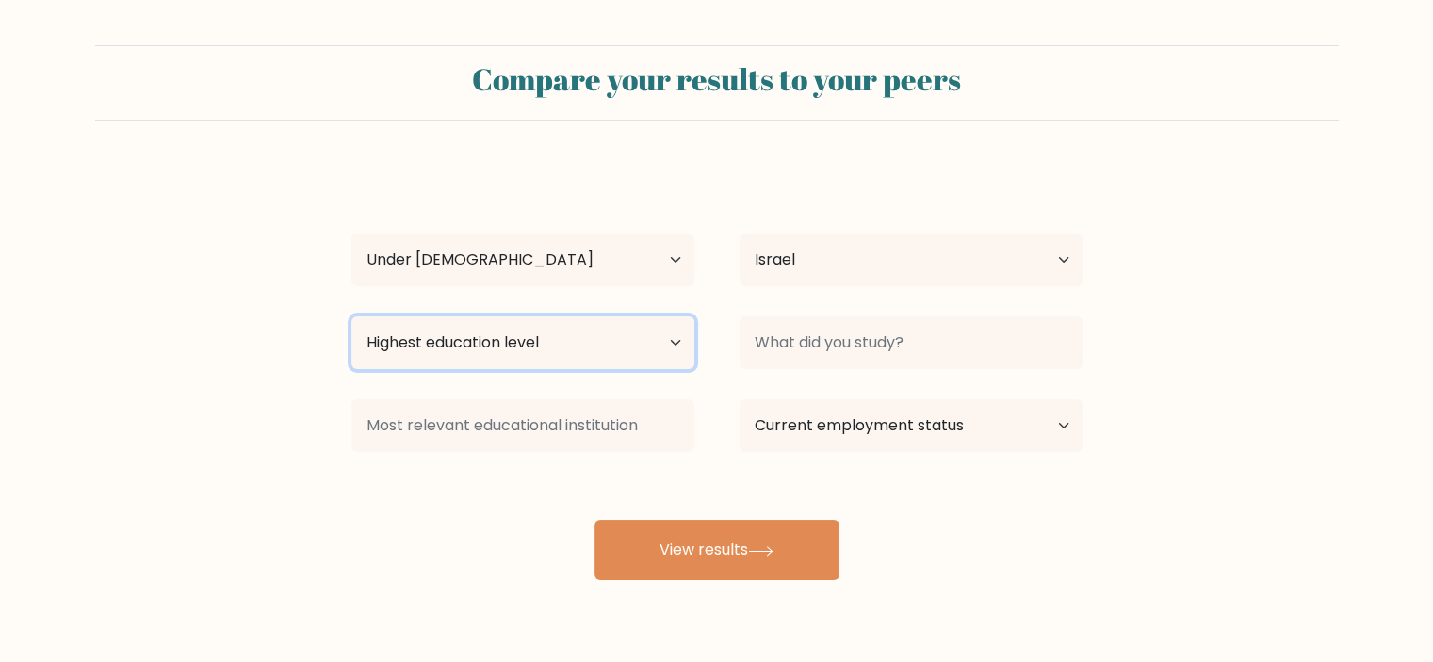
click at [589, 349] on select "Highest education level No schooling Primary Lower Secondary Upper Secondary Oc…" at bounding box center [522, 343] width 343 height 53
click at [1002, 169] on div "tal zxf Age Under [DEMOGRAPHIC_DATA] [DEMOGRAPHIC_DATA] [DEMOGRAPHIC_DATA] [DEM…" at bounding box center [717, 373] width 754 height 414
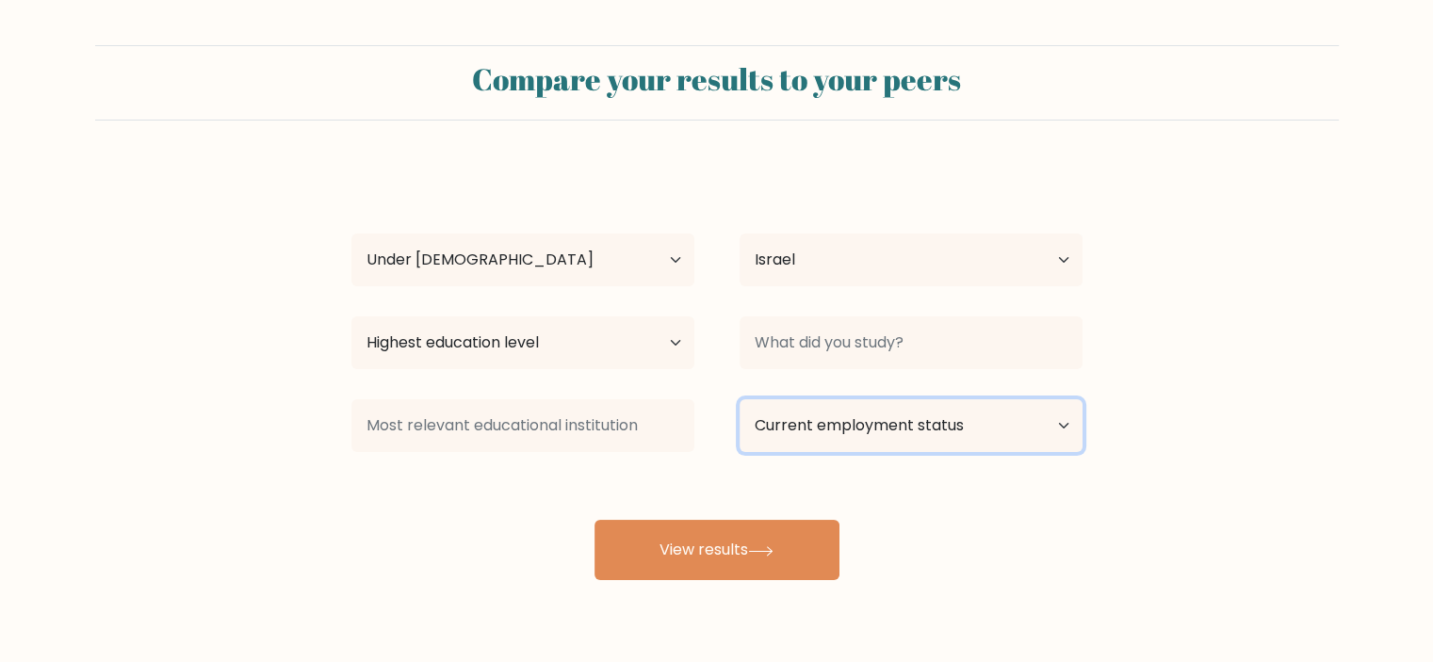
click at [868, 433] on select "Current employment status Employed Student Retired Other / prefer not to answer" at bounding box center [910, 425] width 343 height 53
select select "student"
click at [739, 399] on select "Current employment status Employed Student Retired Other / prefer not to answer" at bounding box center [910, 425] width 343 height 53
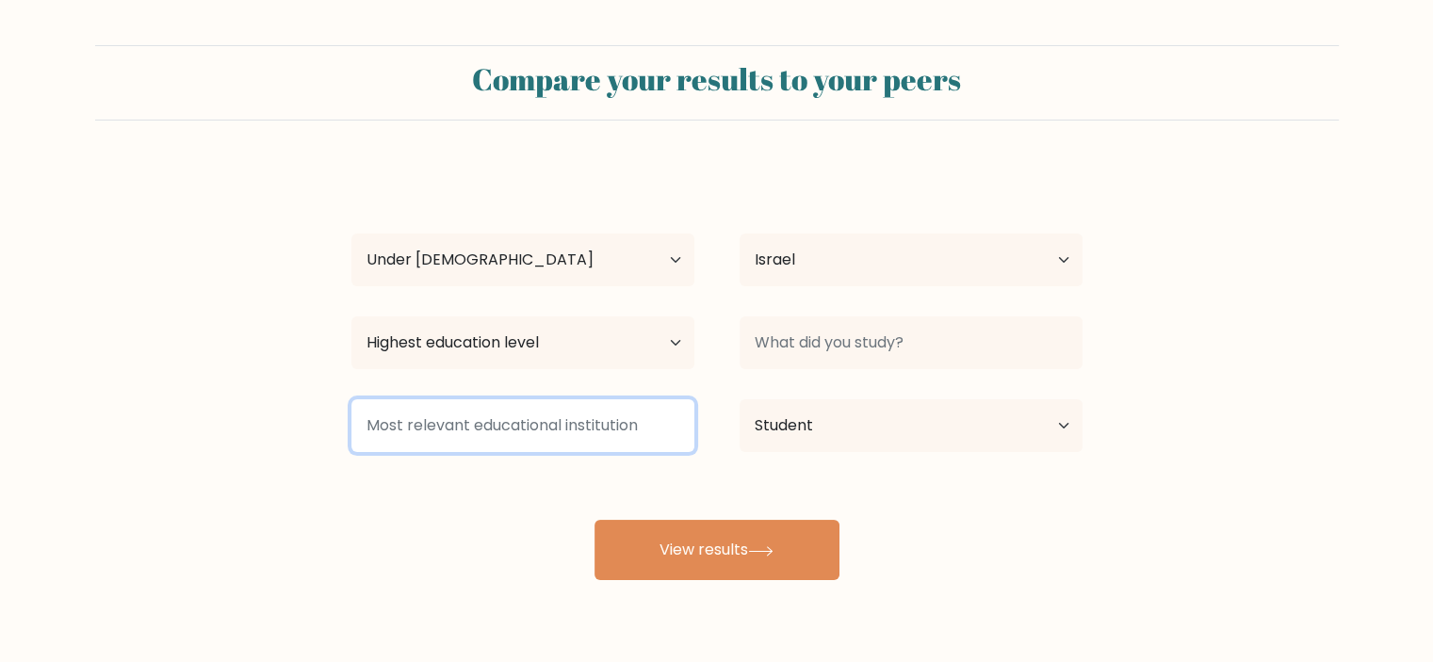
click at [602, 447] on input at bounding box center [522, 425] width 343 height 53
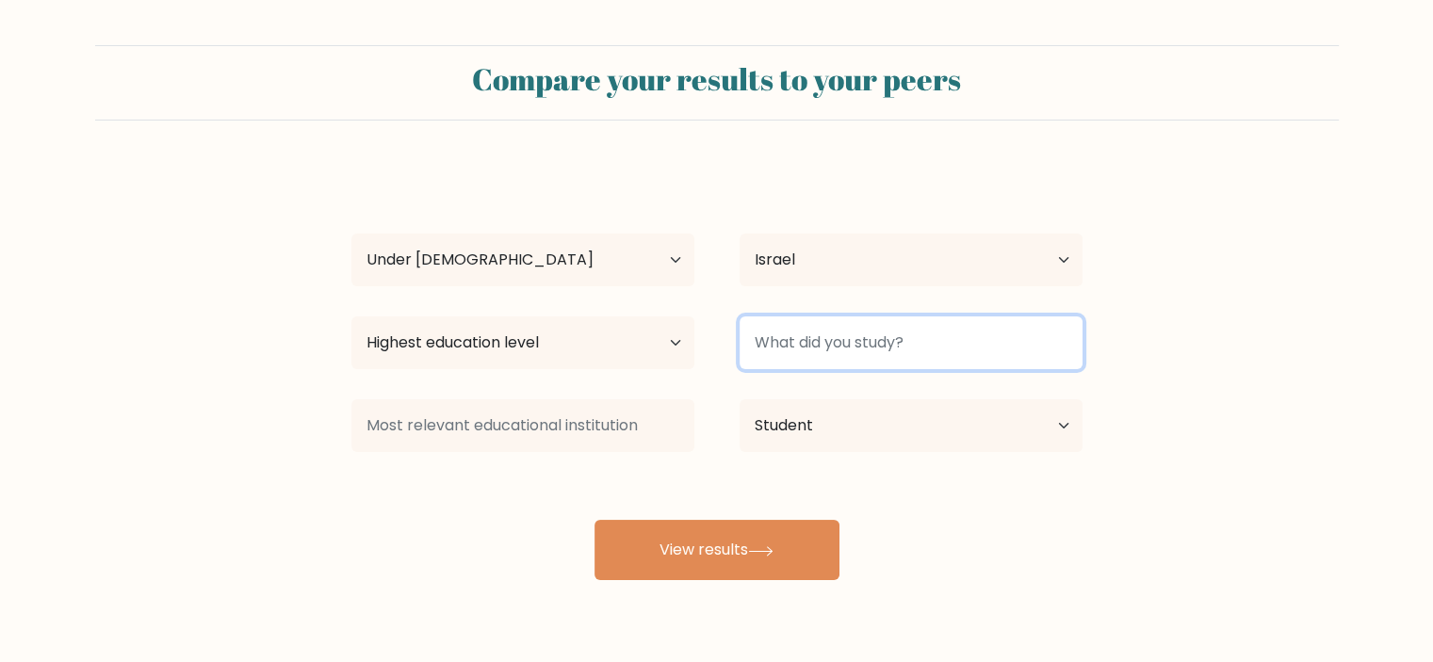
click at [829, 361] on input at bounding box center [910, 343] width 343 height 53
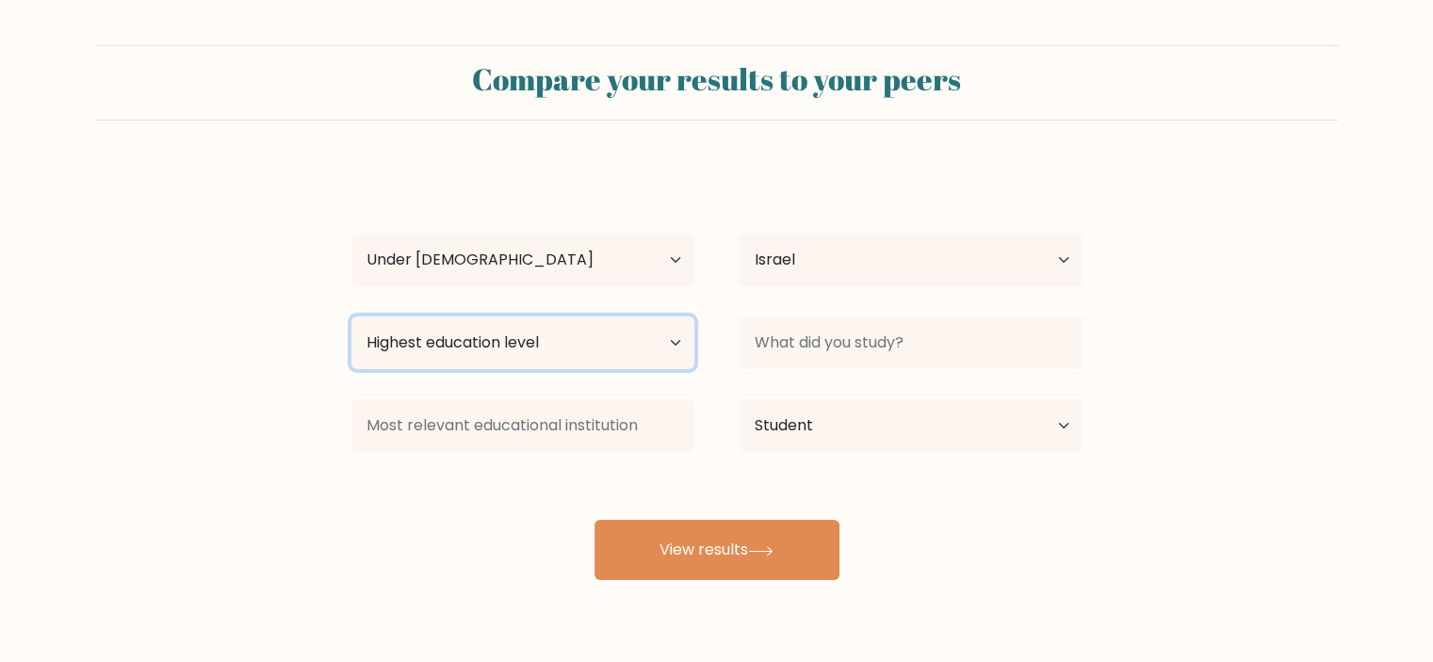
click at [488, 352] on select "Highest education level No schooling Primary Lower Secondary Upper Secondary Oc…" at bounding box center [522, 343] width 343 height 53
select select "upper_secondary"
click at [351, 317] on select "Highest education level No schooling Primary Lower Secondary Upper Secondary Oc…" at bounding box center [522, 343] width 343 height 53
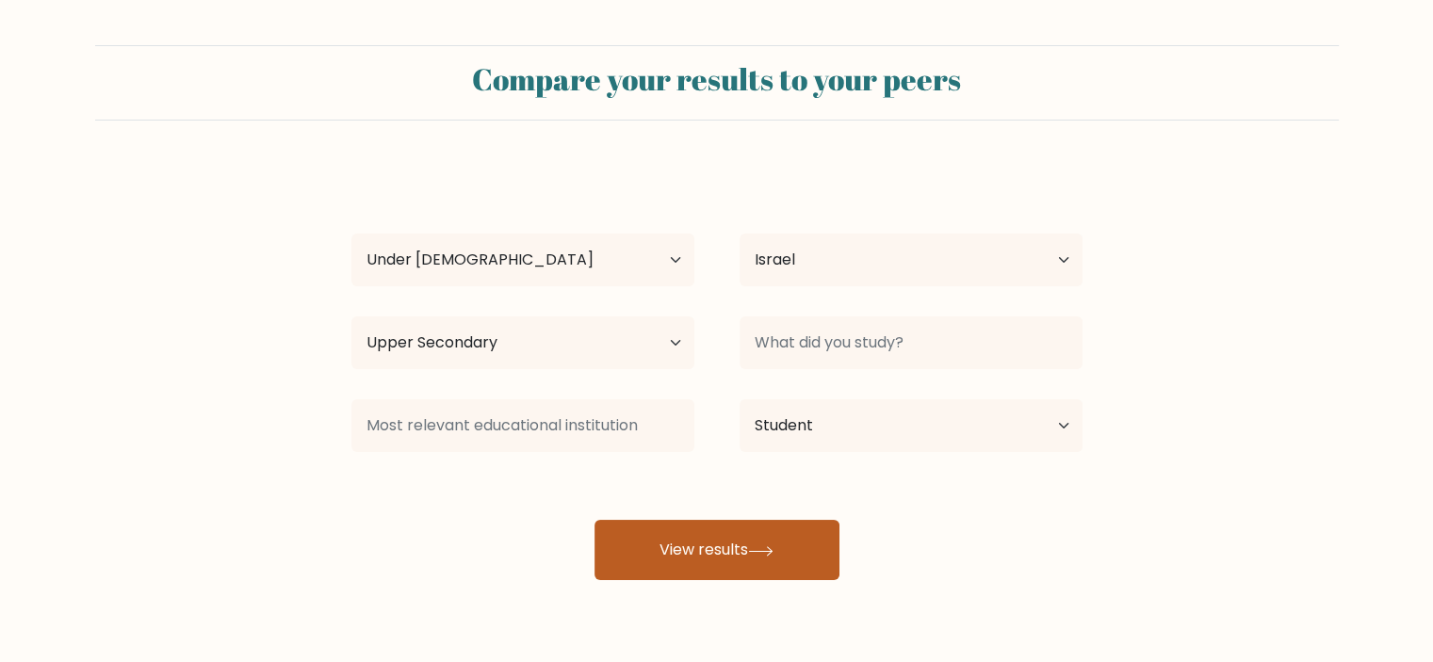
click at [784, 561] on button "View results" at bounding box center [716, 550] width 245 height 60
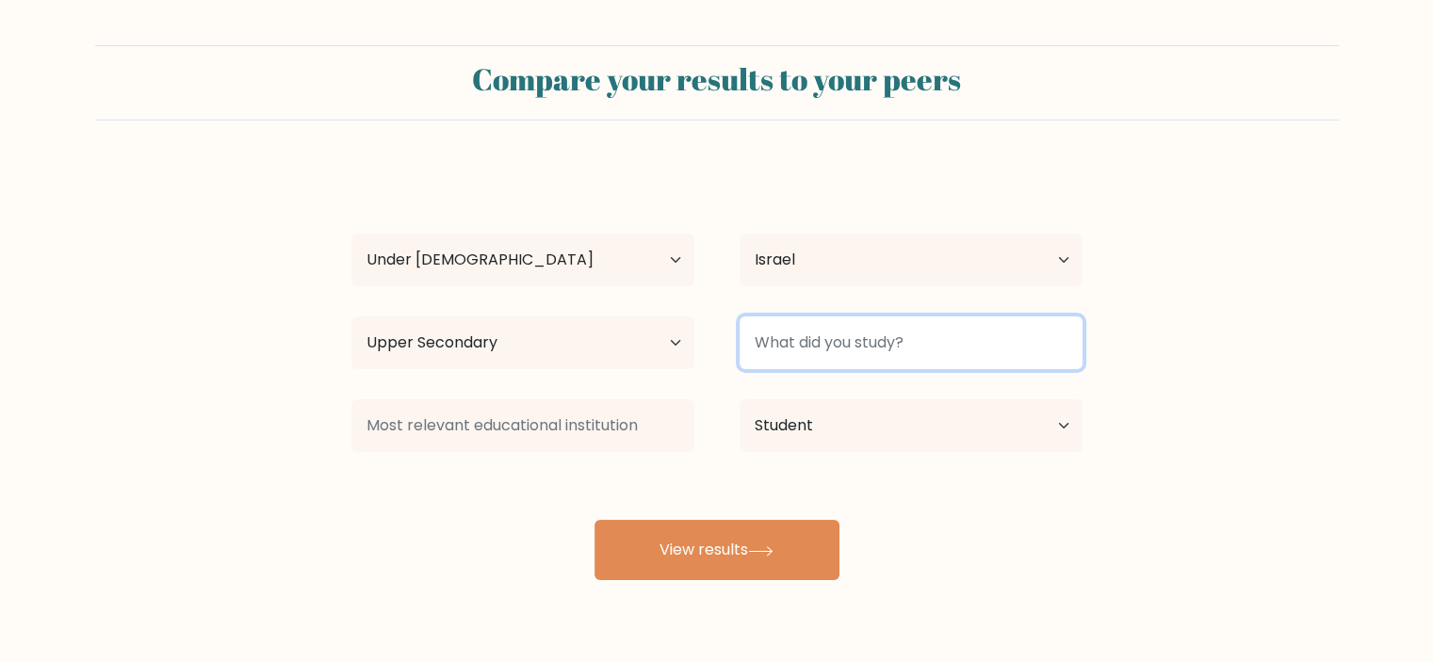
click at [1025, 348] on input at bounding box center [910, 343] width 343 height 53
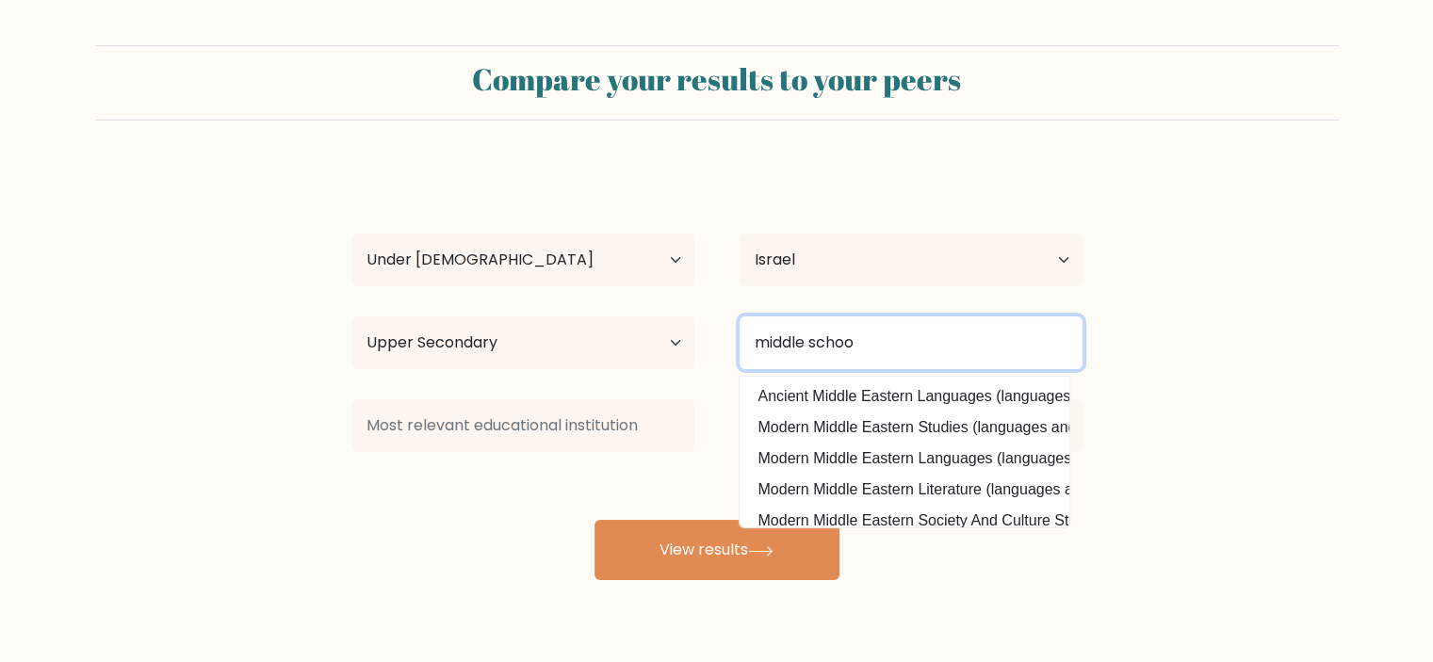
type input "middle school"
drag, startPoint x: 1025, startPoint y: 348, endPoint x: 731, endPoint y: 327, distance: 294.6
click at [731, 327] on div "middle school School Nursing (nursing and midwifery) Ancient Middle Eastern Lan…" at bounding box center [911, 343] width 388 height 68
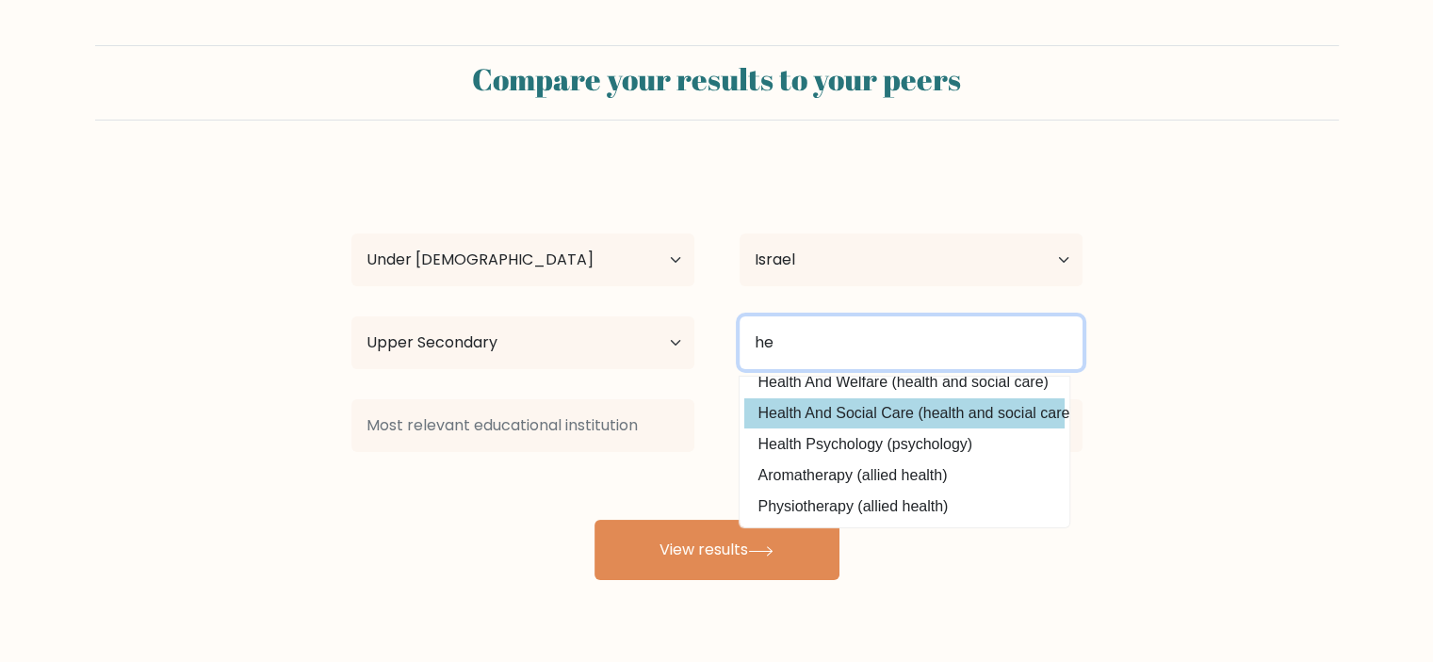
type input "h"
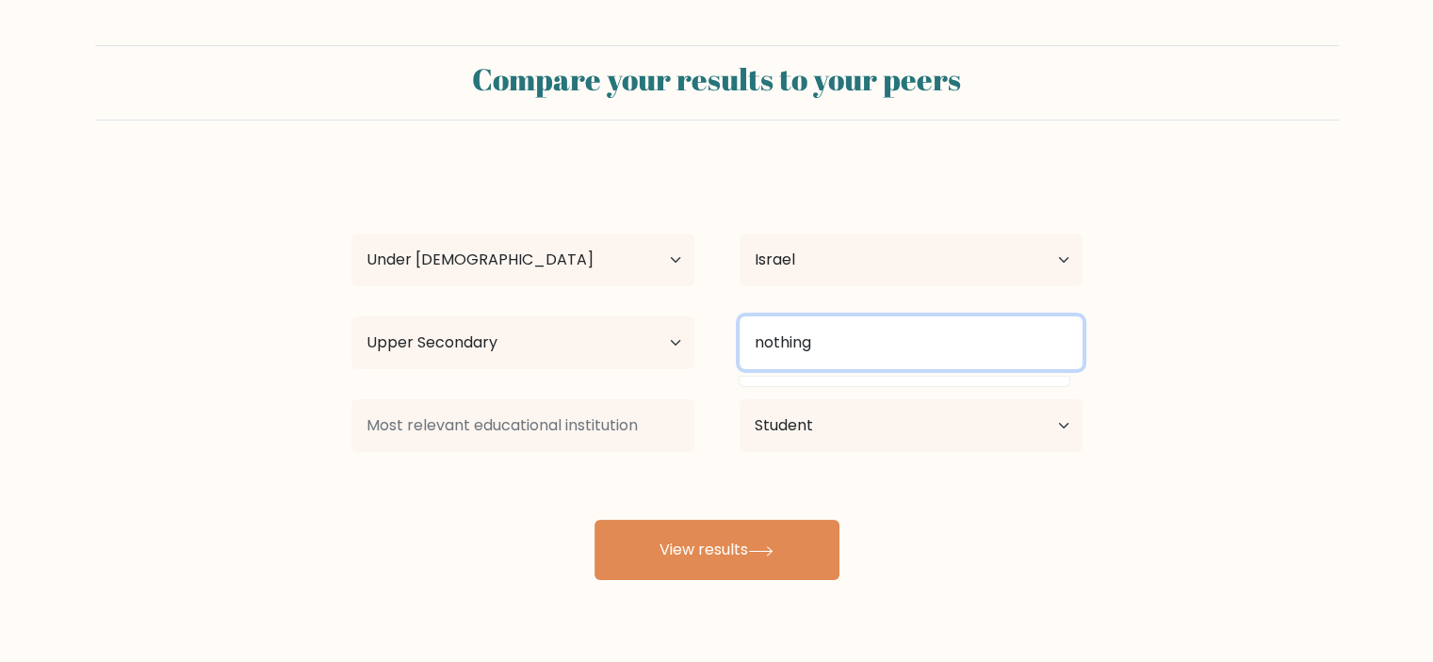
type input "nothing"
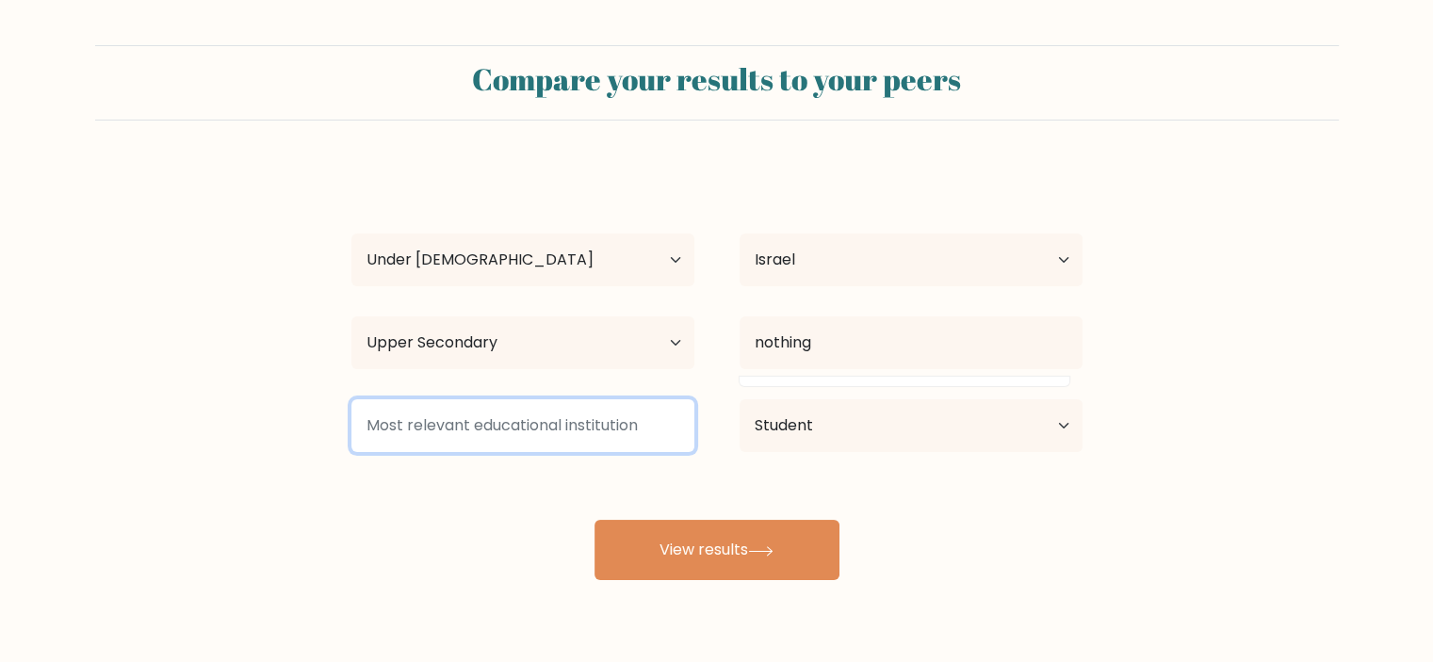
click at [449, 408] on input at bounding box center [522, 425] width 343 height 53
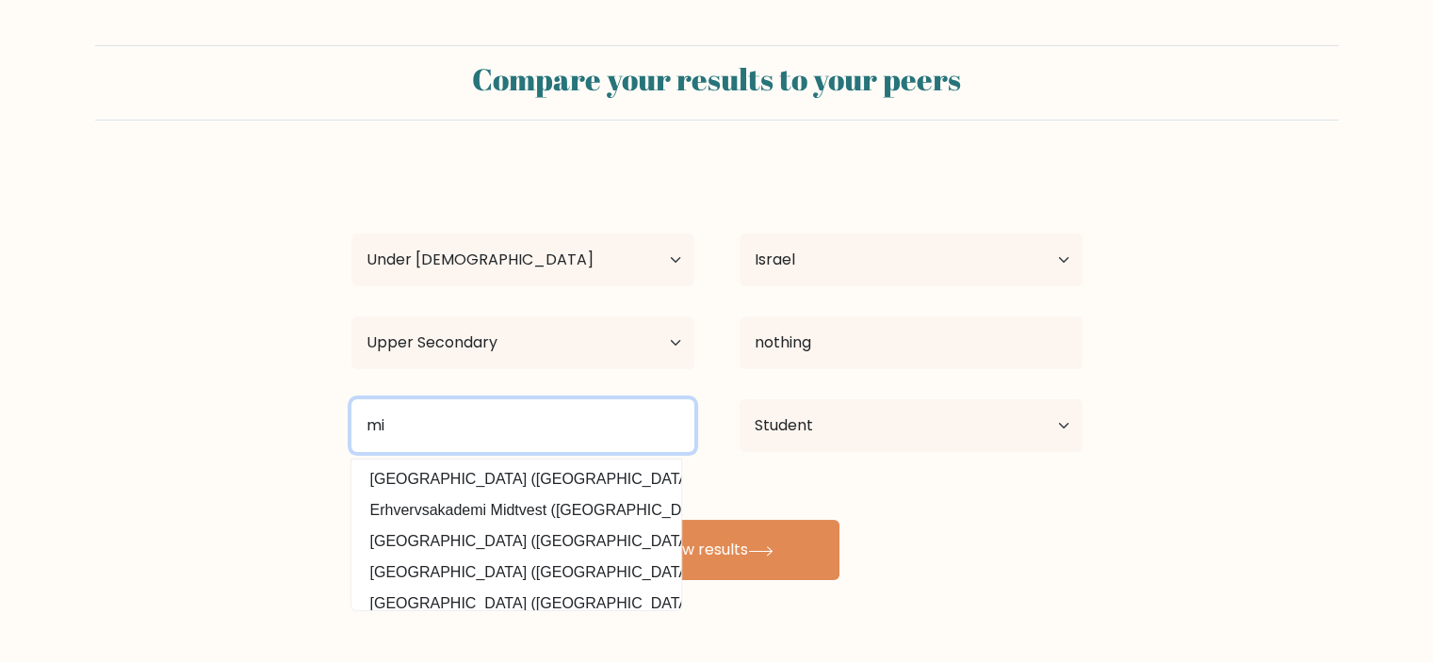
type input "m"
type input "i"
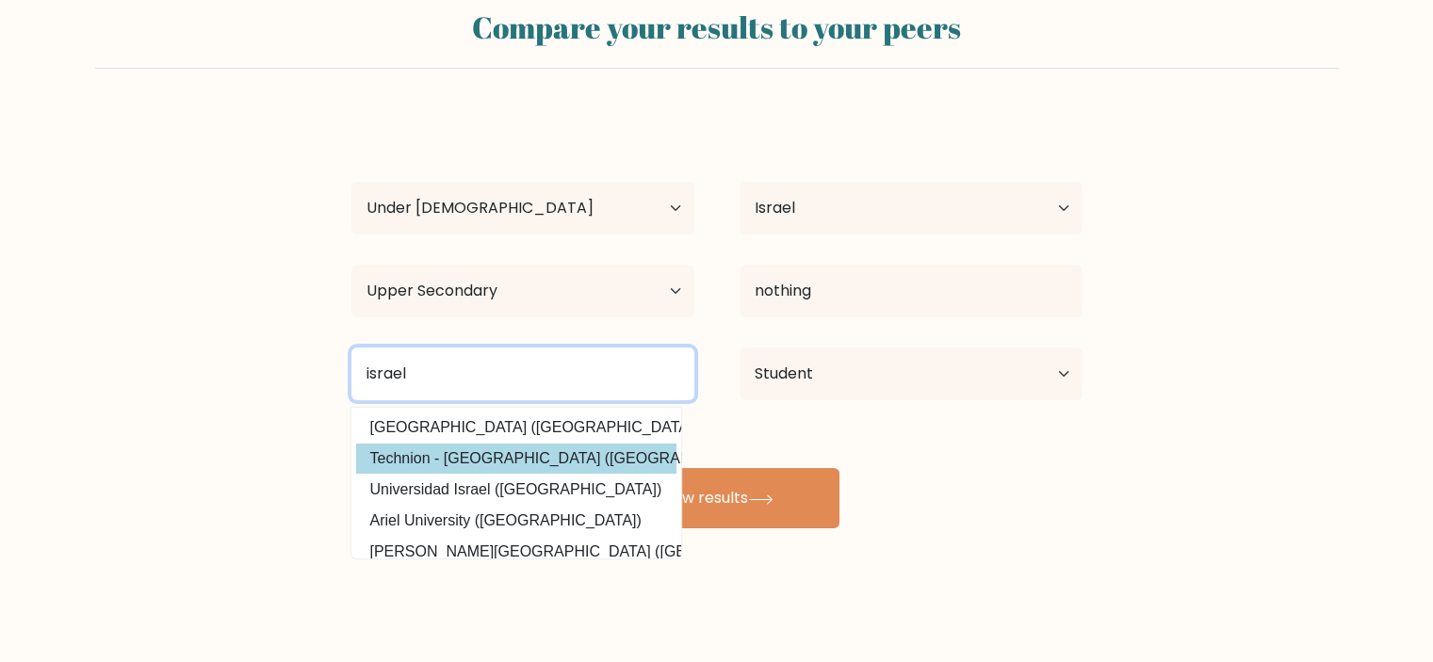
type input "israel"
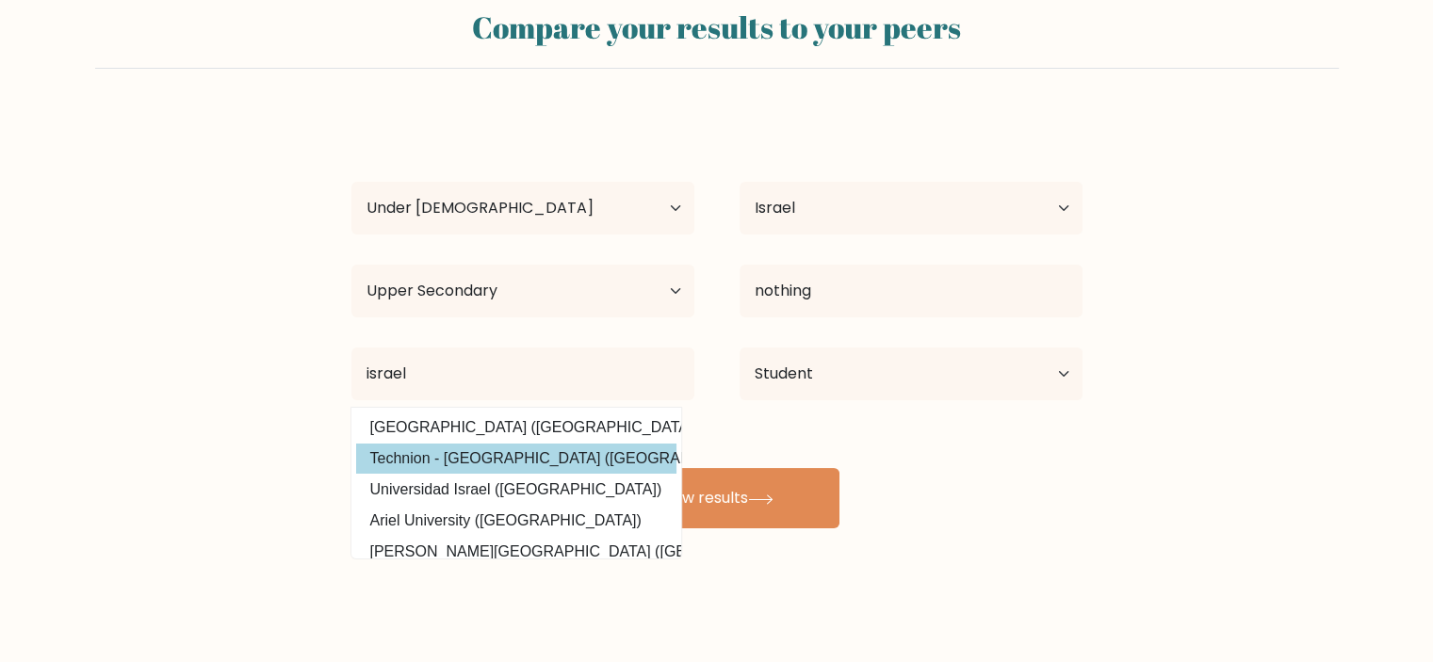
click at [554, 449] on div "tal zxf Age Under 18 years old 18-24 years old 25-34 years old 35-44 years old …" at bounding box center [717, 321] width 754 height 414
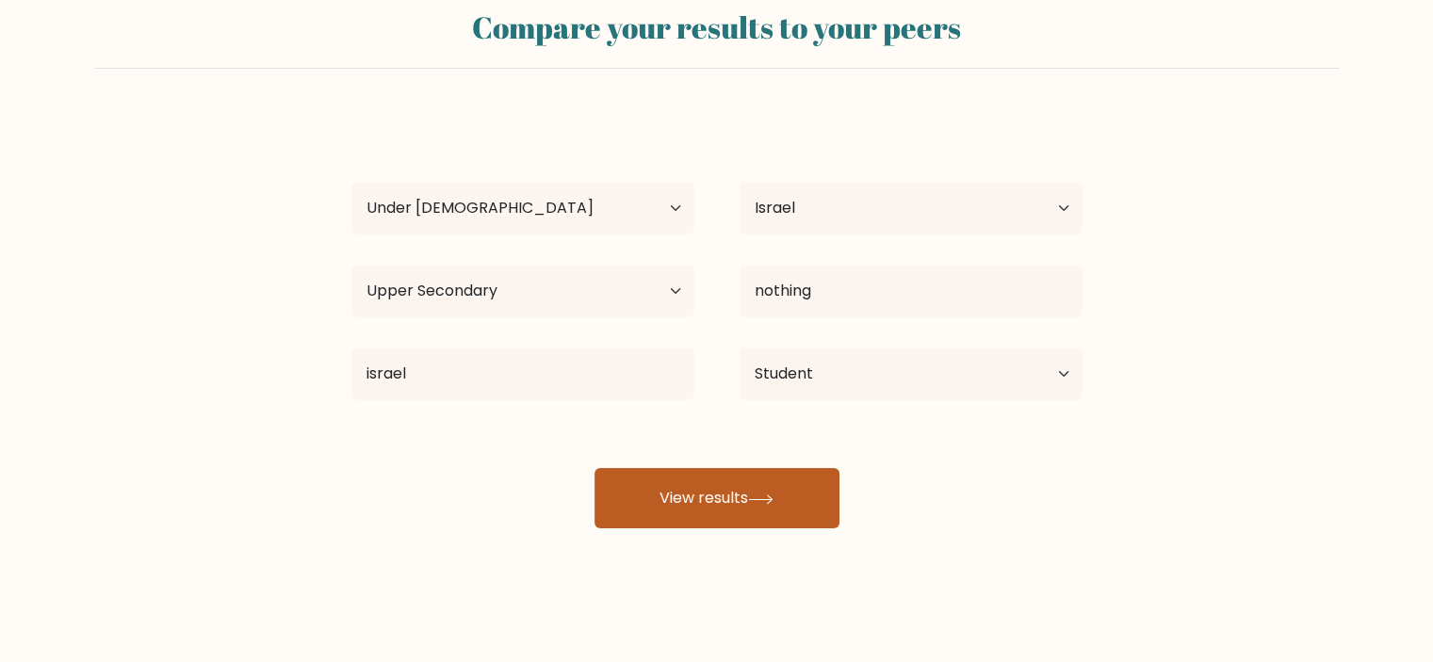
click at [690, 478] on button "View results" at bounding box center [716, 498] width 245 height 60
